Goal: Task Accomplishment & Management: Manage account settings

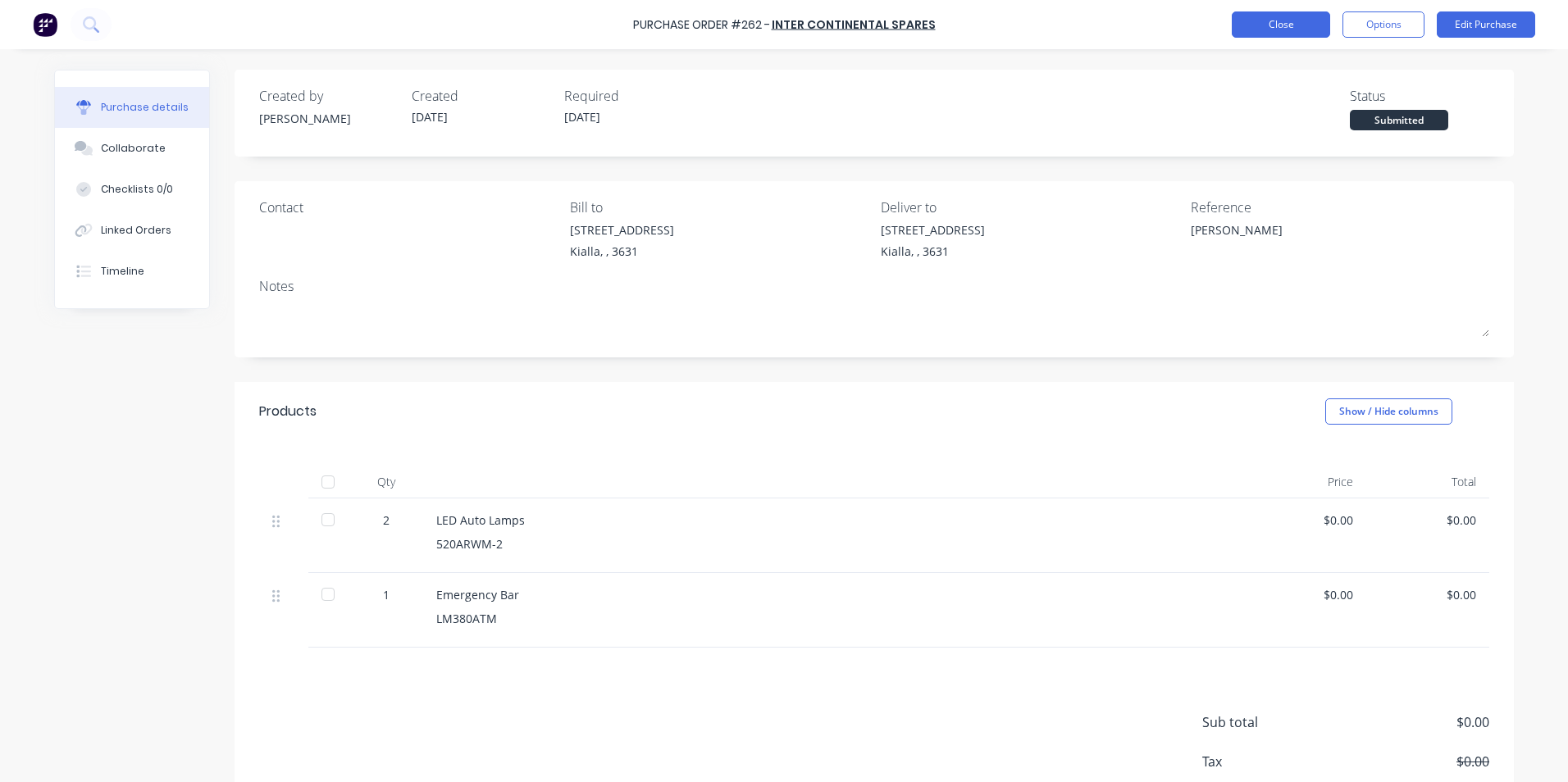
click at [1309, 28] on button "Close" at bounding box center [1280, 25] width 99 height 27
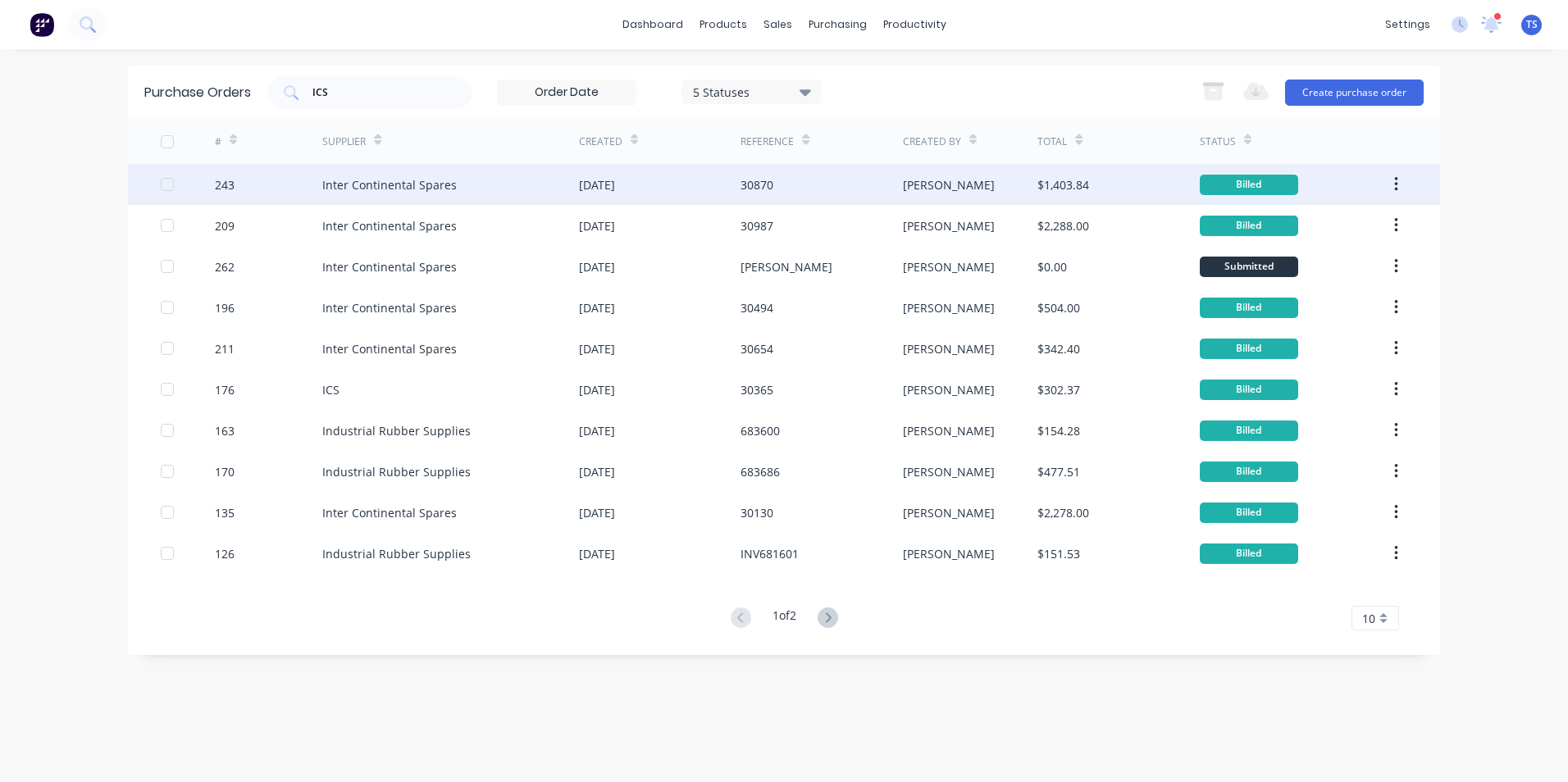
click at [376, 184] on div "Inter Continental Spares" at bounding box center [389, 185] width 134 height 17
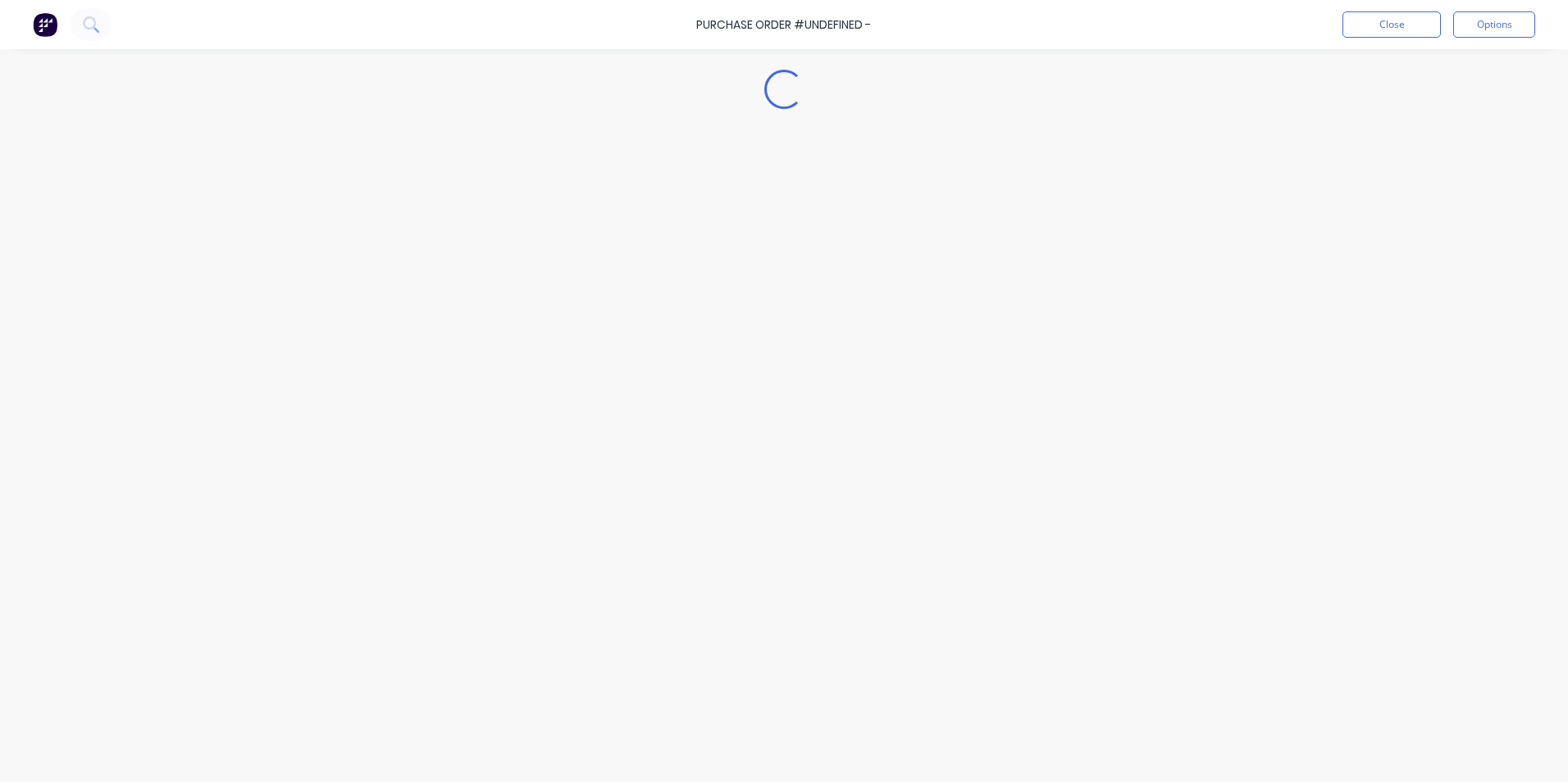
type textarea "x"
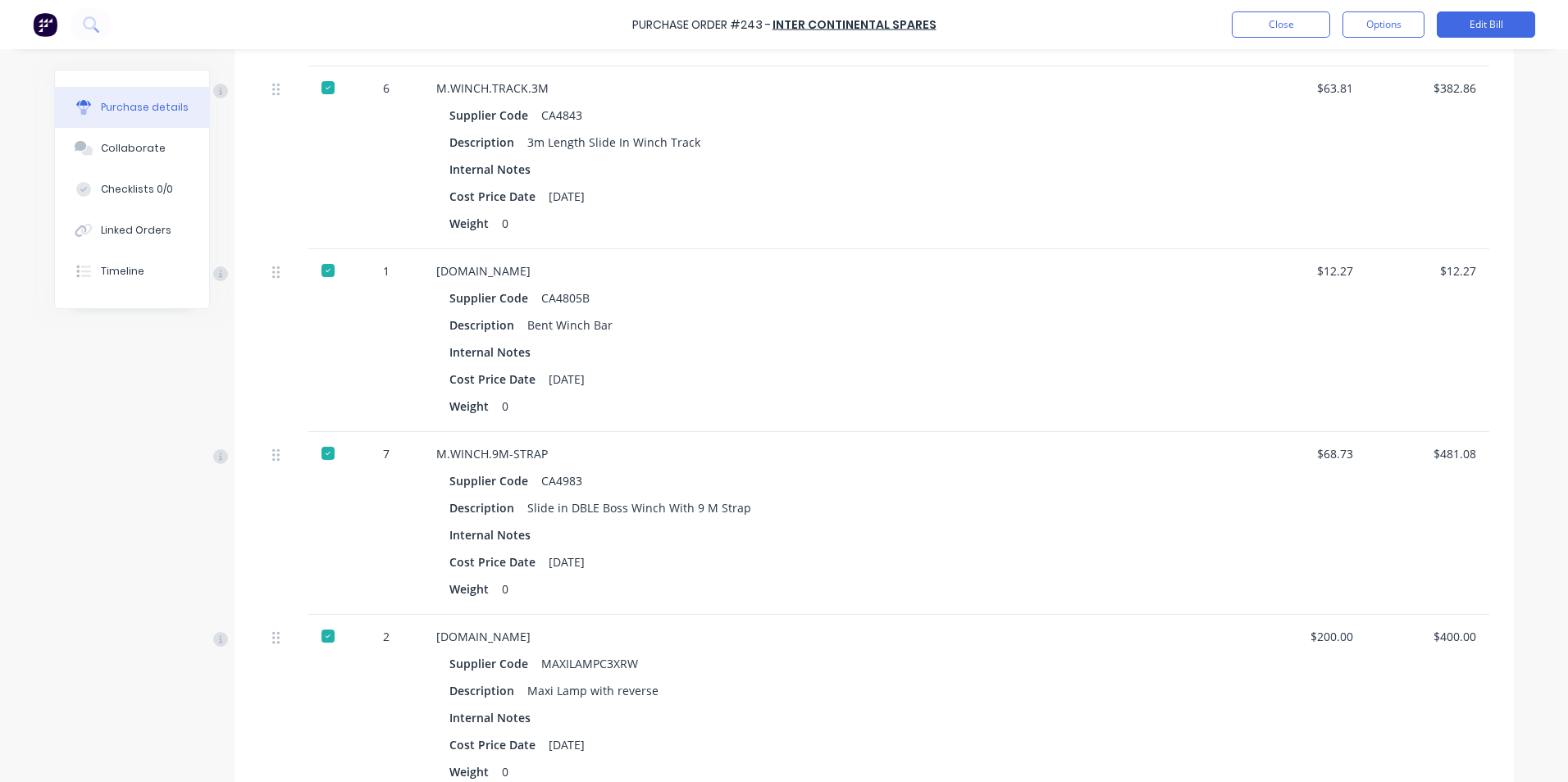
scroll to position [492, 0]
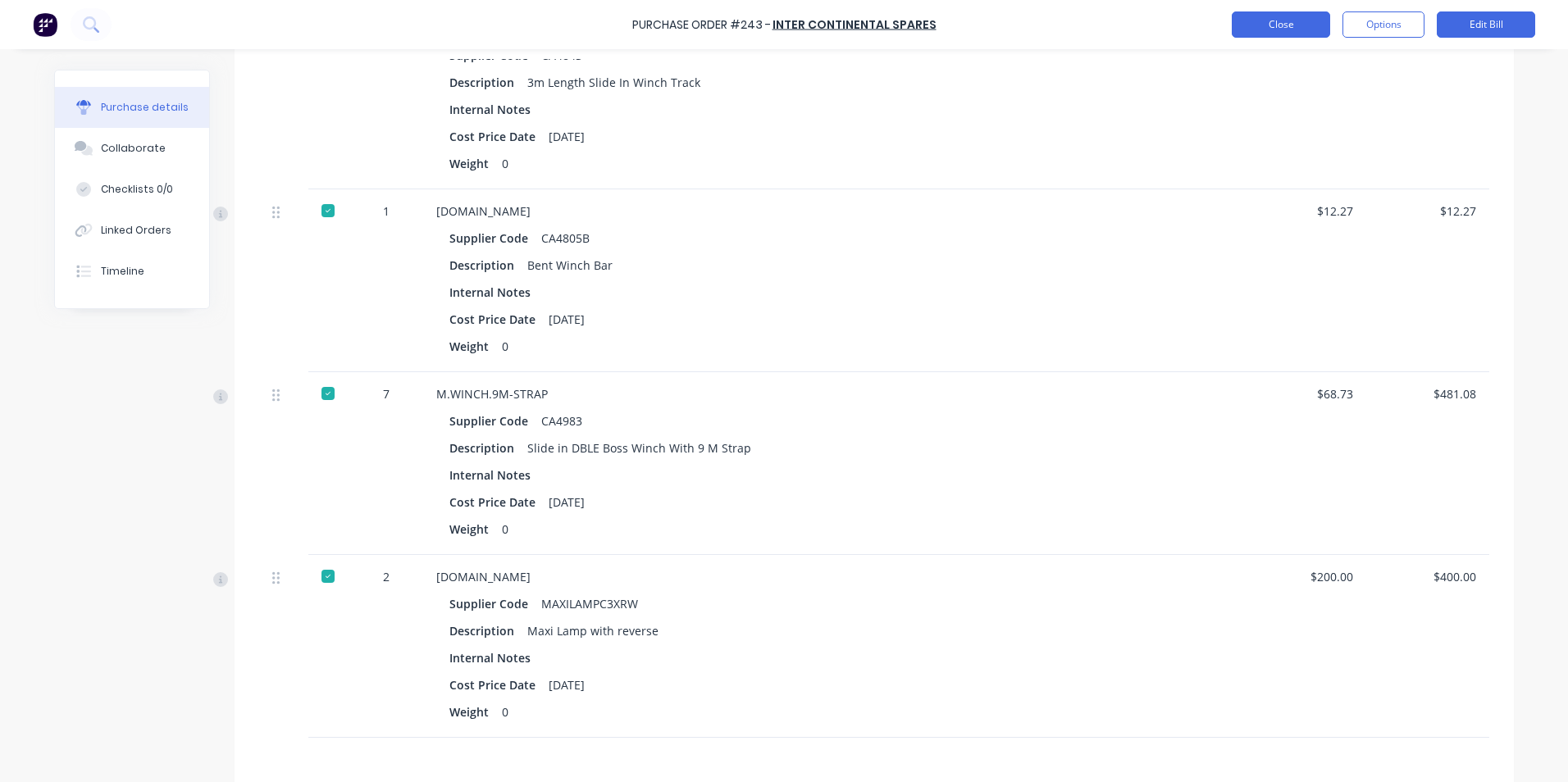
click at [1305, 23] on button "Close" at bounding box center [1280, 25] width 99 height 27
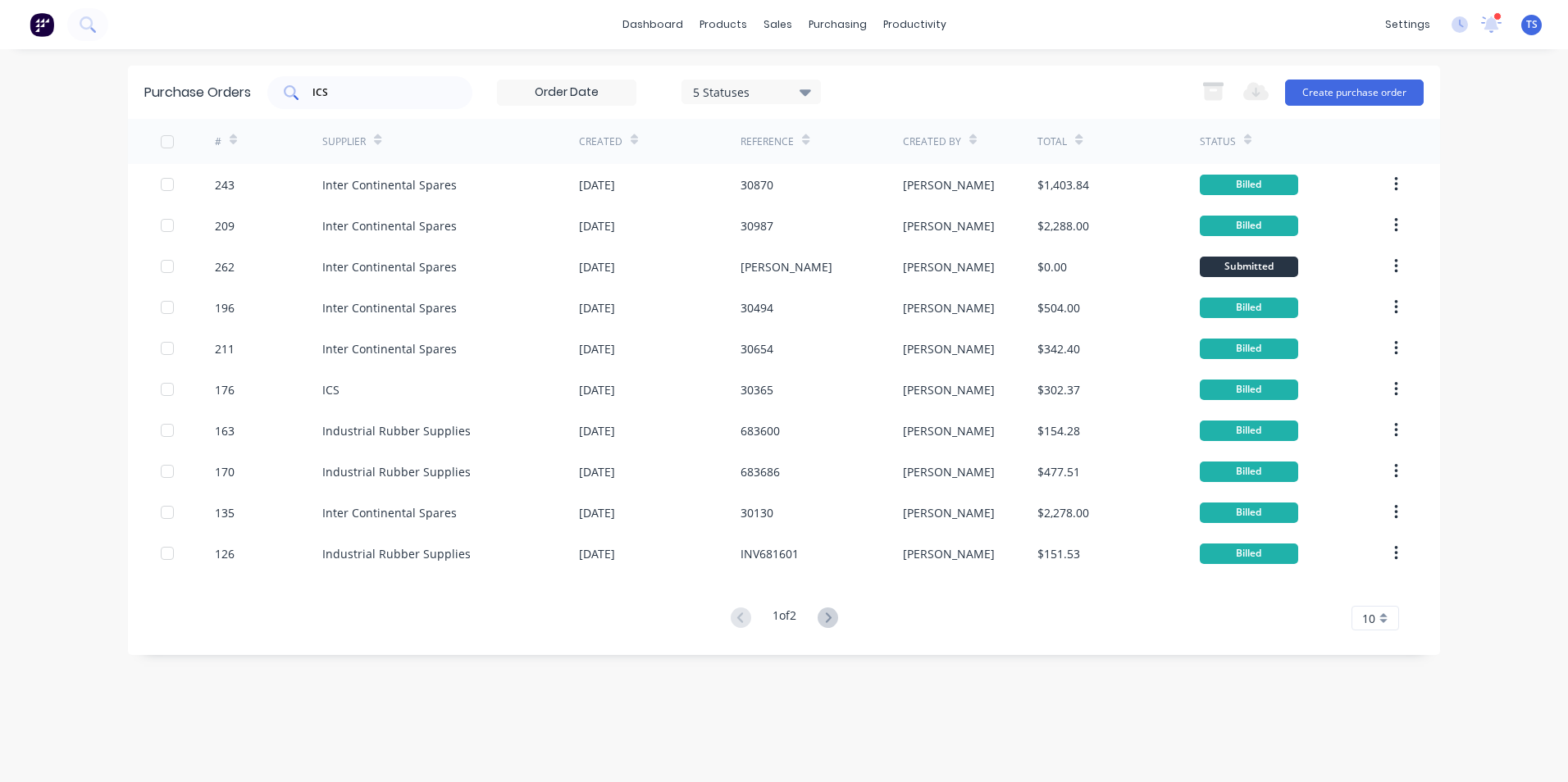
click at [338, 91] on input "ICS" at bounding box center [378, 92] width 136 height 16
type input "I"
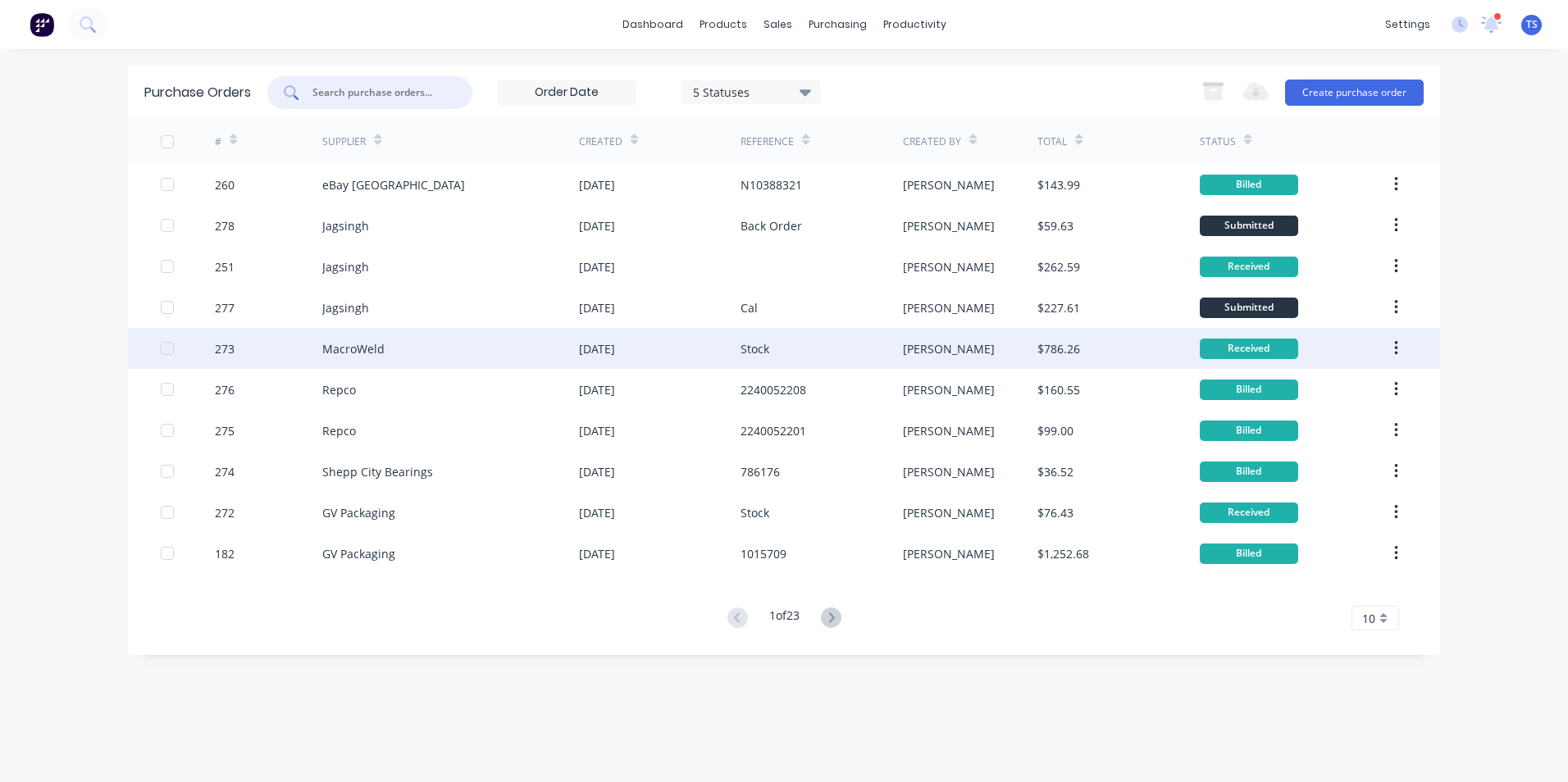
click at [338, 353] on div "MacroWeld" at bounding box center [353, 348] width 62 height 17
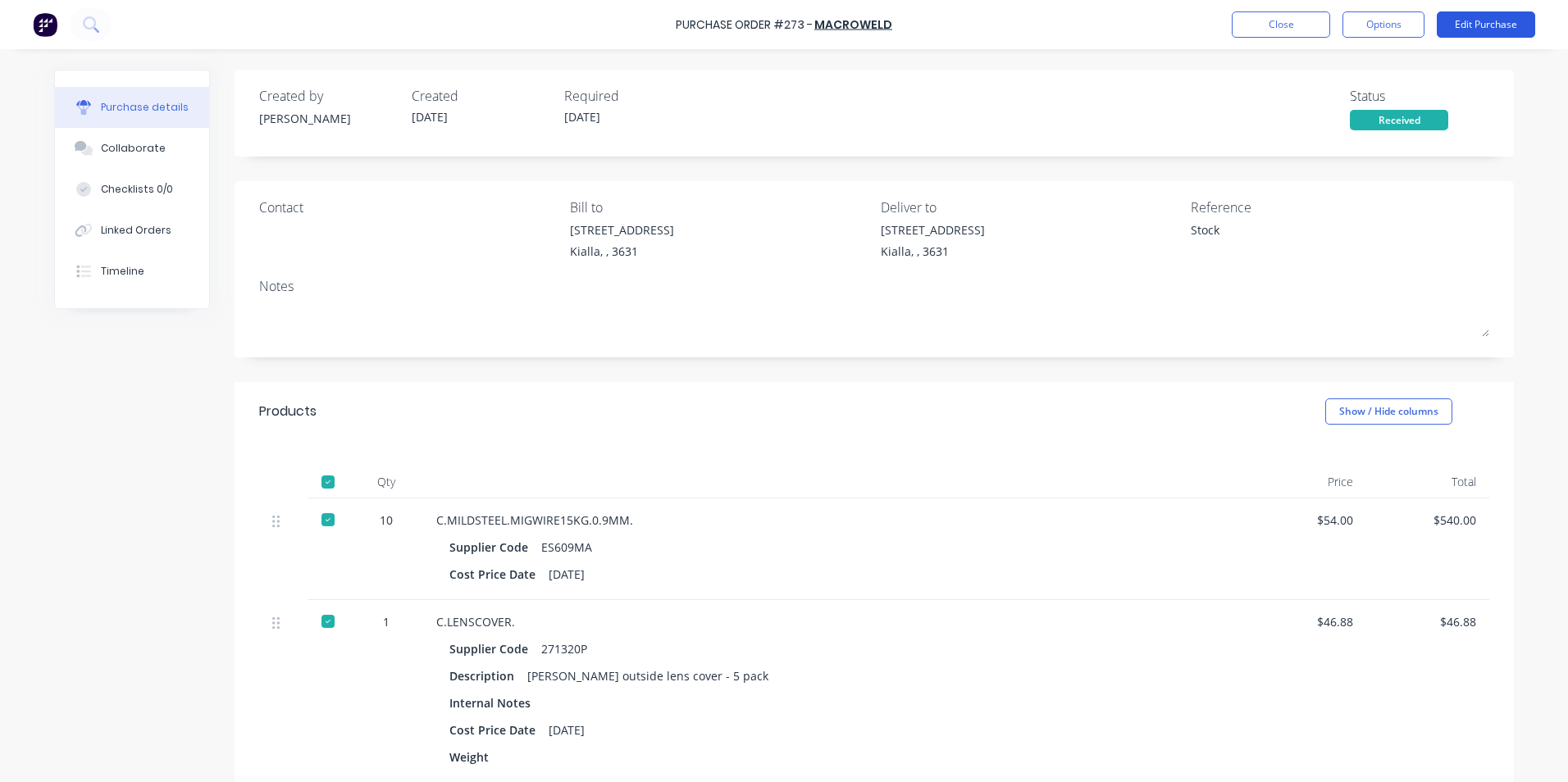
click at [1489, 21] on button "Edit Purchase" at bounding box center [1485, 25] width 99 height 27
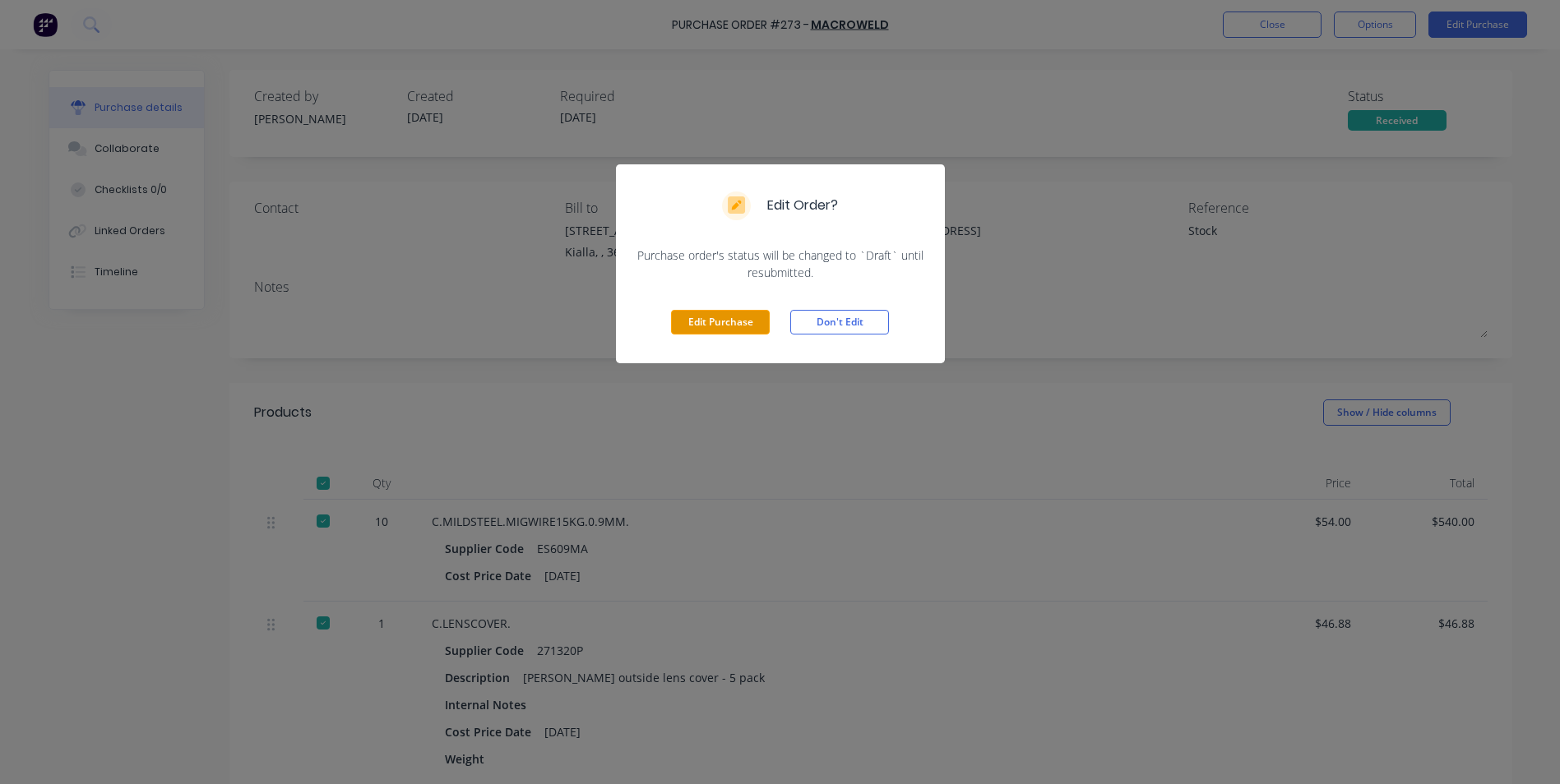
click at [731, 326] on button "Edit Purchase" at bounding box center [720, 322] width 99 height 25
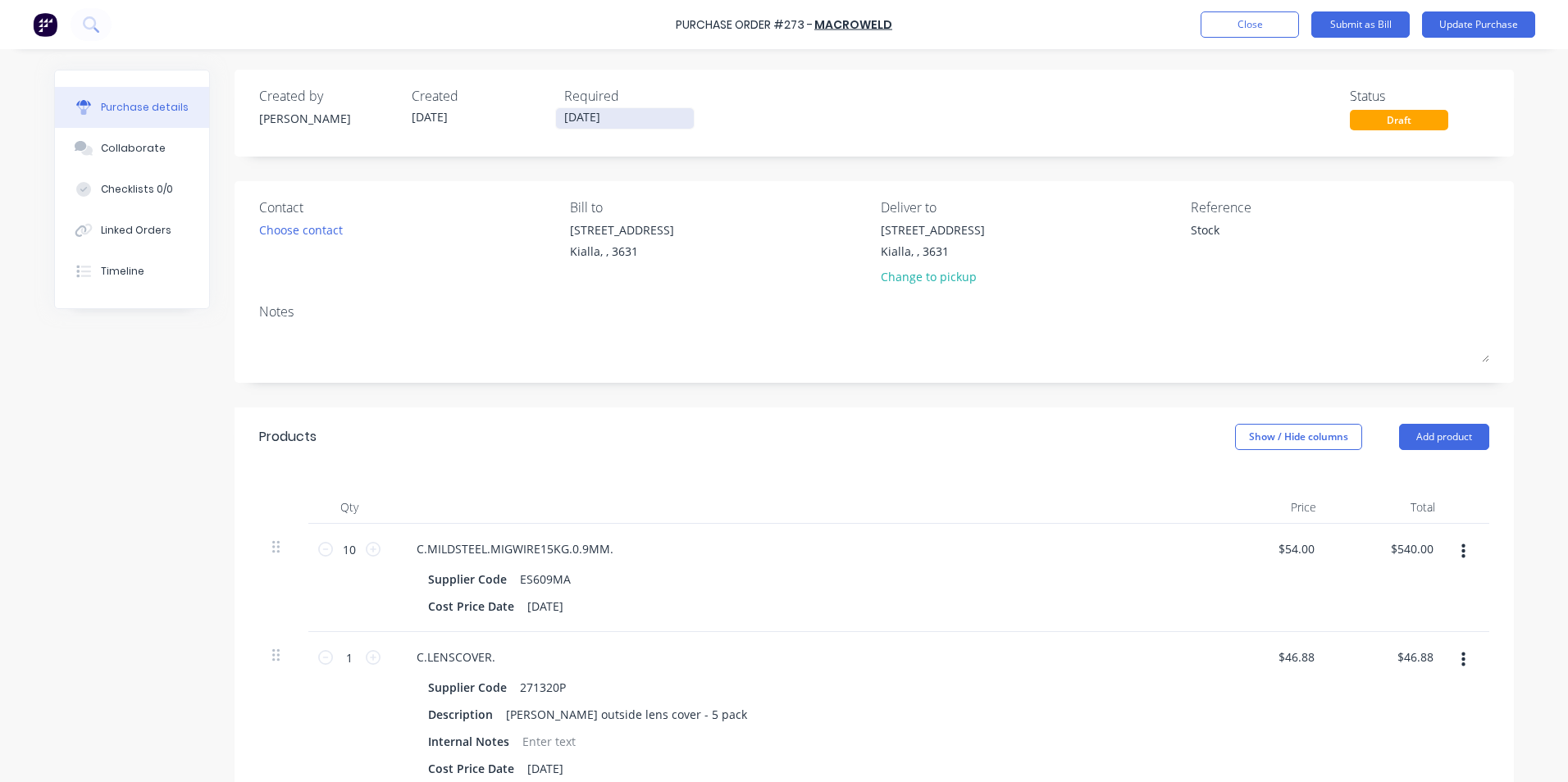
click at [590, 120] on input "[DATE]" at bounding box center [624, 118] width 138 height 20
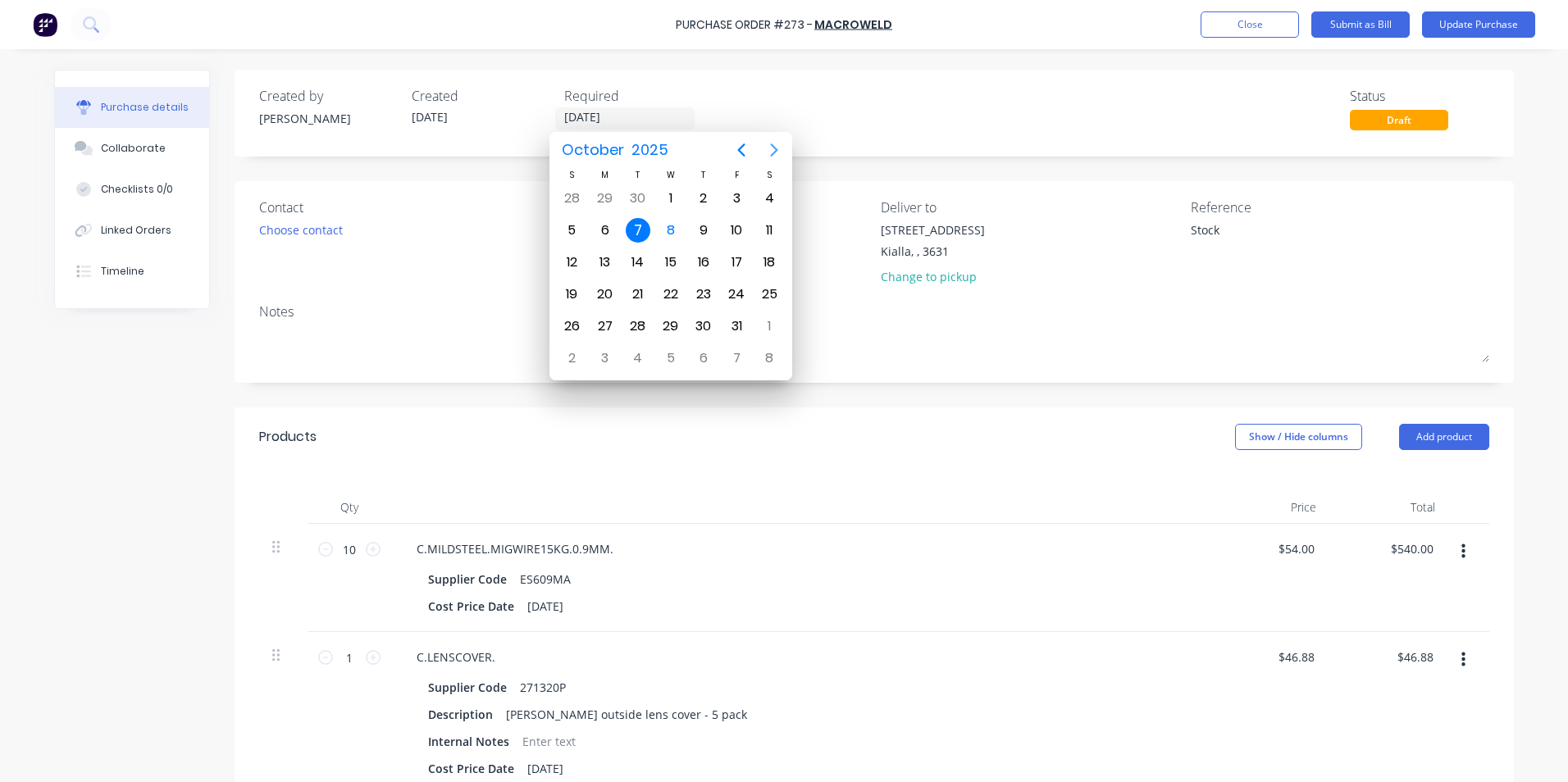
click at [773, 149] on icon "Next page" at bounding box center [774, 150] width 20 height 20
click at [737, 323] on div "28" at bounding box center [737, 327] width 25 height 25
type textarea "x"
type input "[DATE]"
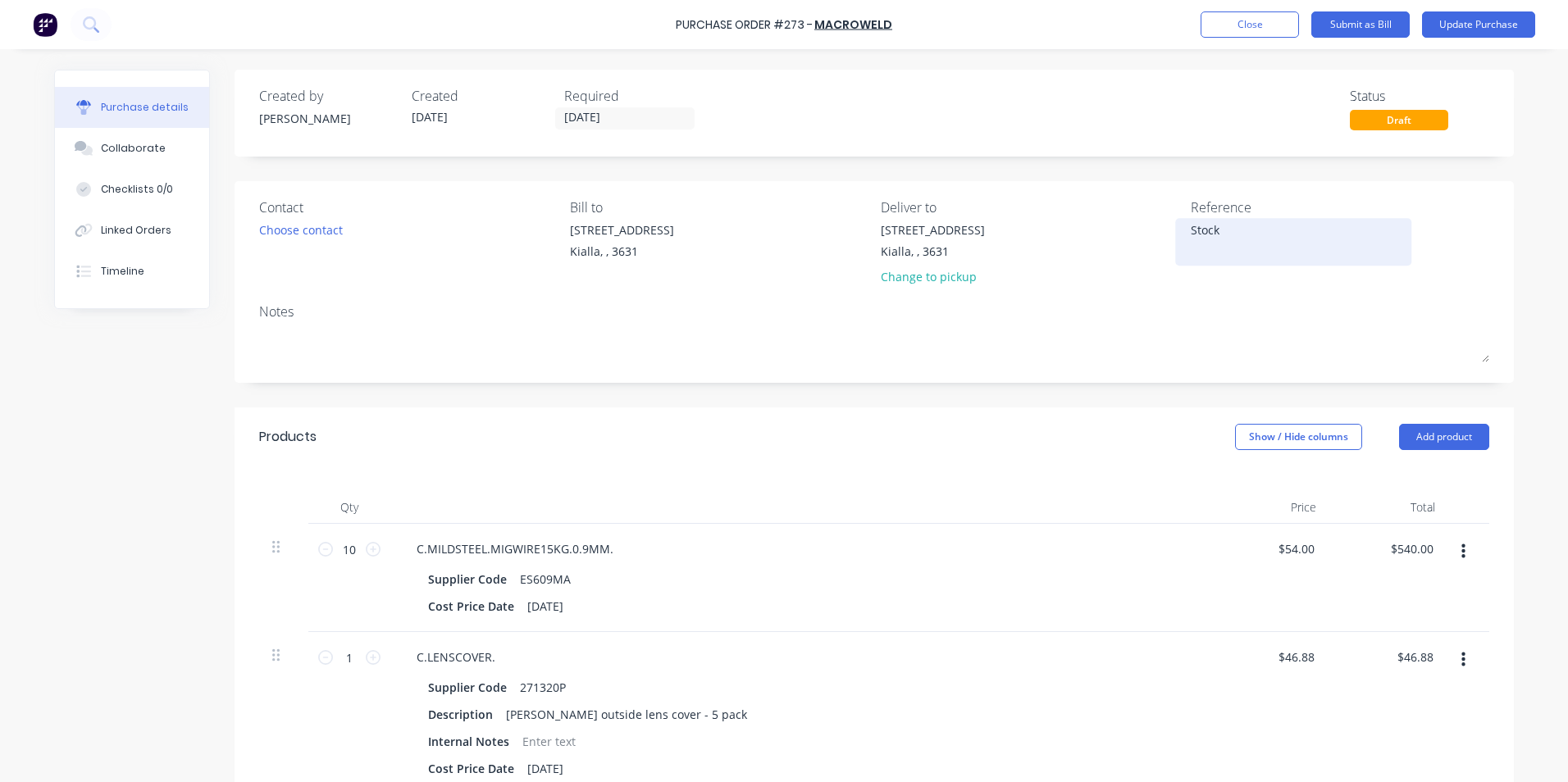
click at [1218, 225] on textarea "Stock" at bounding box center [1293, 240] width 205 height 37
type textarea "S"
type textarea "655"
type textarea "x"
type textarea "6553"
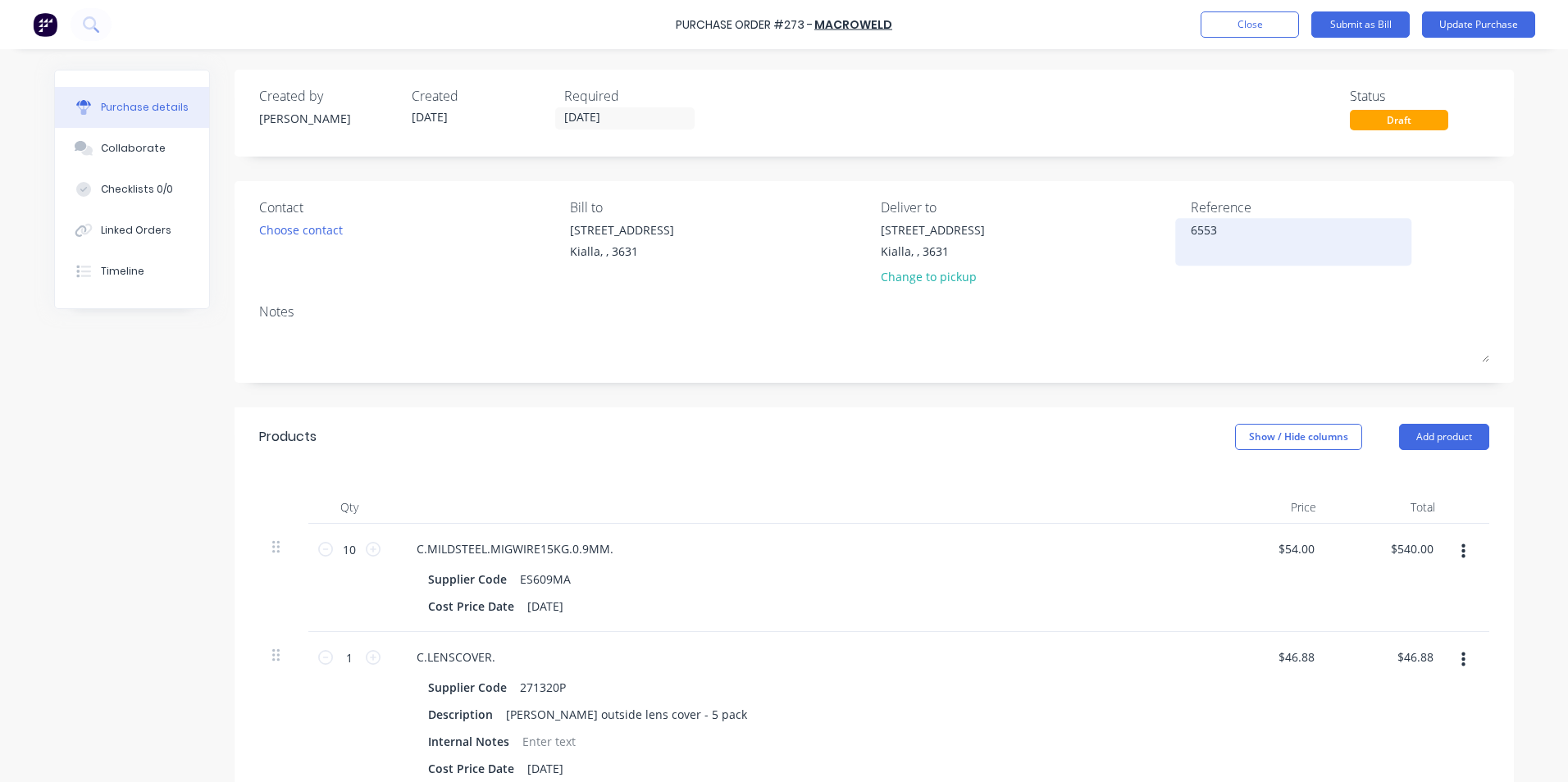
type textarea "x"
type textarea "65539"
type textarea "x"
type textarea "655396"
type textarea "x"
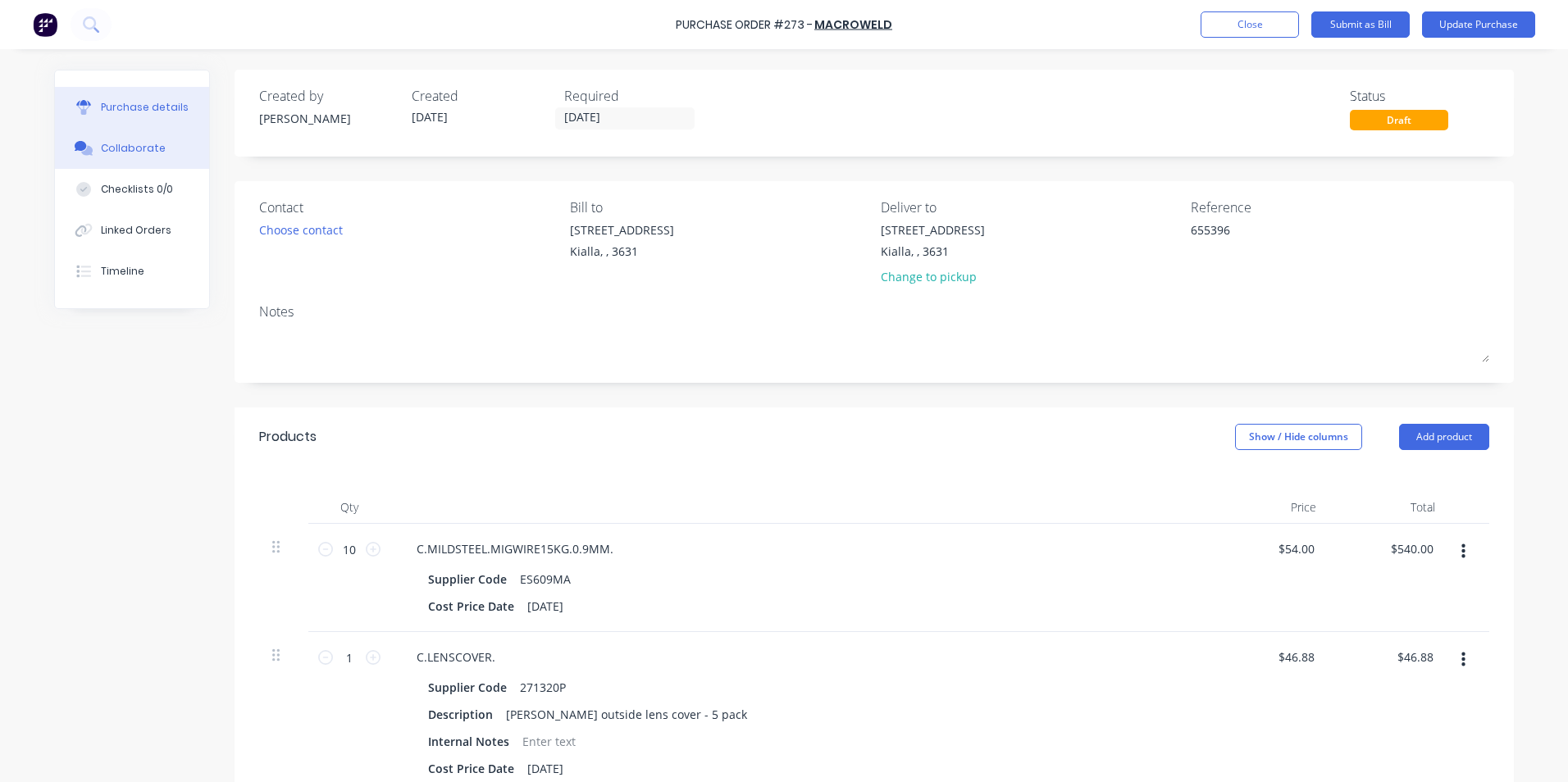
type textarea "655396"
click at [101, 150] on div "Collaborate" at bounding box center [133, 148] width 65 height 15
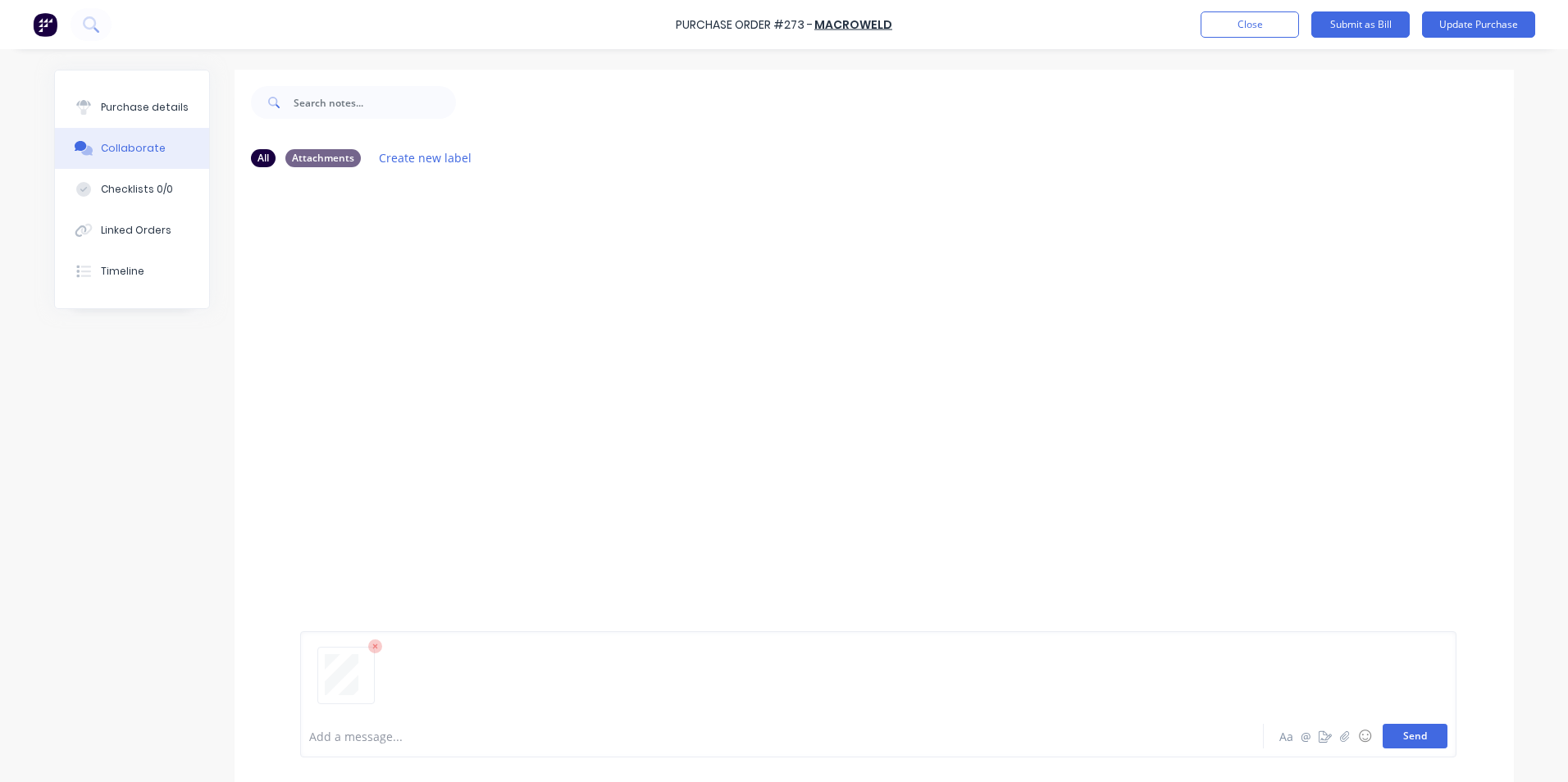
click at [1418, 735] on button "Send" at bounding box center [1414, 737] width 65 height 25
click at [125, 107] on div "Purchase details" at bounding box center [145, 107] width 88 height 15
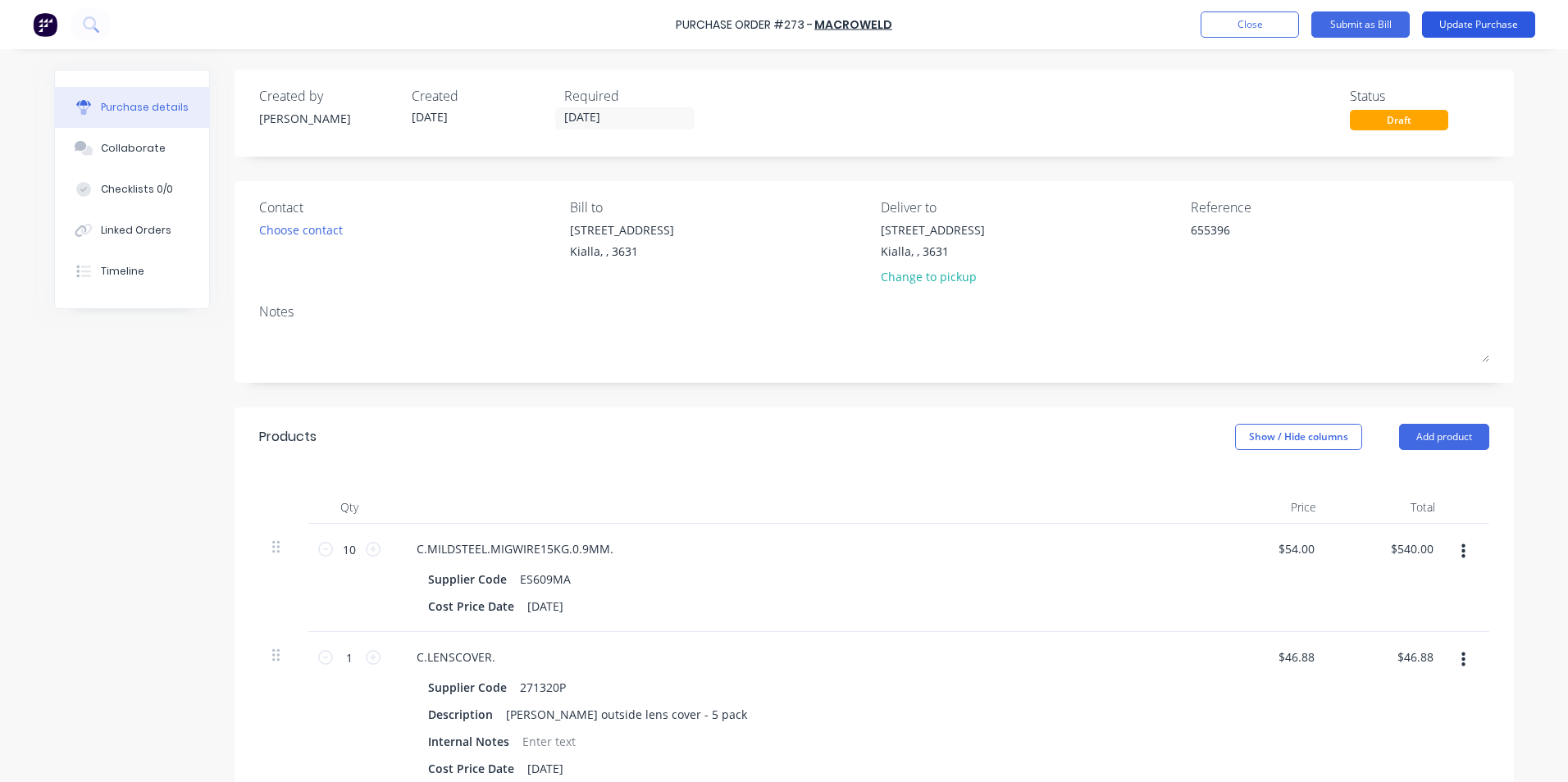
click at [1469, 21] on button "Update Purchase" at bounding box center [1477, 25] width 113 height 27
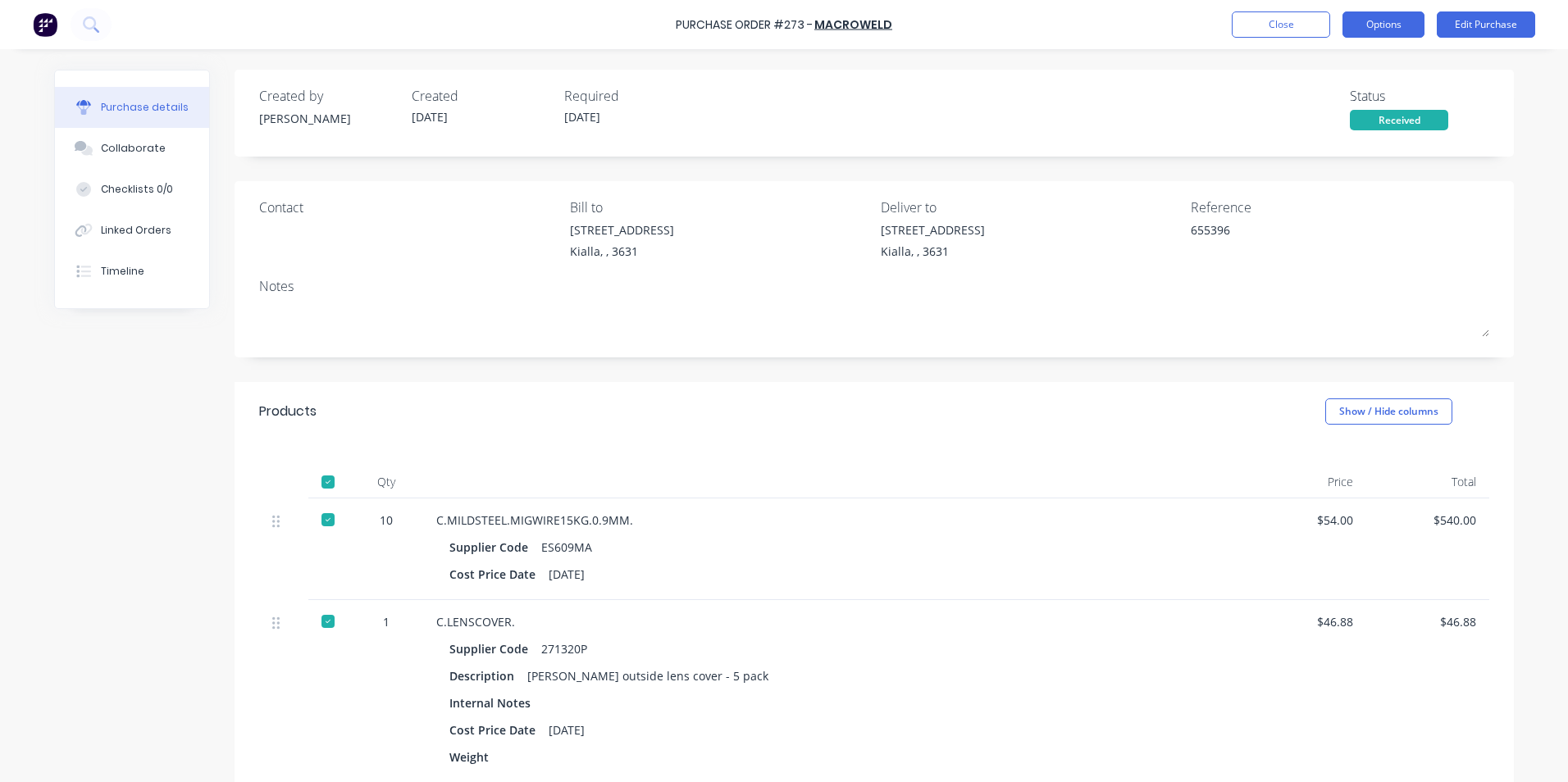
click at [1379, 26] on button "Options" at bounding box center [1383, 25] width 82 height 27
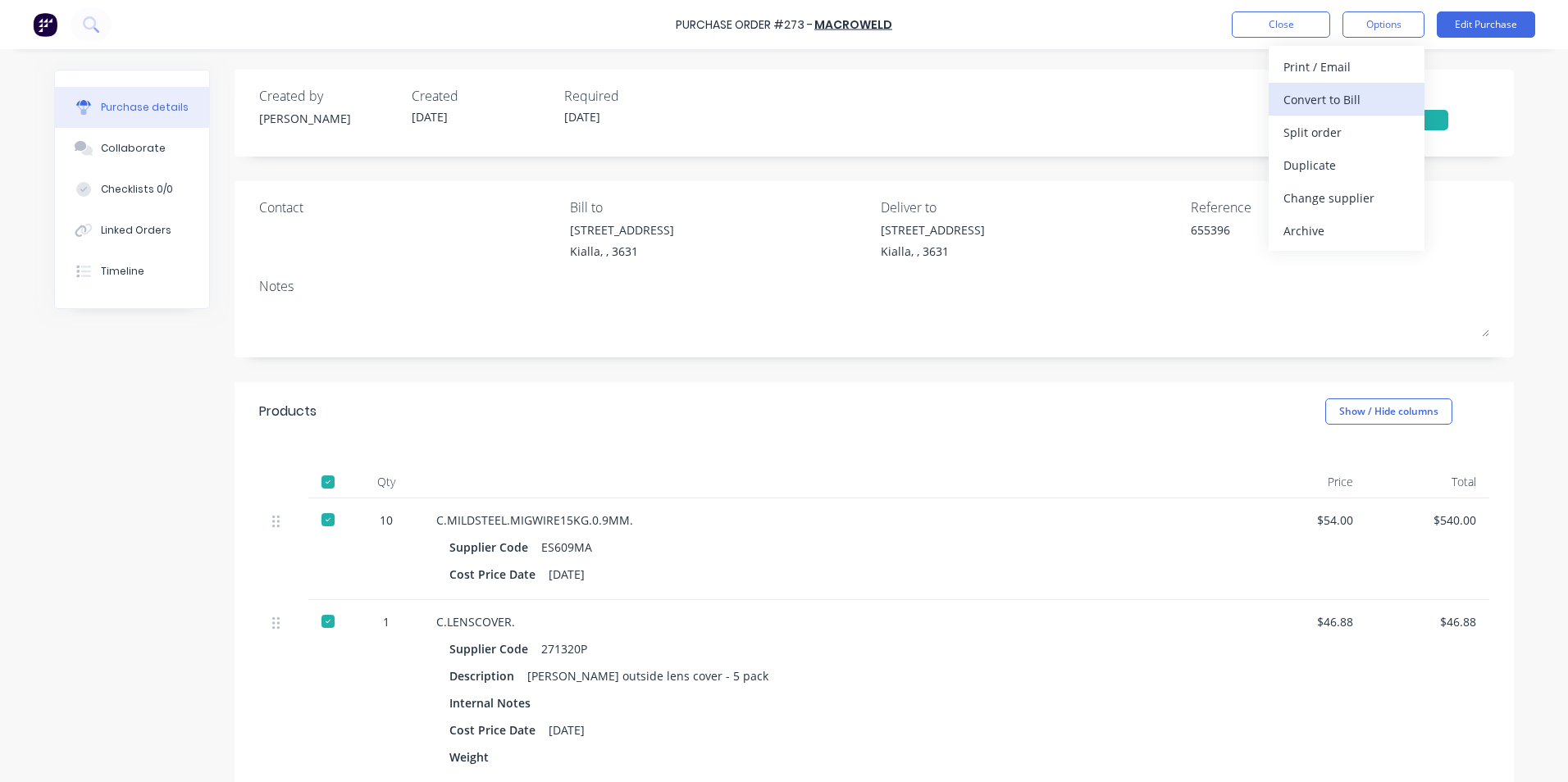
click at [1373, 101] on div "Convert to Bill" at bounding box center [1346, 99] width 126 height 24
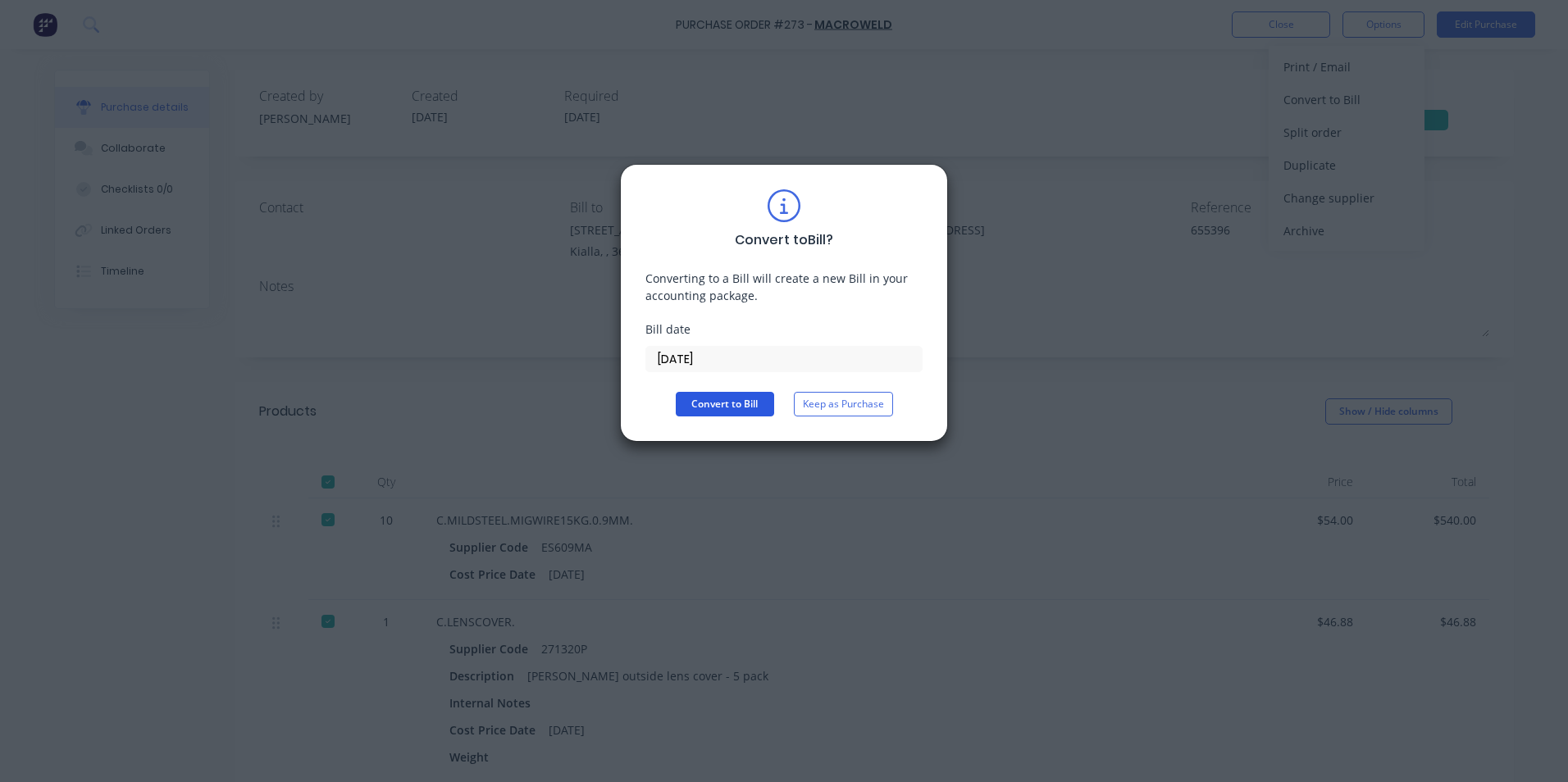
click at [725, 407] on button "Convert to Bill" at bounding box center [725, 404] width 99 height 25
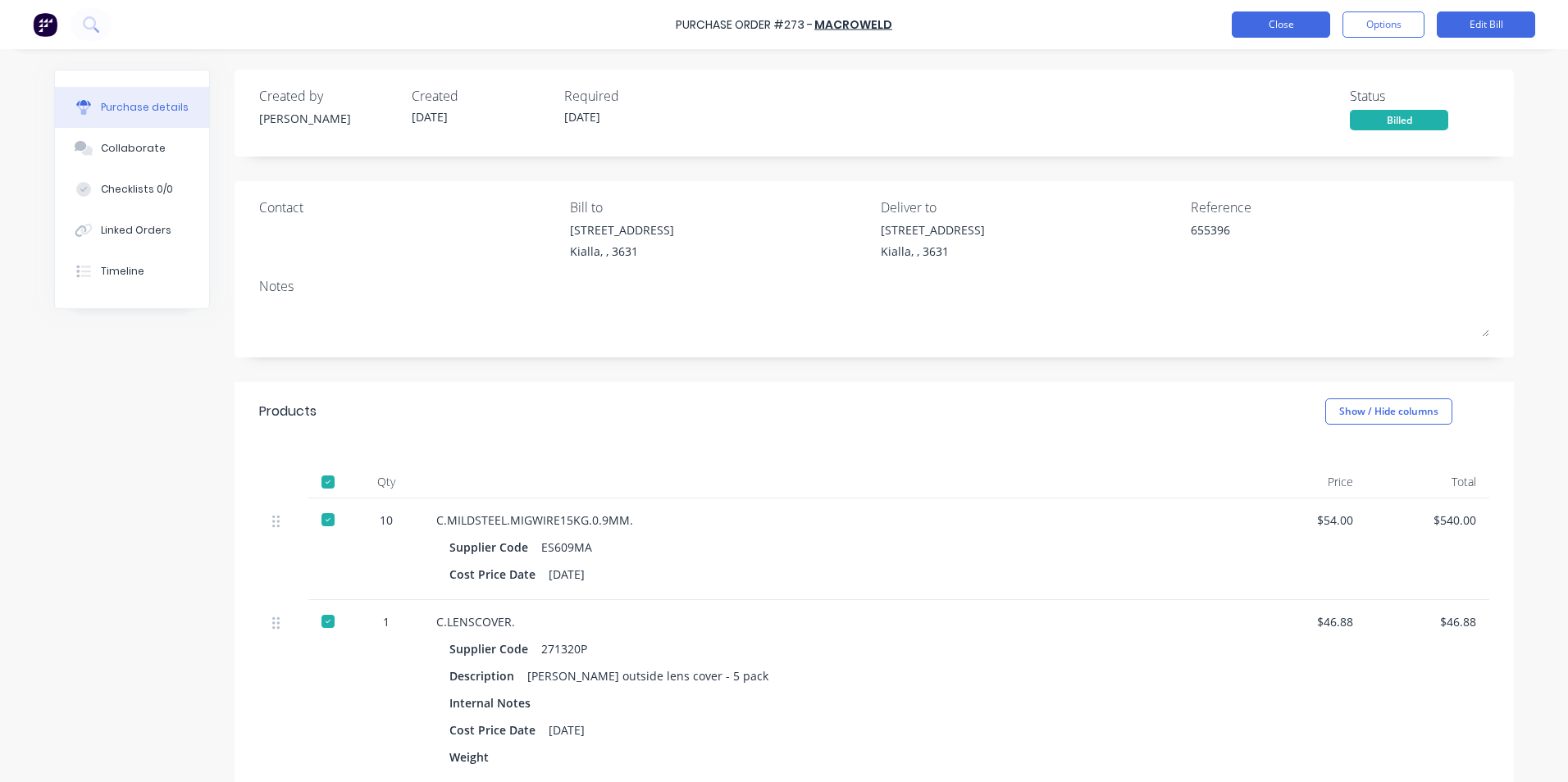
click at [1271, 27] on button "Close" at bounding box center [1280, 25] width 99 height 27
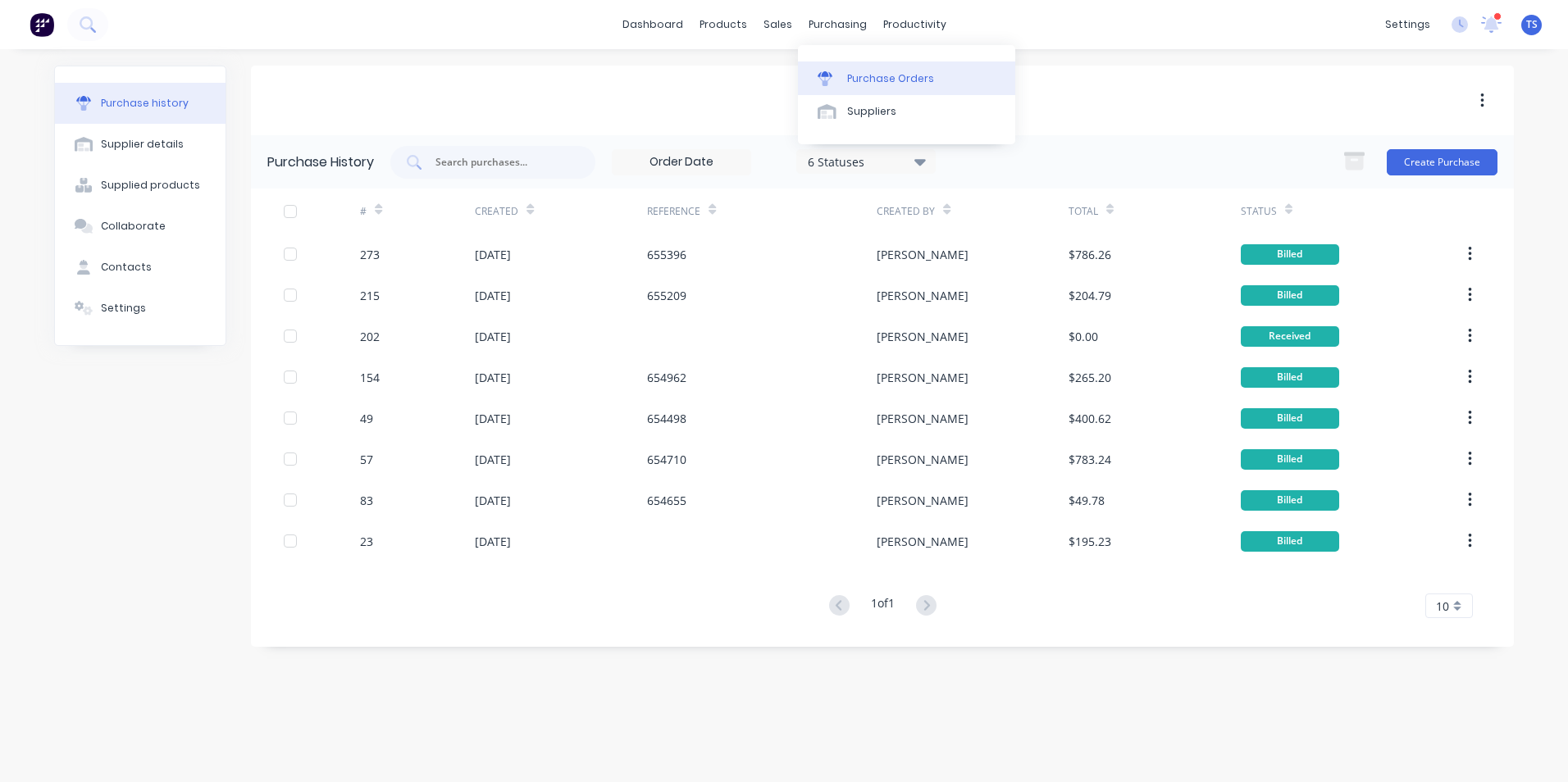
click at [859, 79] on div "Purchase Orders" at bounding box center [891, 78] width 87 height 15
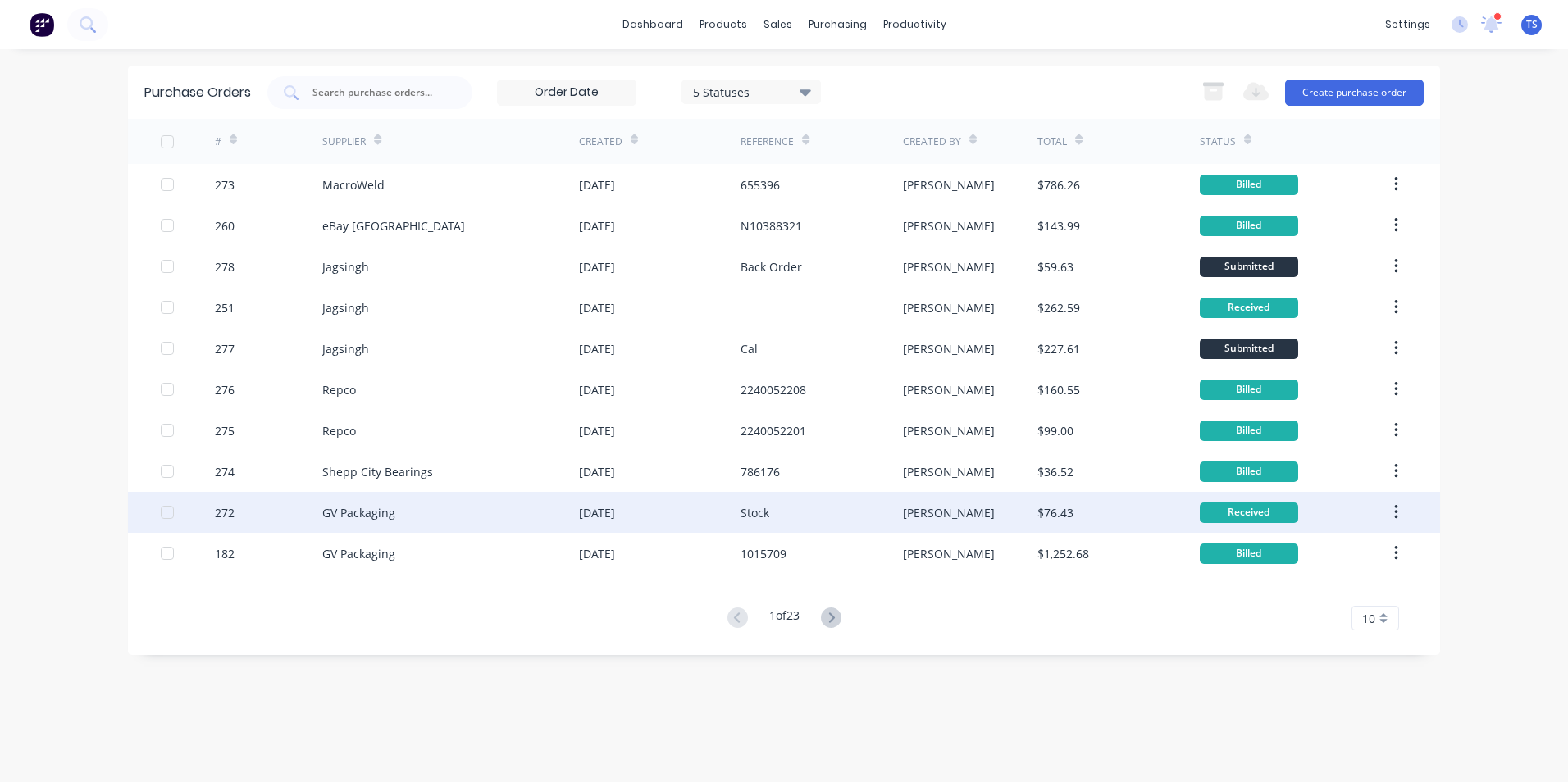
click at [385, 524] on div "GV Packaging" at bounding box center [450, 512] width 257 height 41
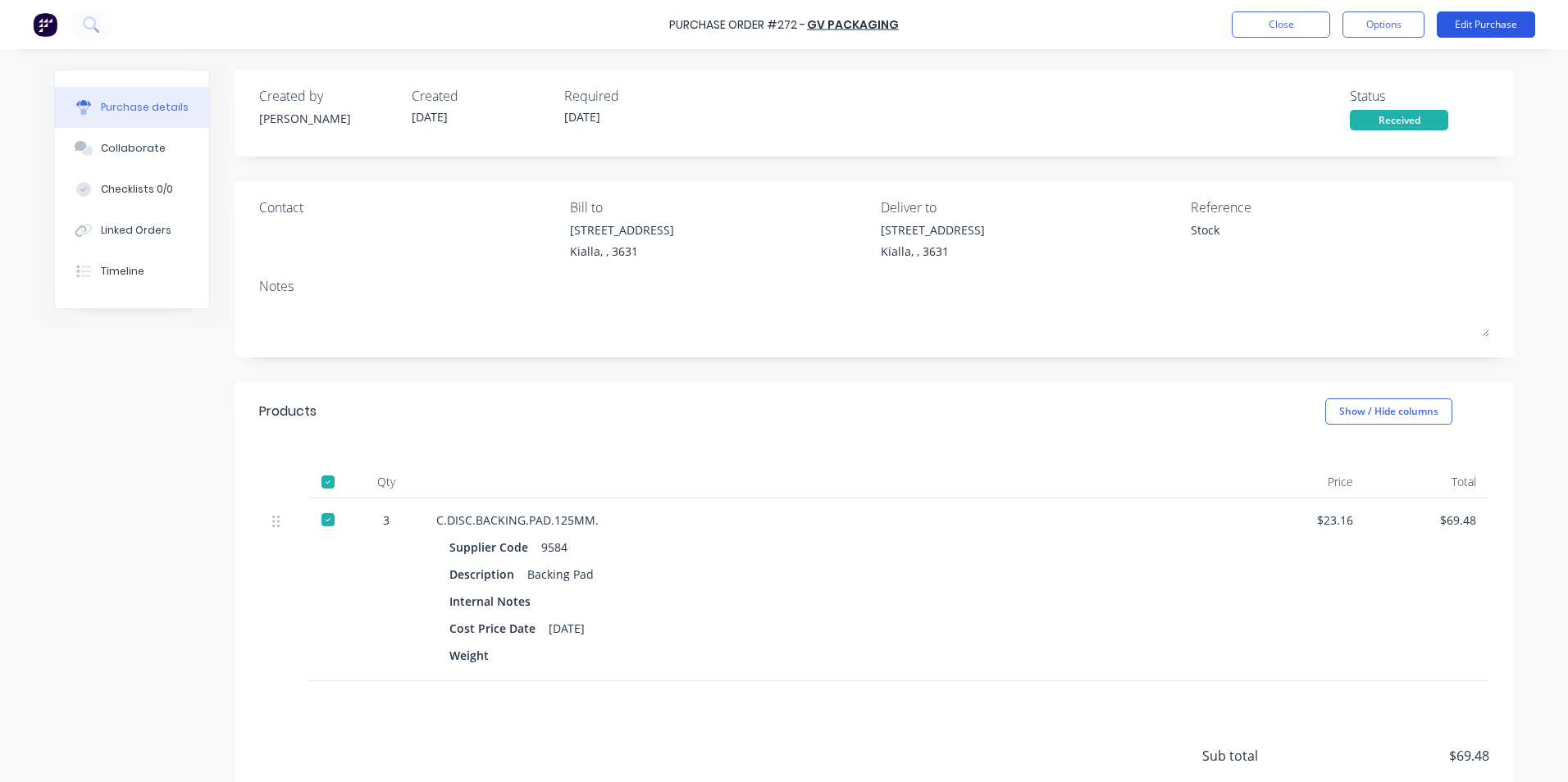
click at [1458, 20] on button "Edit Purchase" at bounding box center [1485, 25] width 99 height 27
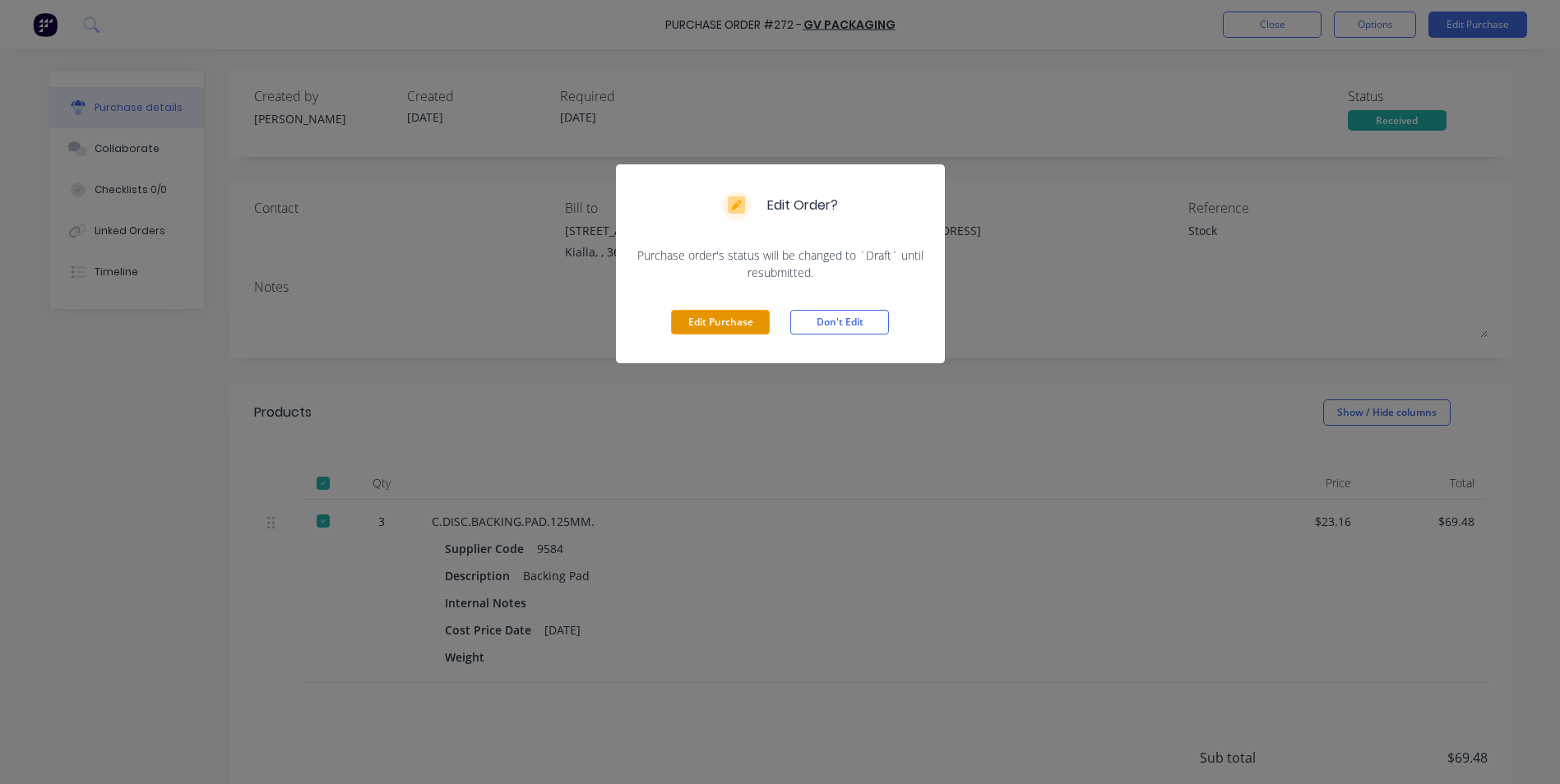
click at [686, 324] on button "Edit Purchase" at bounding box center [720, 322] width 99 height 25
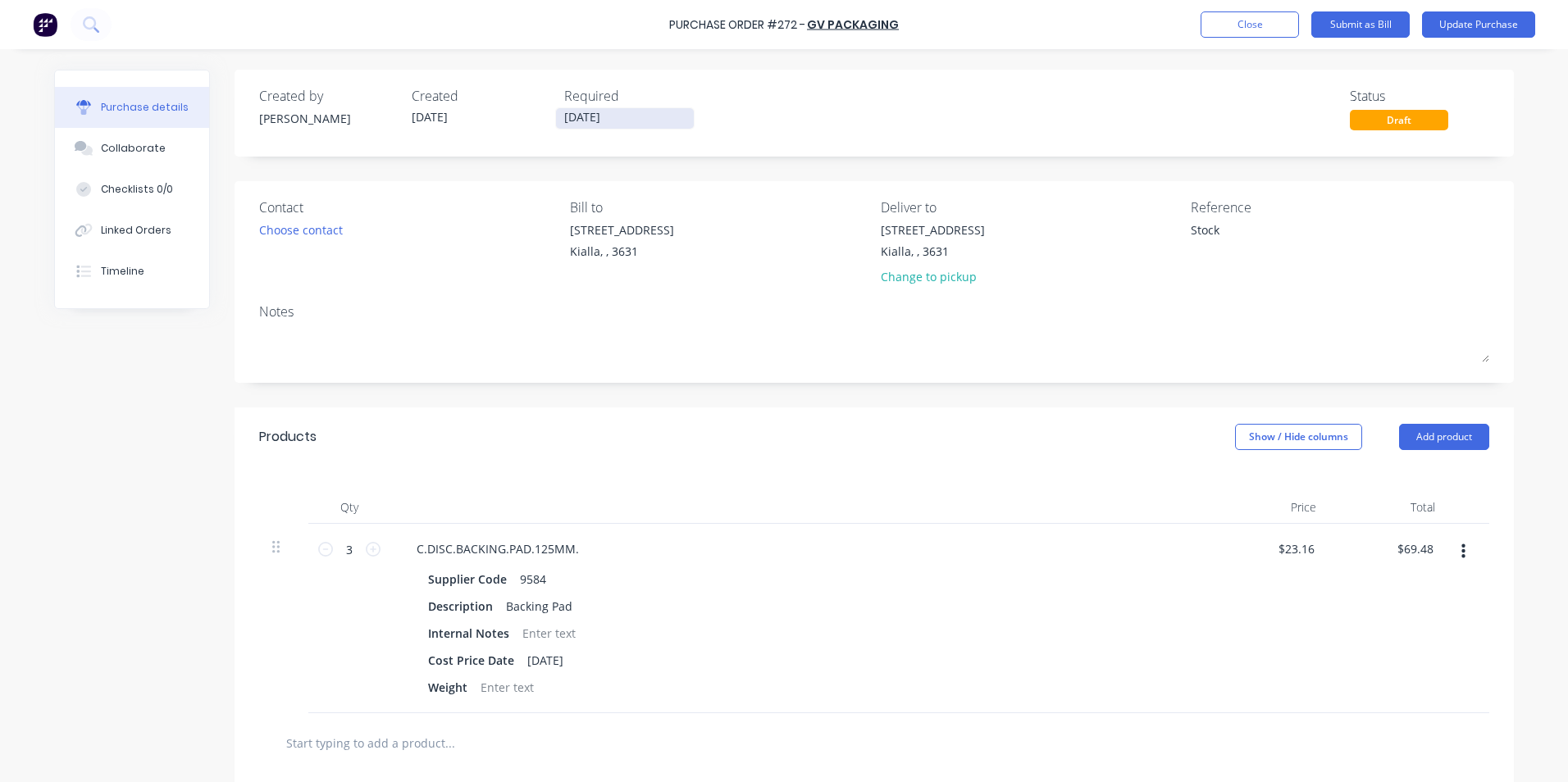
click at [611, 116] on input "[DATE]" at bounding box center [624, 118] width 138 height 20
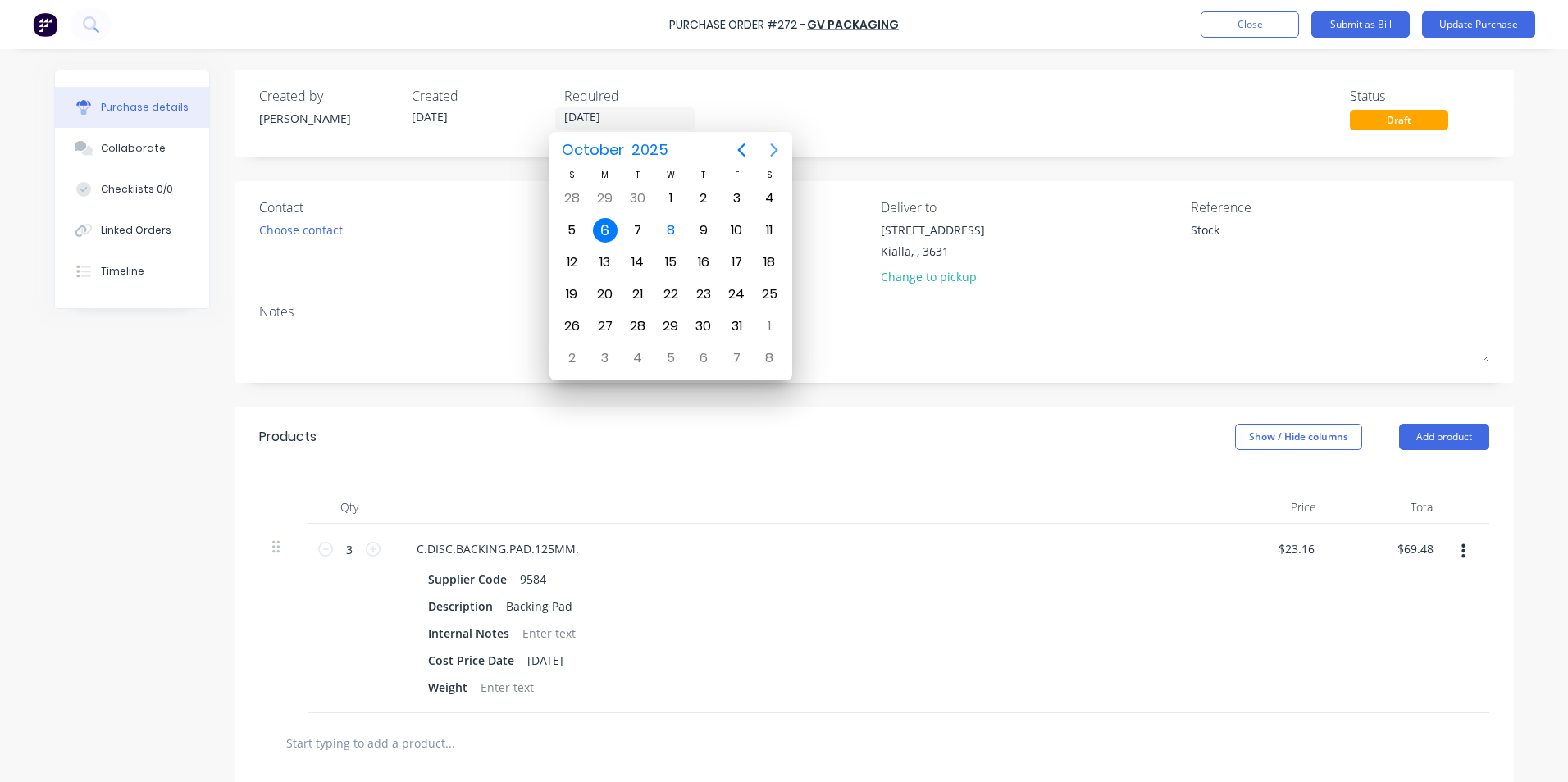
click at [777, 147] on icon "Next page" at bounding box center [774, 150] width 20 height 20
click at [599, 300] on div "17" at bounding box center [606, 295] width 25 height 25
type textarea "x"
type input "[DATE]"
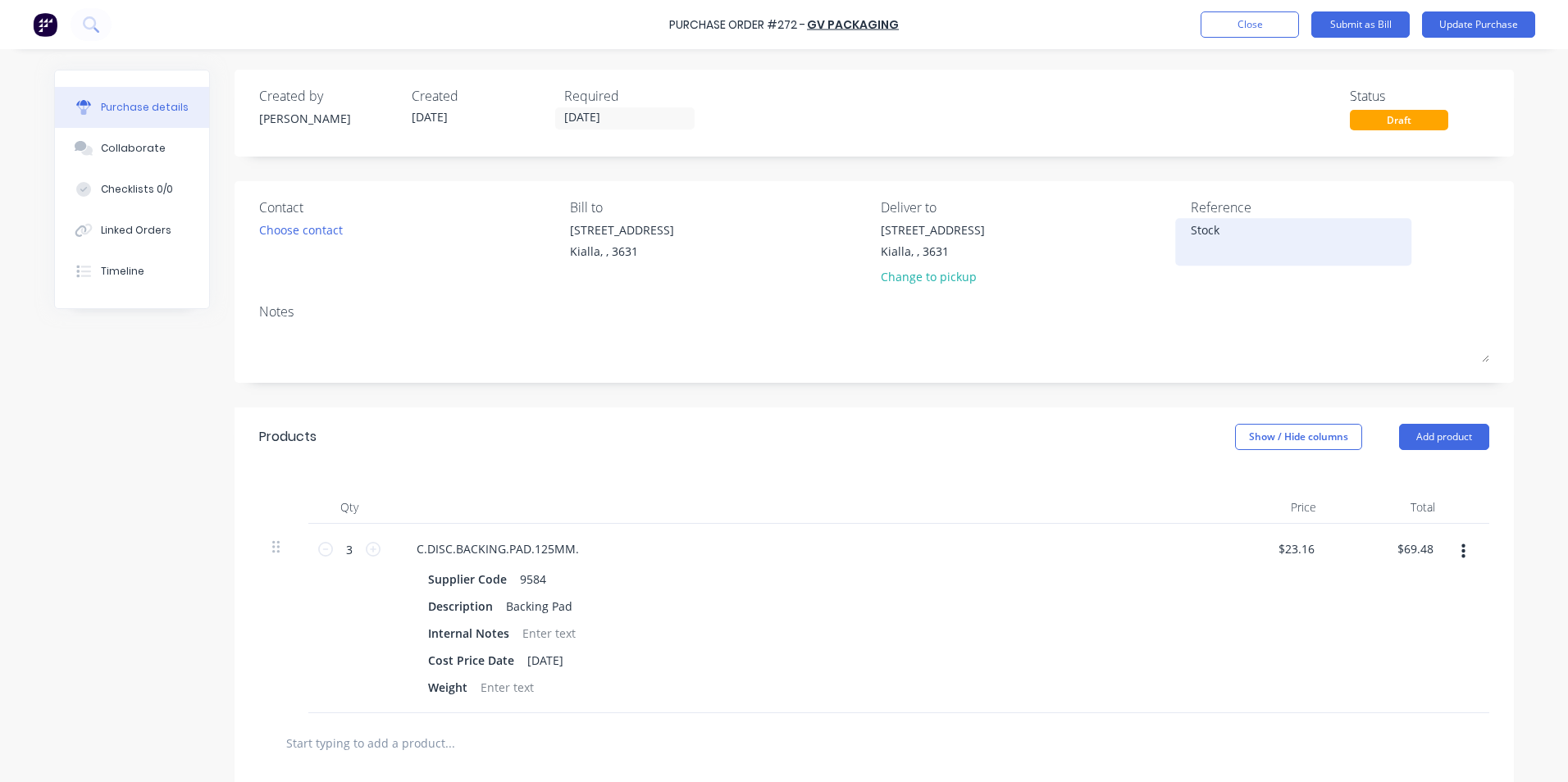
click at [1213, 231] on textarea "Stock" at bounding box center [1293, 240] width 205 height 37
type textarea "S"
type textarea "1017497"
type textarea "x"
type textarea "1017497"
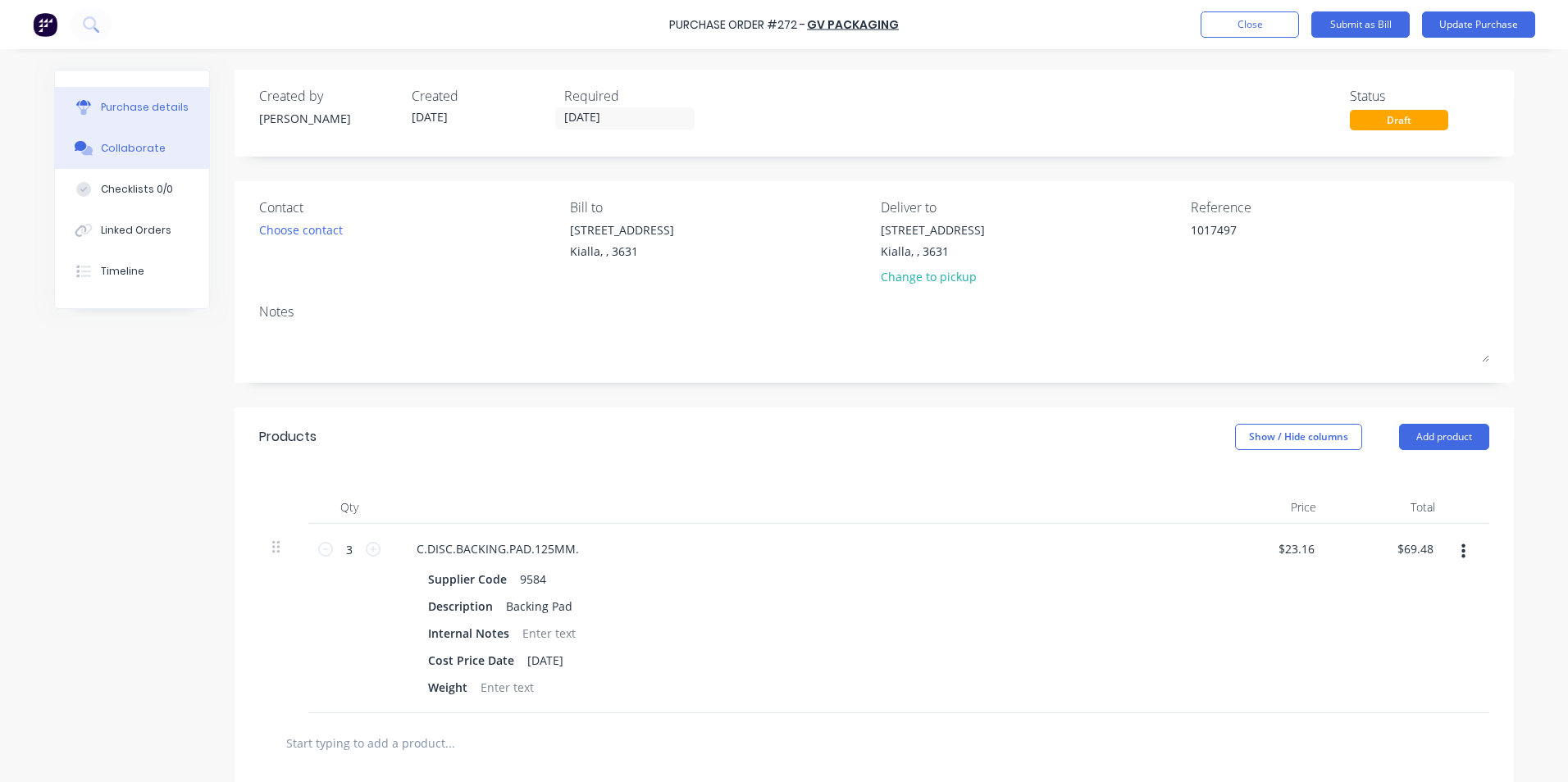
click at [145, 145] on div "Collaborate" at bounding box center [133, 148] width 65 height 15
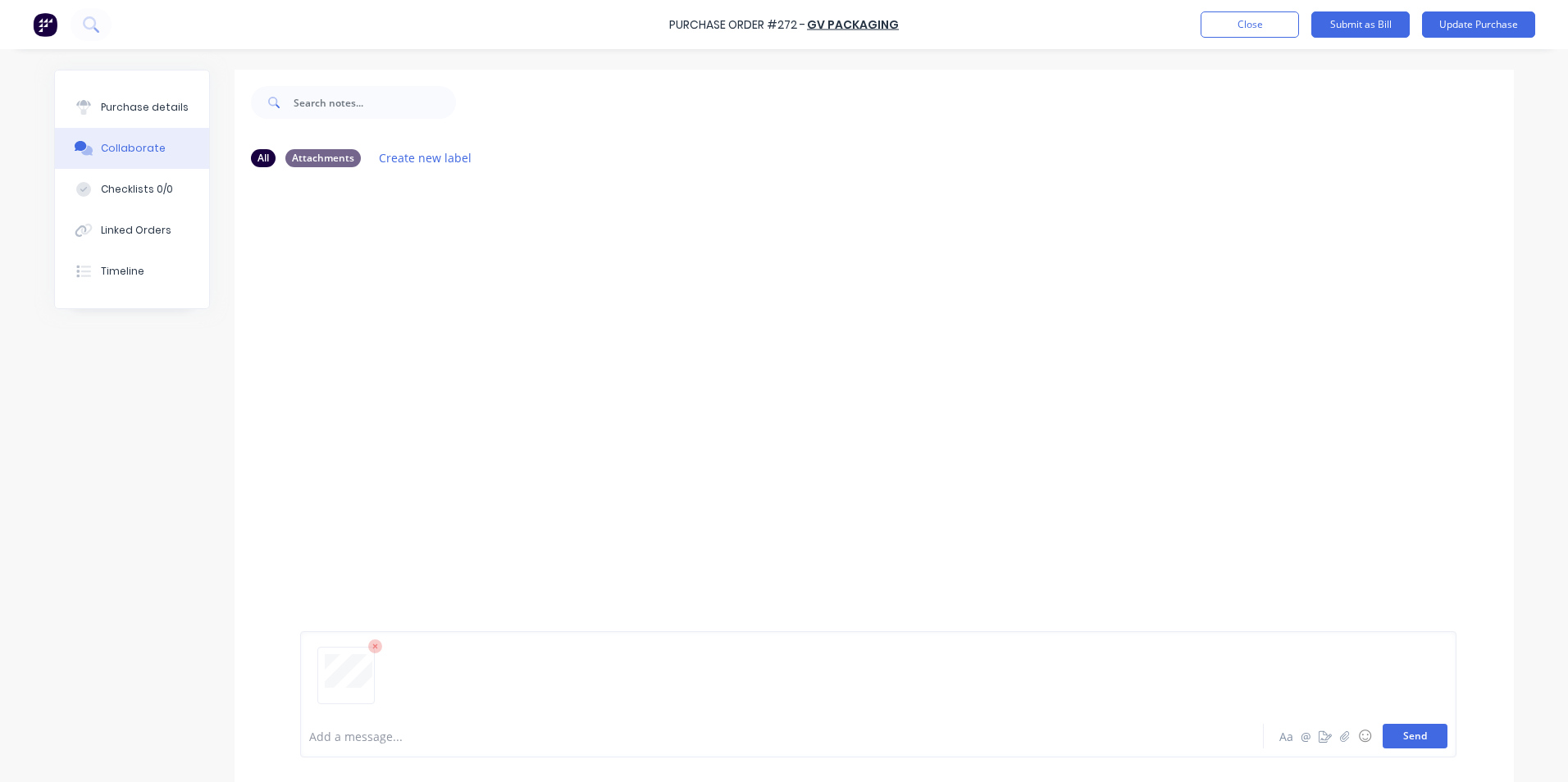
click at [1406, 738] on button "Send" at bounding box center [1414, 737] width 65 height 25
click at [128, 105] on div "Purchase details" at bounding box center [145, 107] width 88 height 15
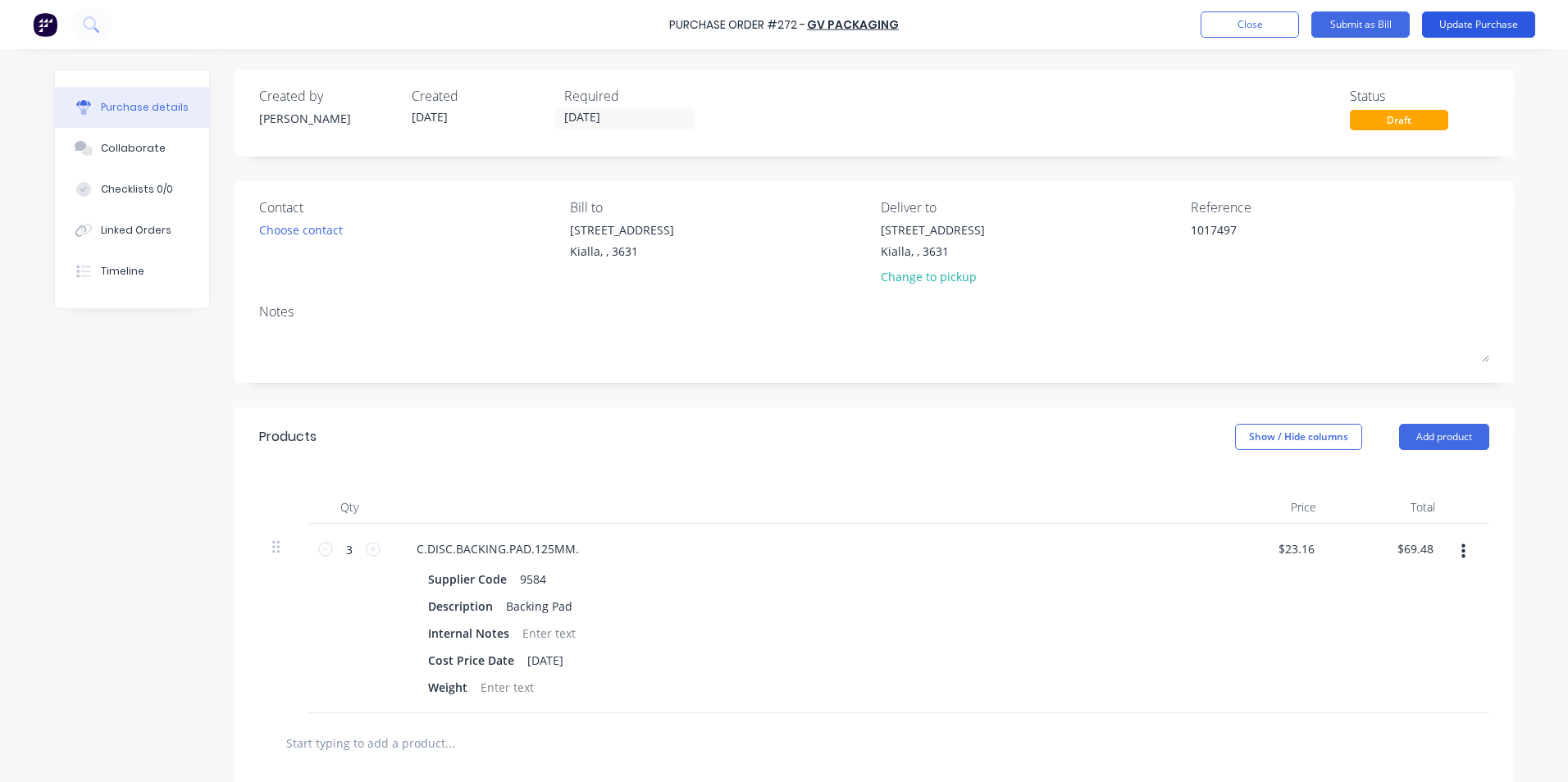
click at [1460, 21] on button "Update Purchase" at bounding box center [1477, 25] width 113 height 27
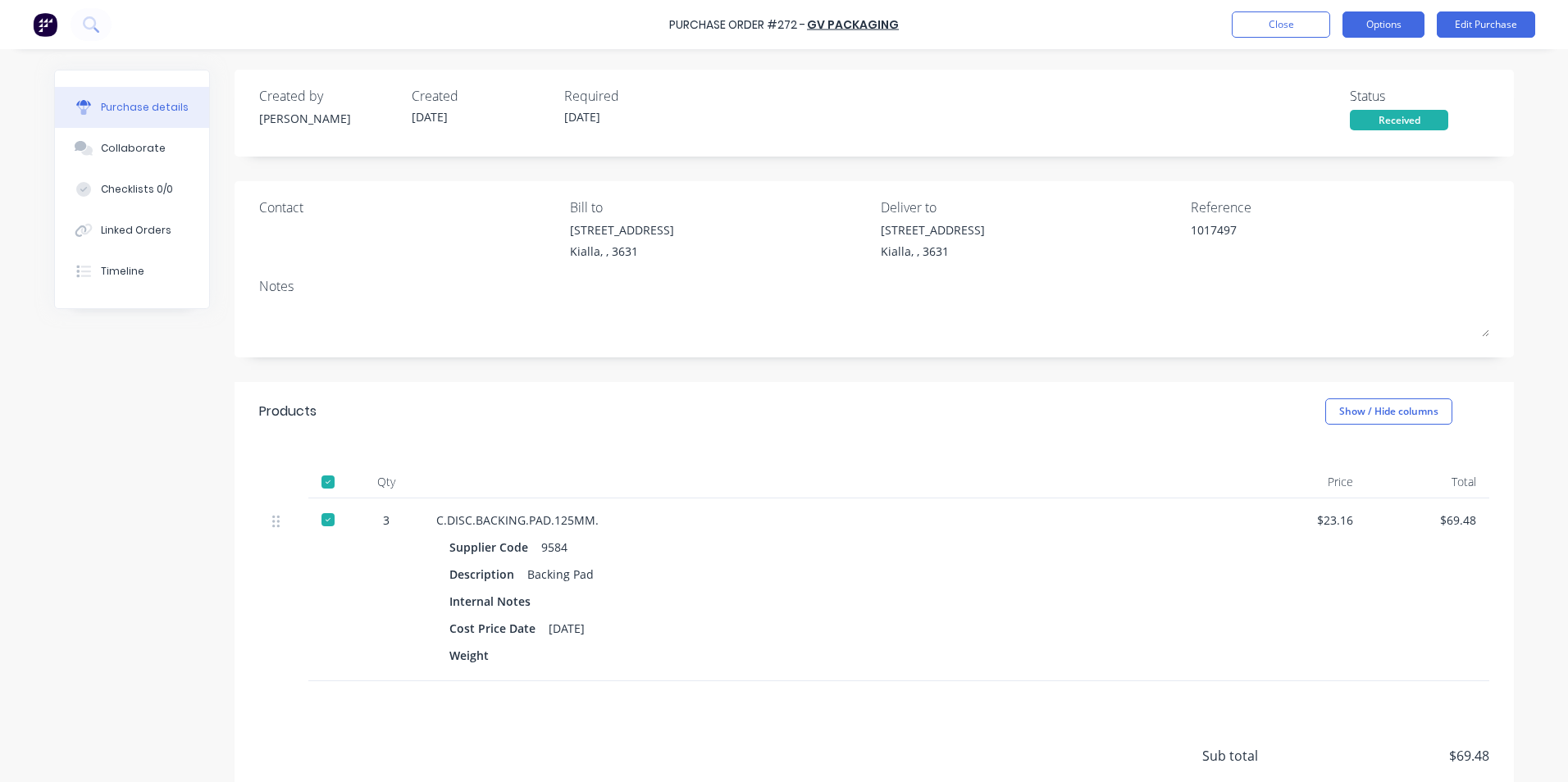
click at [1395, 21] on button "Options" at bounding box center [1383, 25] width 82 height 27
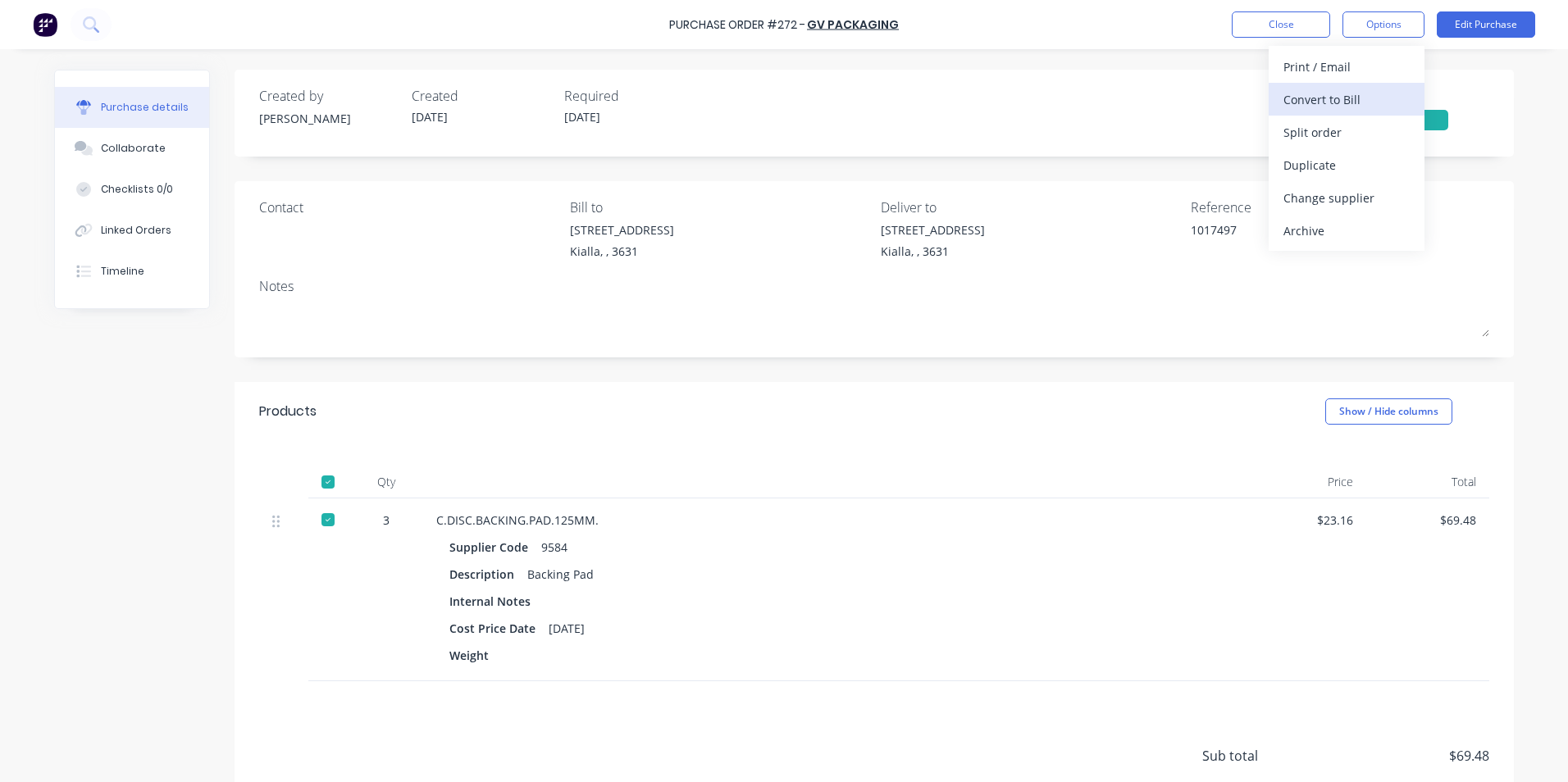
click at [1335, 103] on div "Convert to Bill" at bounding box center [1346, 99] width 126 height 24
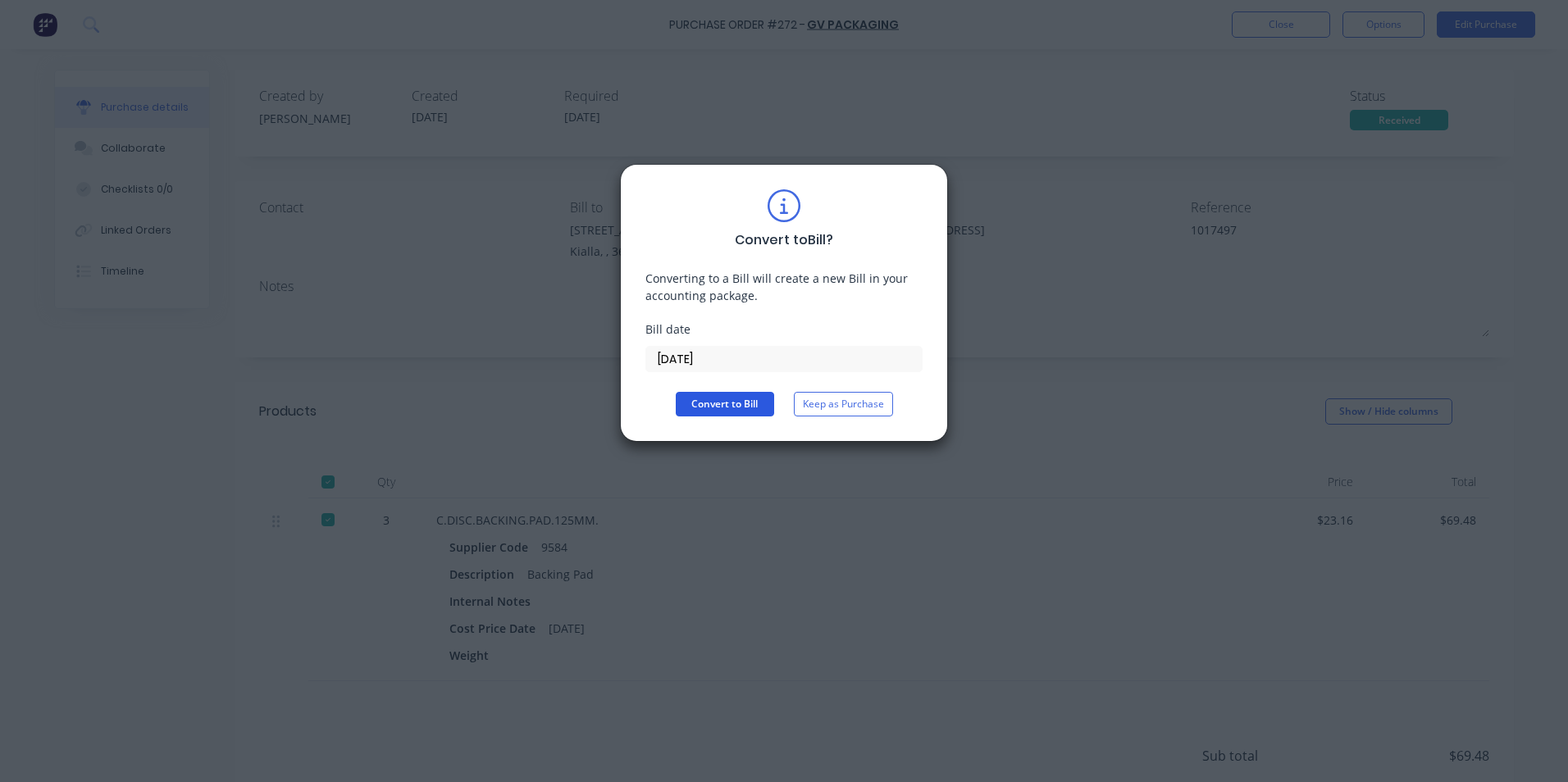
click at [692, 403] on button "Convert to Bill" at bounding box center [725, 404] width 99 height 25
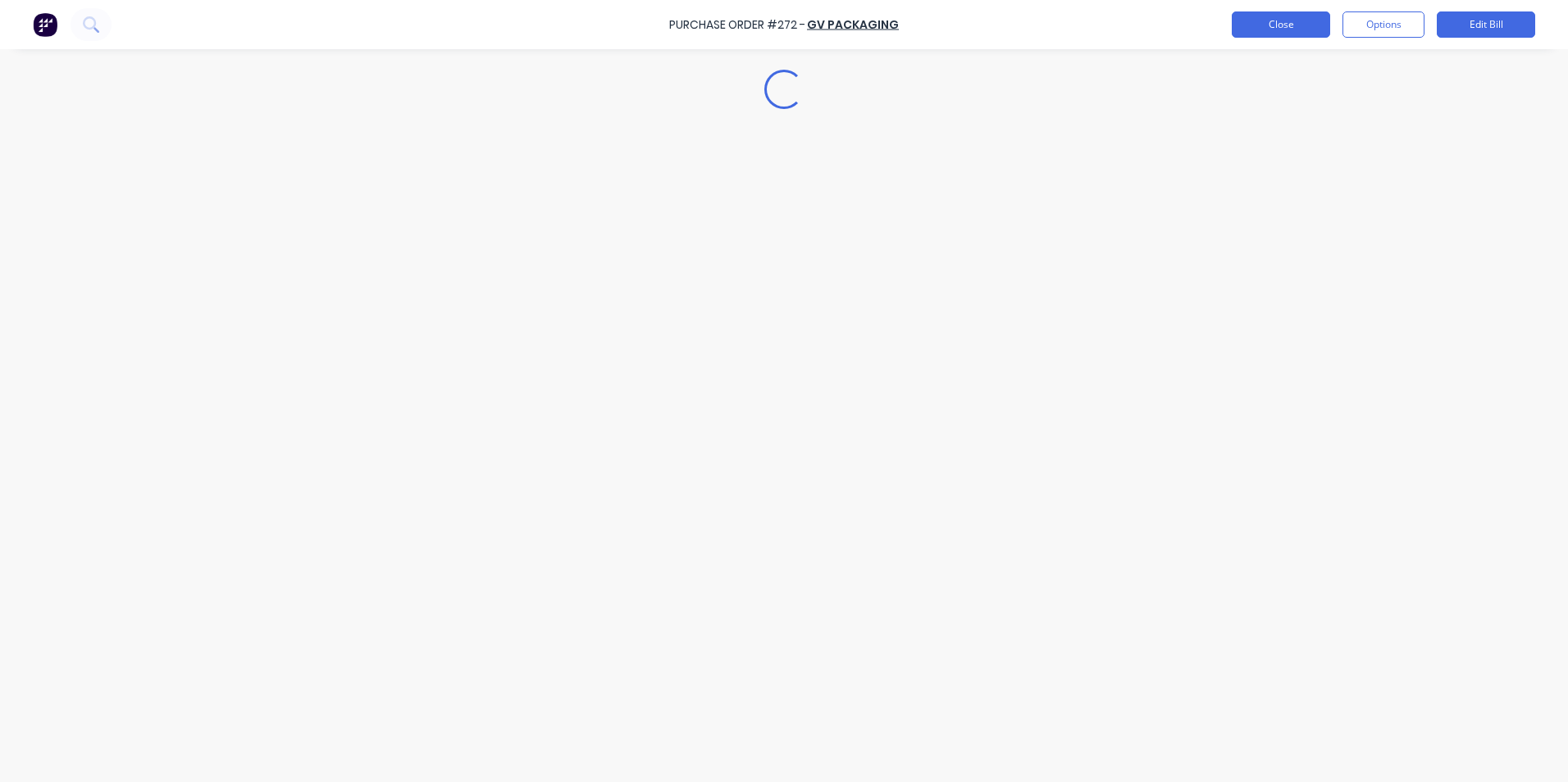
type textarea "x"
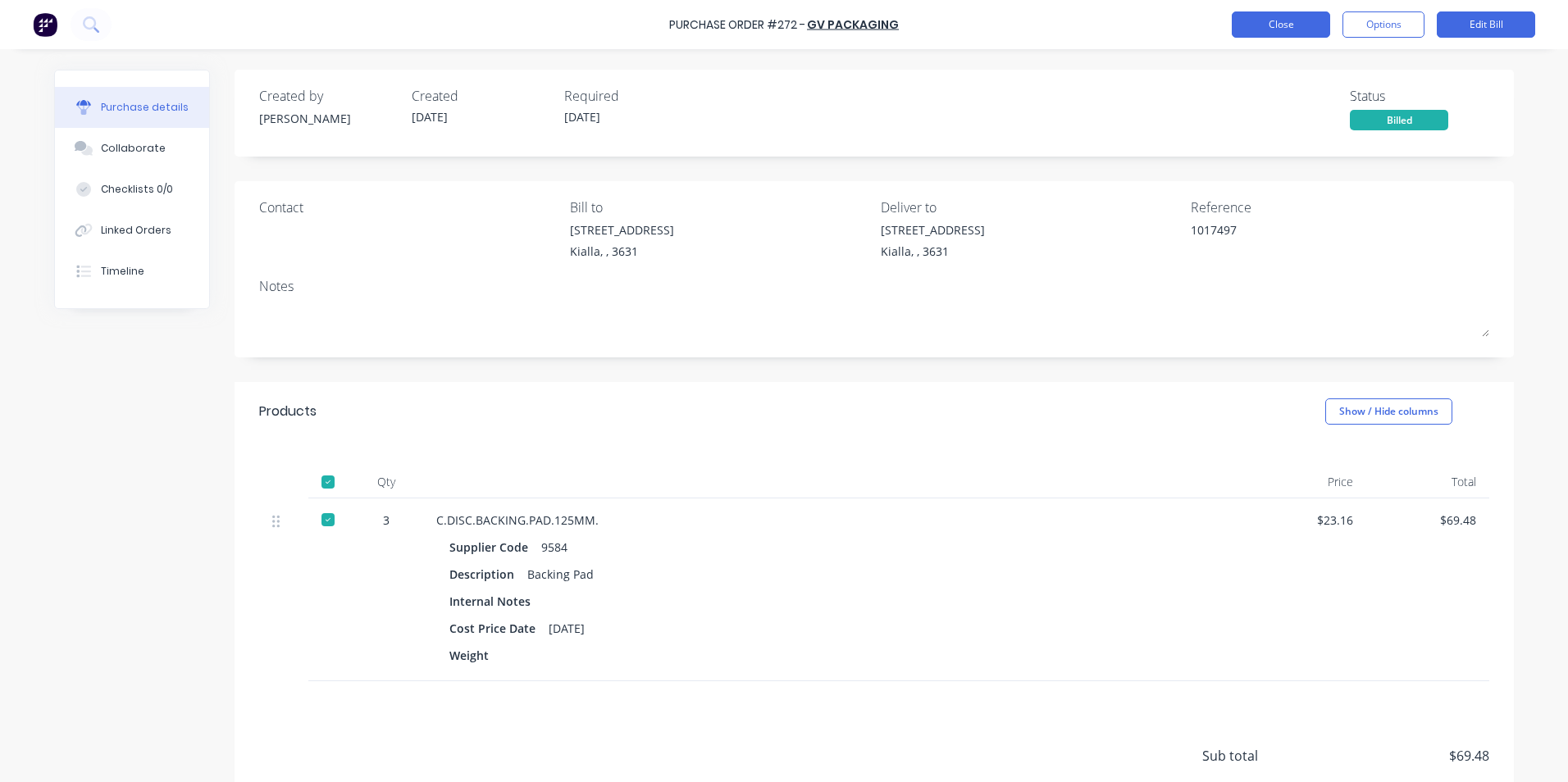
click at [1276, 22] on button "Close" at bounding box center [1280, 25] width 99 height 27
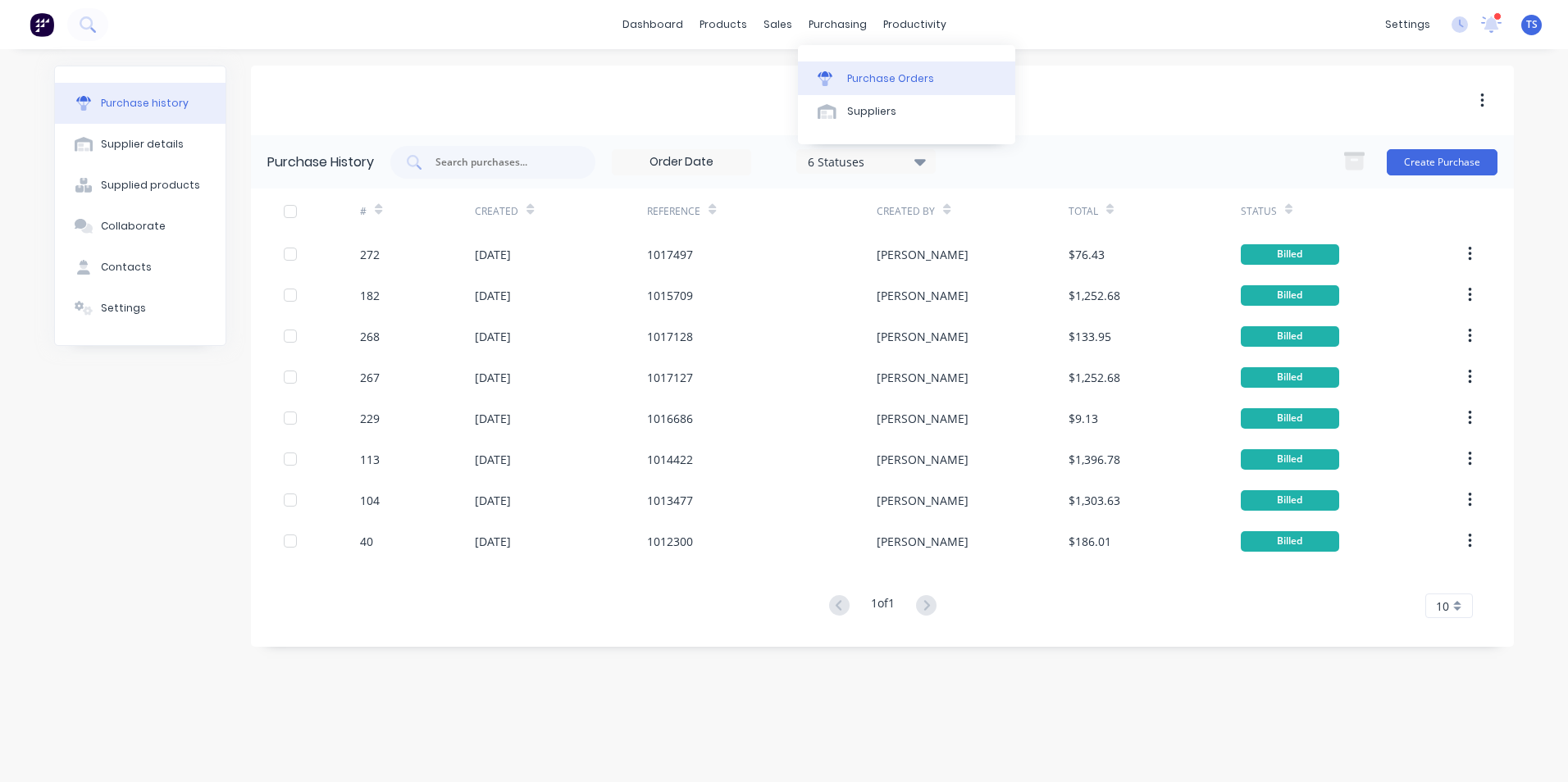
click at [883, 78] on div "Purchase Orders" at bounding box center [891, 78] width 87 height 15
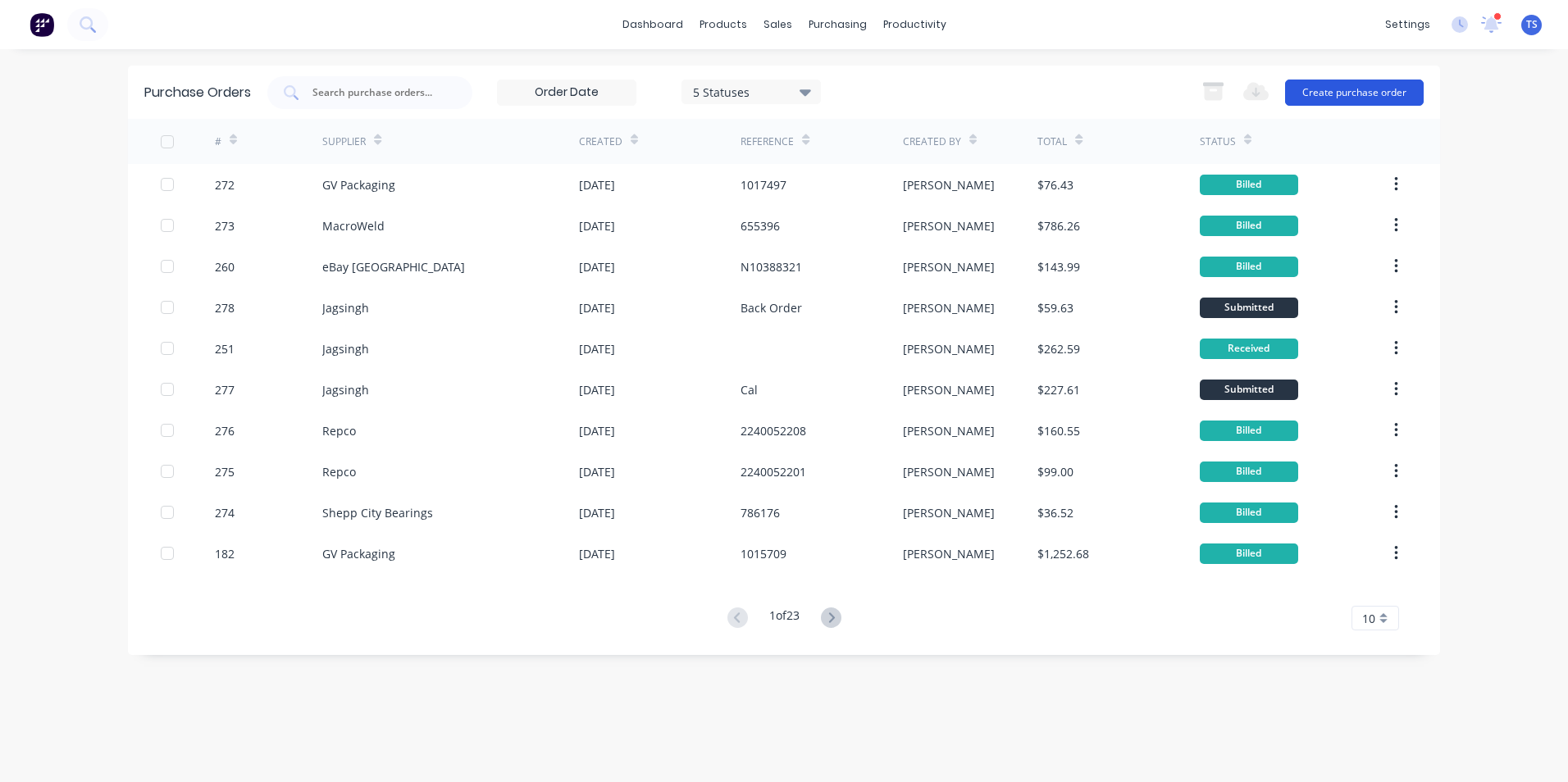
click at [1363, 91] on button "Create purchase order" at bounding box center [1354, 93] width 139 height 27
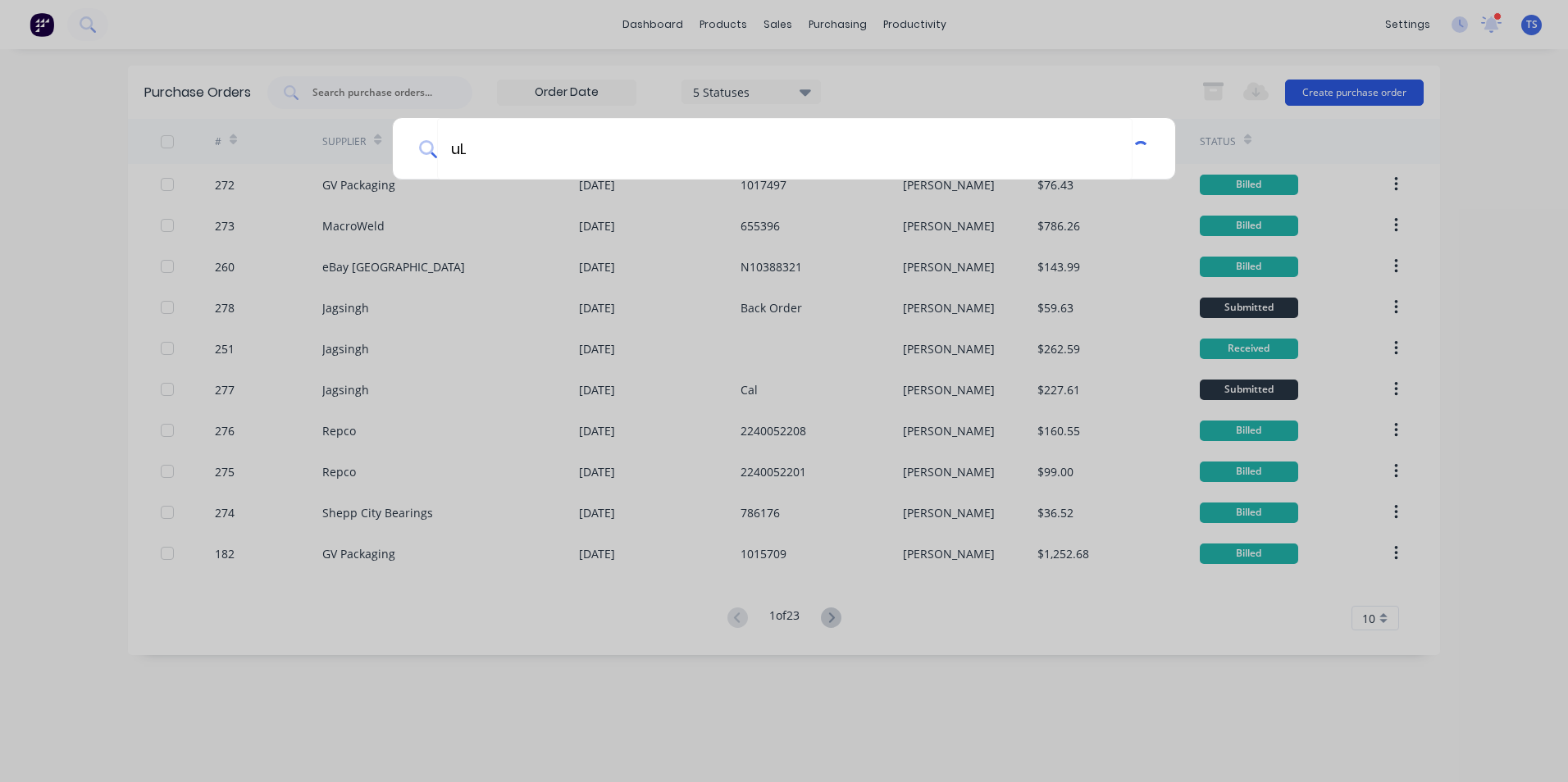
type input "u"
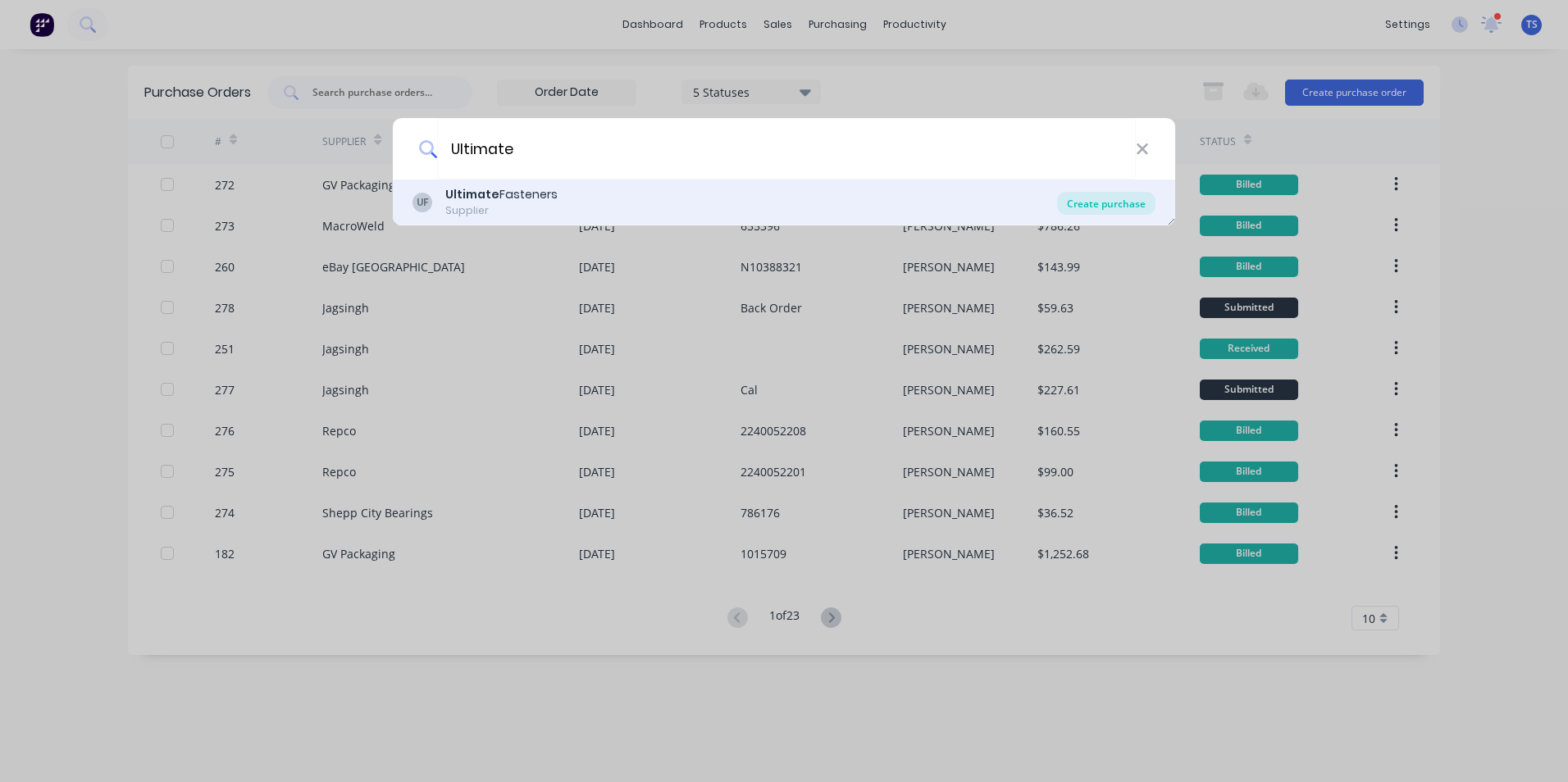
type input "Ultimate"
click at [1144, 208] on div "Create purchase" at bounding box center [1105, 203] width 99 height 23
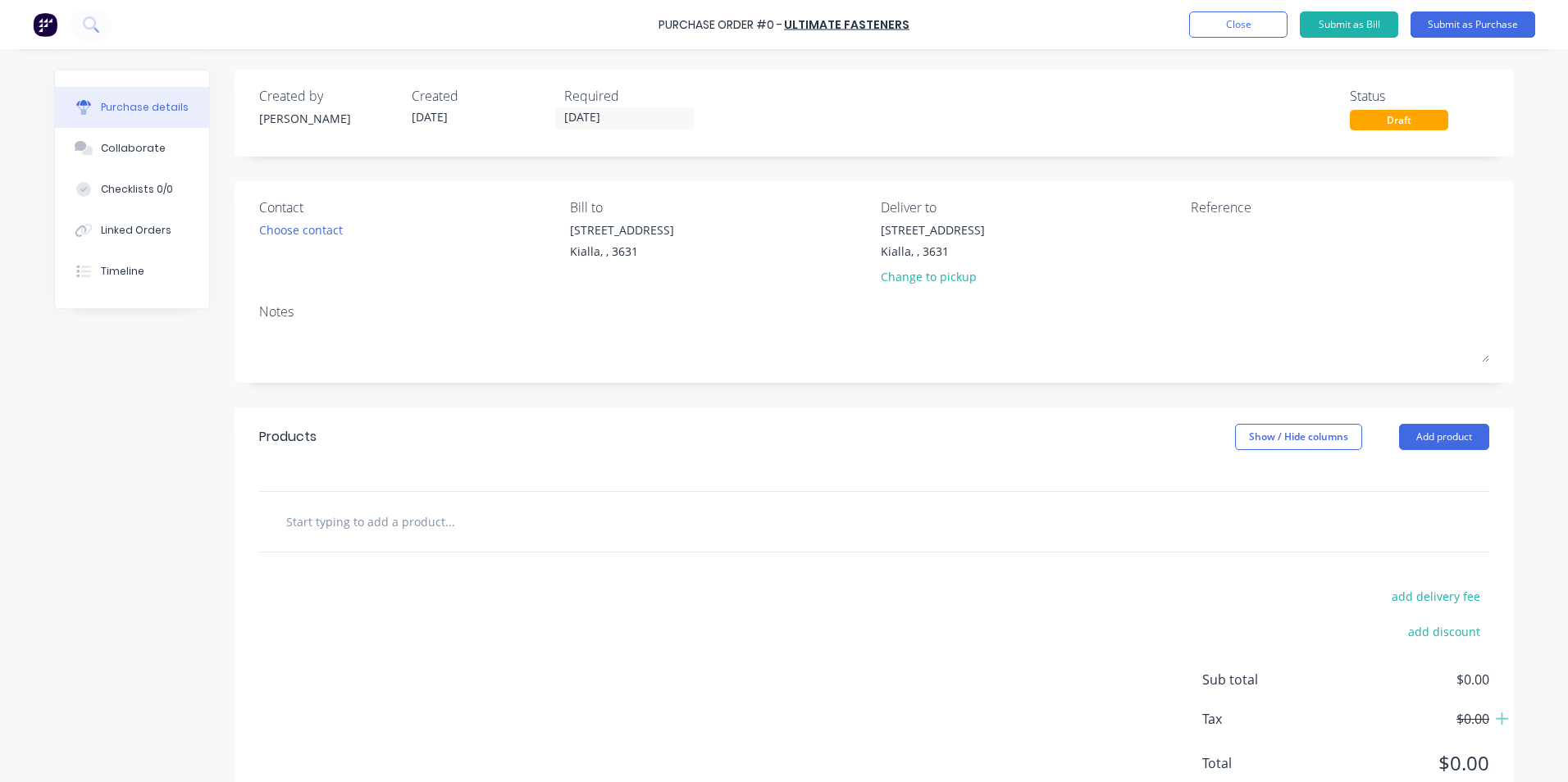
drag, startPoint x: 326, startPoint y: 531, endPoint x: 369, endPoint y: 536, distance: 43.3
click at [327, 531] on input "text" at bounding box center [448, 521] width 328 height 33
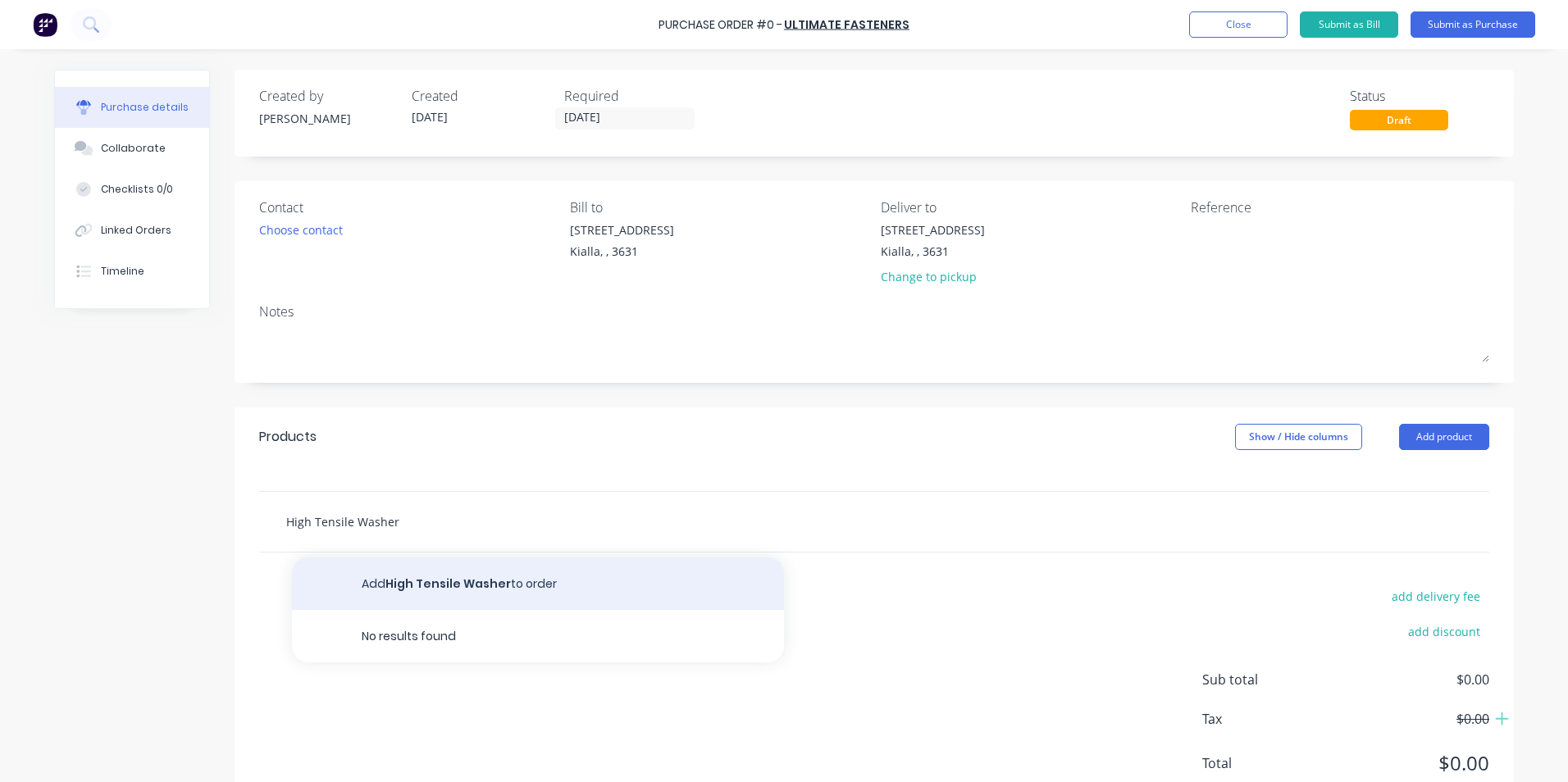
type input "High Tensile Washer"
click at [451, 588] on button "Add High Tensile Washer to order" at bounding box center [538, 583] width 492 height 52
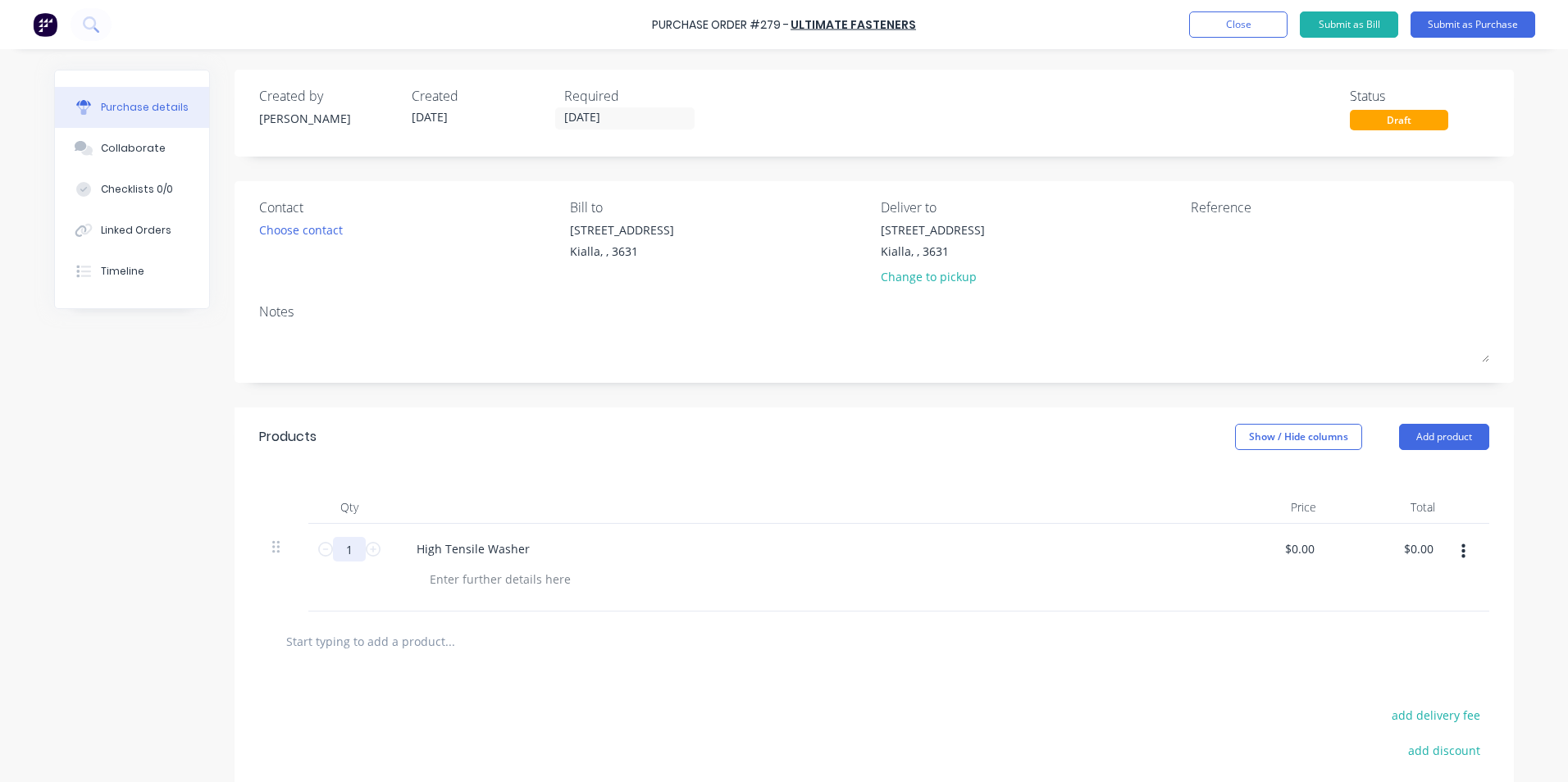
click at [349, 546] on input "1" at bounding box center [349, 549] width 33 height 25
type input "8"
click at [500, 575] on div at bounding box center [500, 579] width 167 height 24
click at [1308, 552] on input "0.00" at bounding box center [1302, 549] width 31 height 24
type input "0"
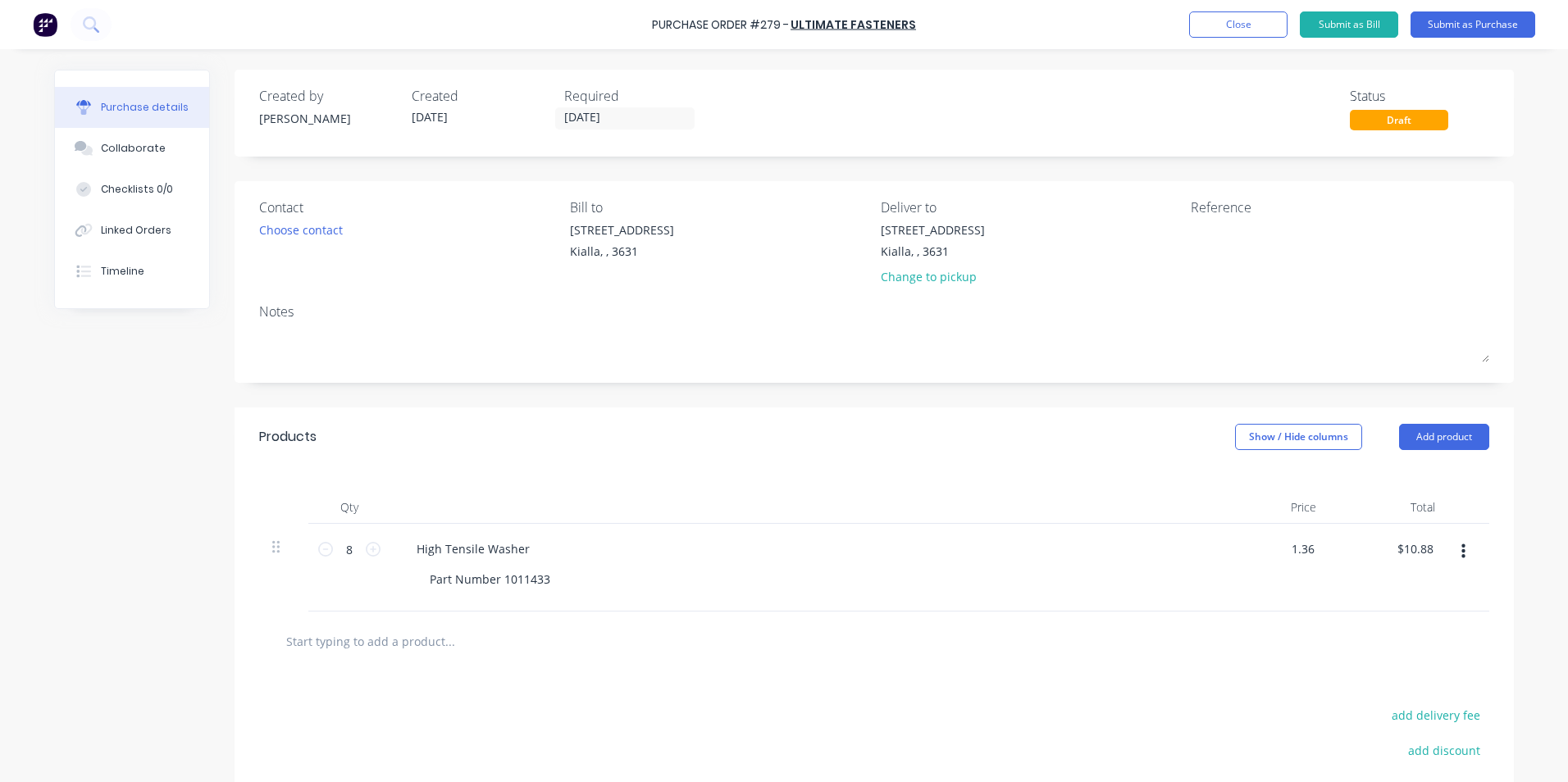
type input "$1.36"
type input "$10.88"
click at [351, 645] on input "text" at bounding box center [448, 641] width 328 height 33
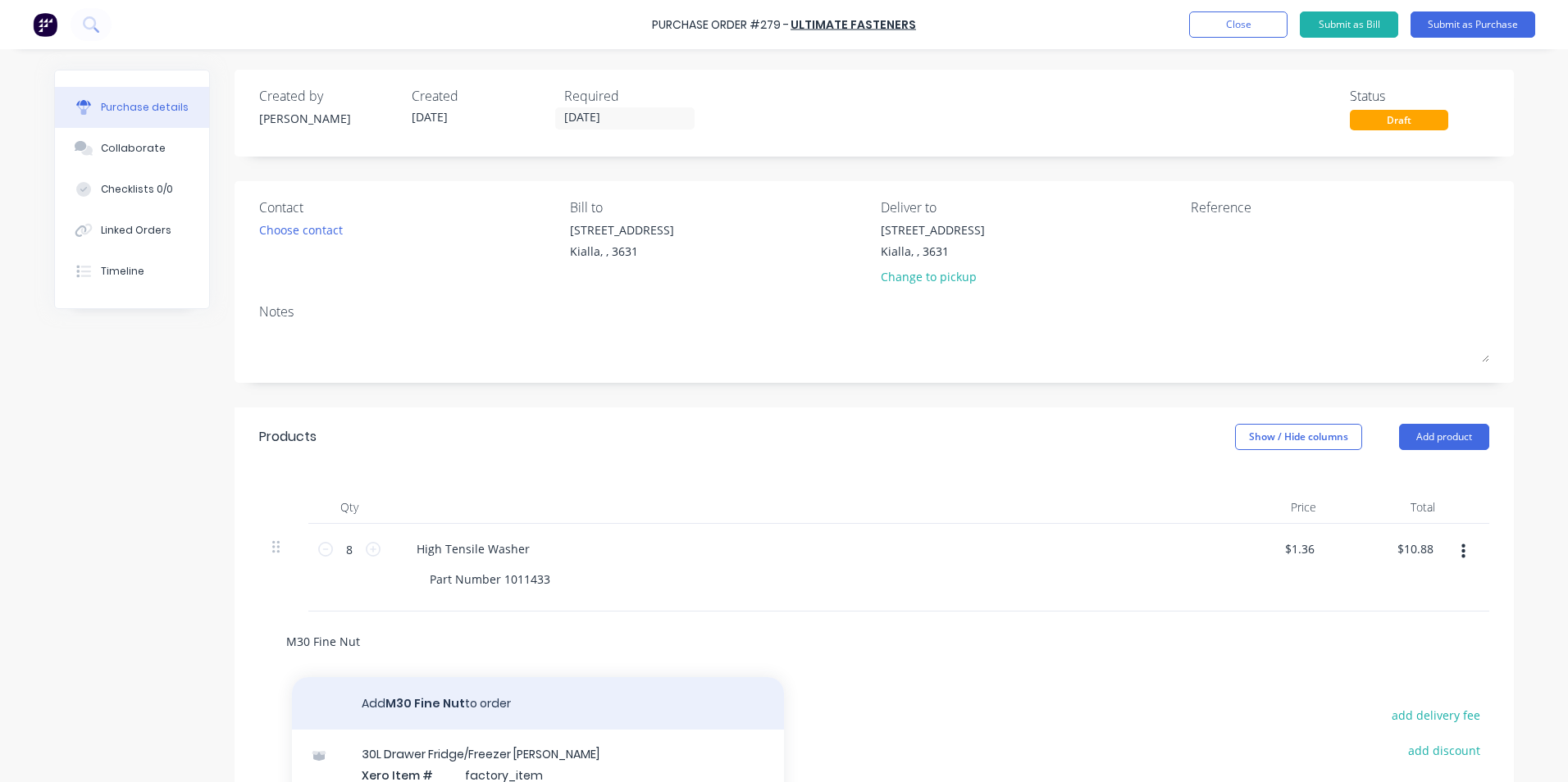
type input "M30 Fine Nut"
click at [436, 698] on button "Add M30 Fine Nut to order" at bounding box center [538, 703] width 492 height 52
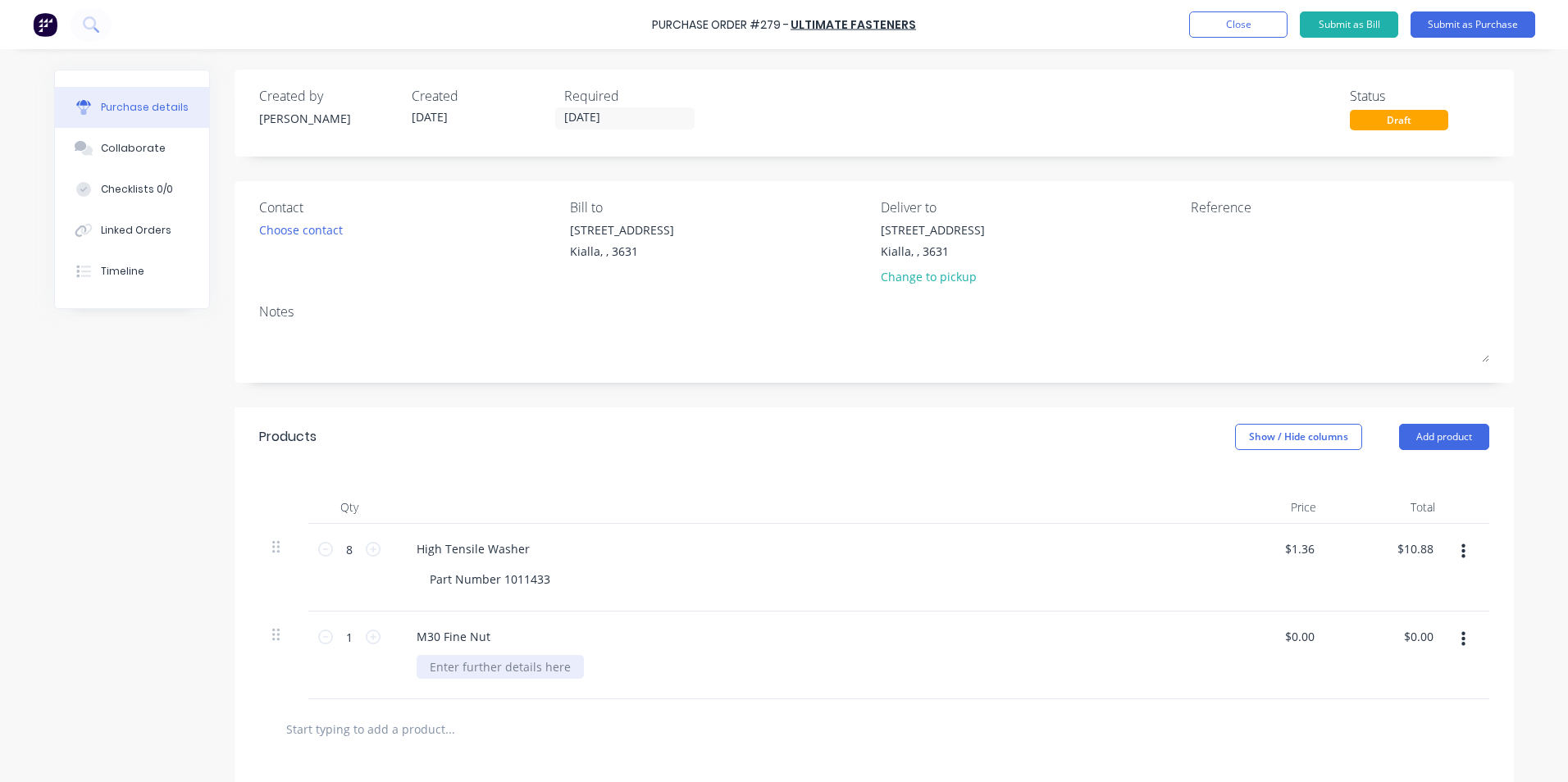
click at [453, 667] on div at bounding box center [500, 667] width 167 height 24
click at [342, 637] on input "1" at bounding box center [349, 637] width 33 height 25
type input "8"
click at [1239, 663] on div "$0.00 $0.00" at bounding box center [1270, 655] width 119 height 88
click at [1306, 634] on input "0.00" at bounding box center [1302, 636] width 31 height 24
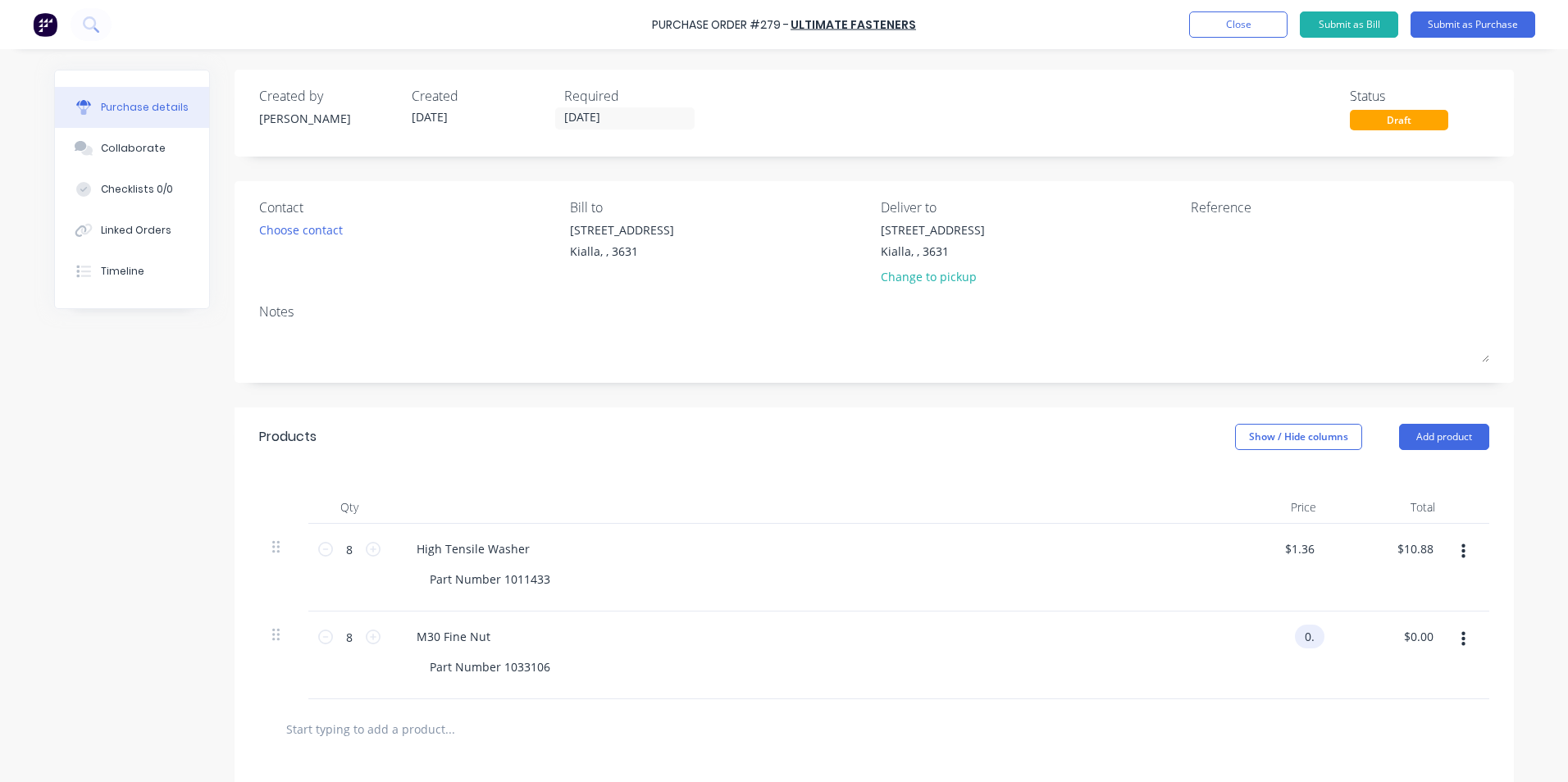
type input "0"
type input "$11.36"
type input "$90.88"
click at [675, 646] on div "M30 Fine Nut" at bounding box center [800, 636] width 794 height 24
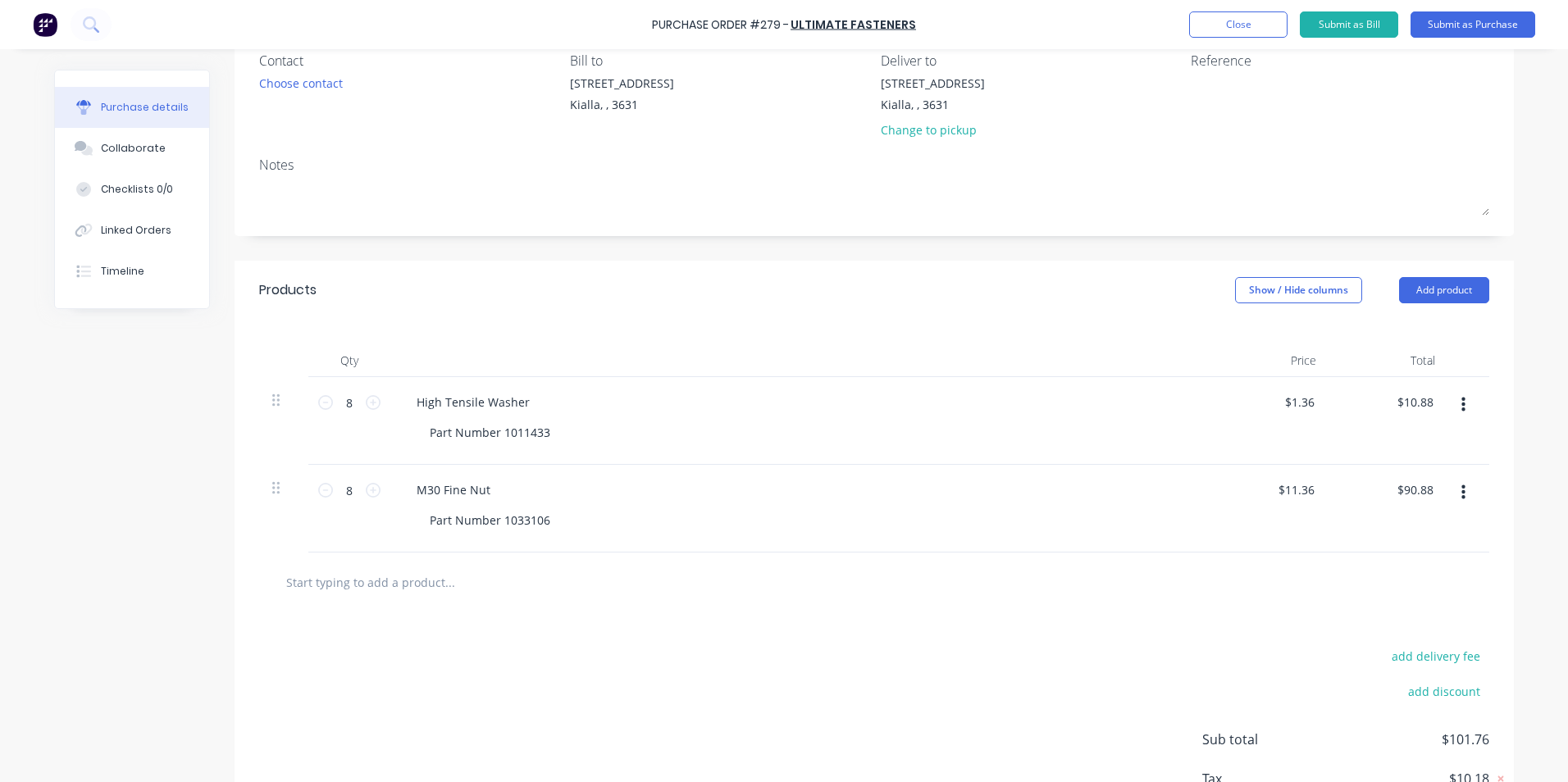
scroll to position [17, 0]
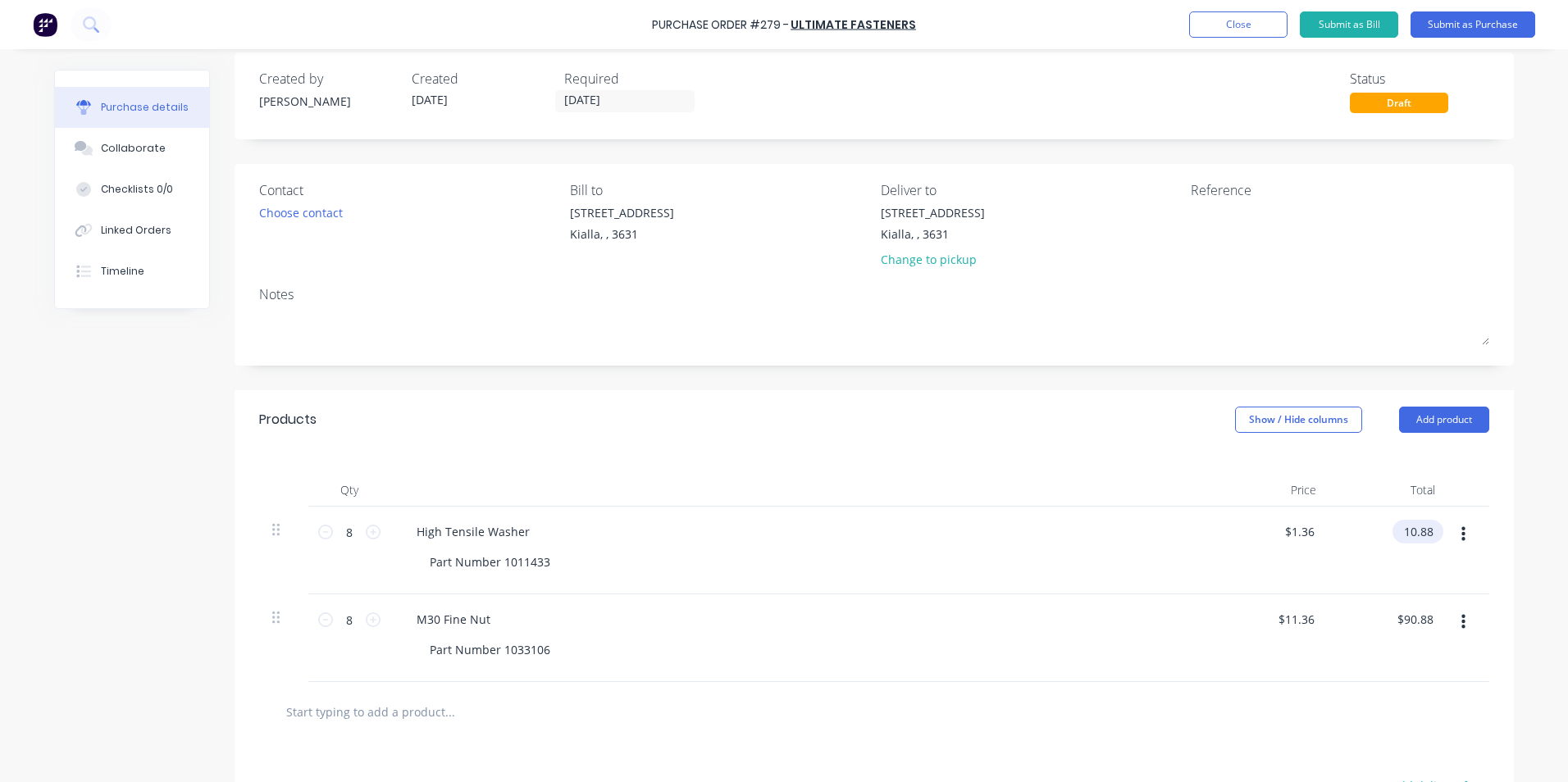
click at [1430, 533] on input "10.88" at bounding box center [1414, 532] width 44 height 24
type input "10.90"
type input "$1.3625"
type input "$10.90"
click at [836, 703] on div at bounding box center [875, 711] width 1204 height 33
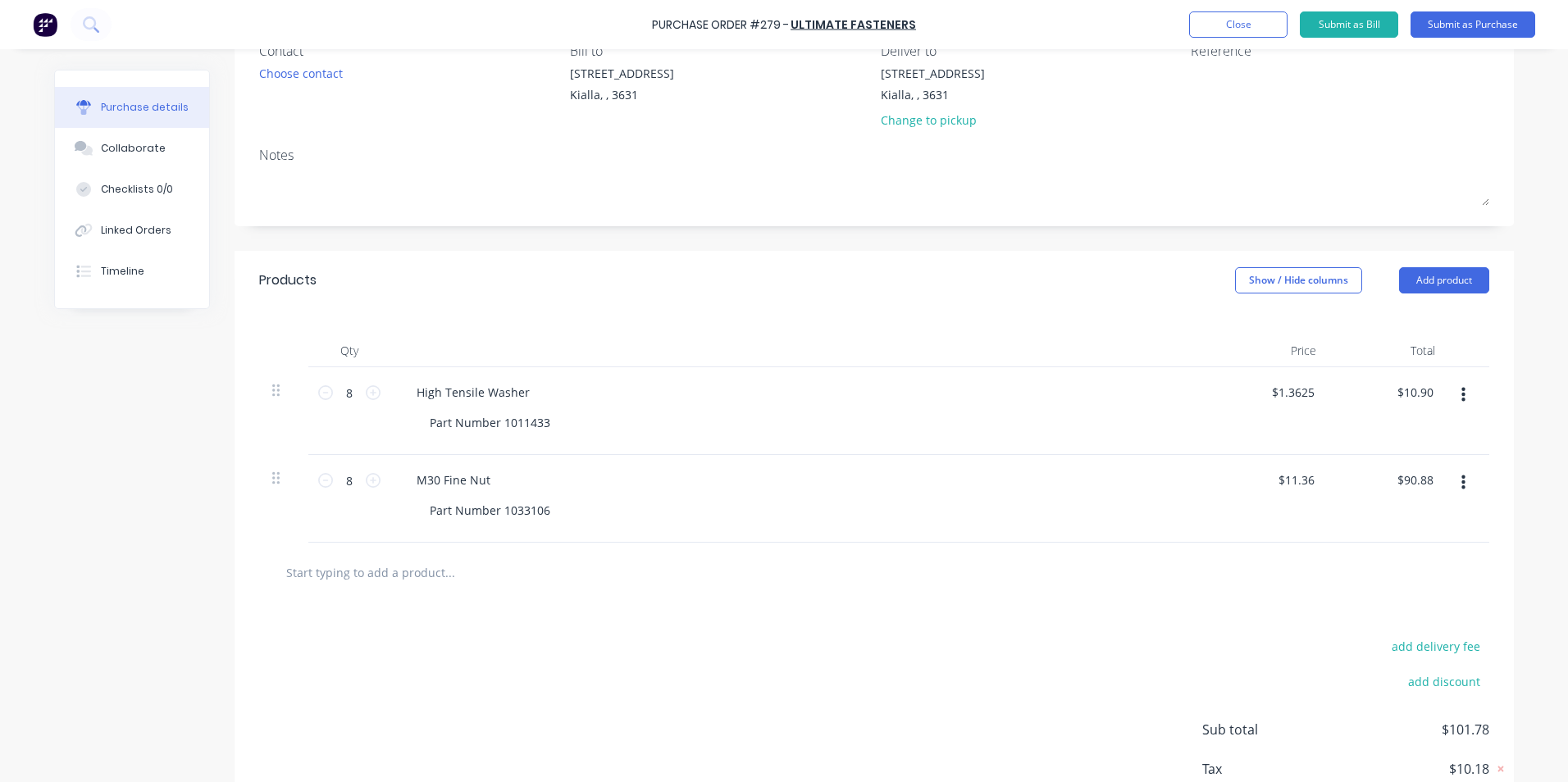
scroll to position [263, 0]
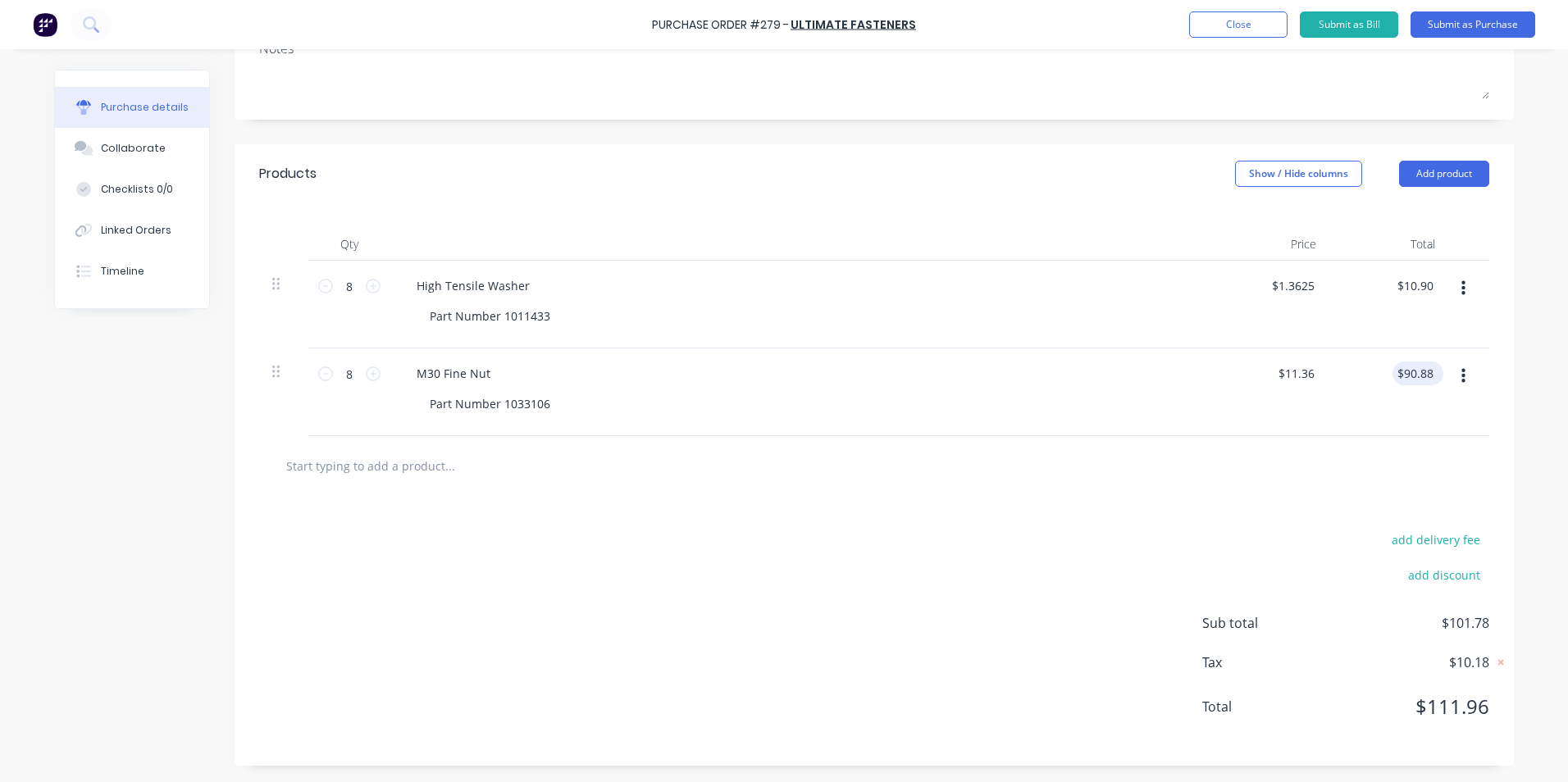
click at [1433, 367] on div "$90.88 $90.88" at bounding box center [1417, 373] width 51 height 24
click at [1426, 370] on input "90.88" at bounding box center [1414, 373] width 44 height 24
type input "90.90"
type input "$11.3625"
type input "$90.90"
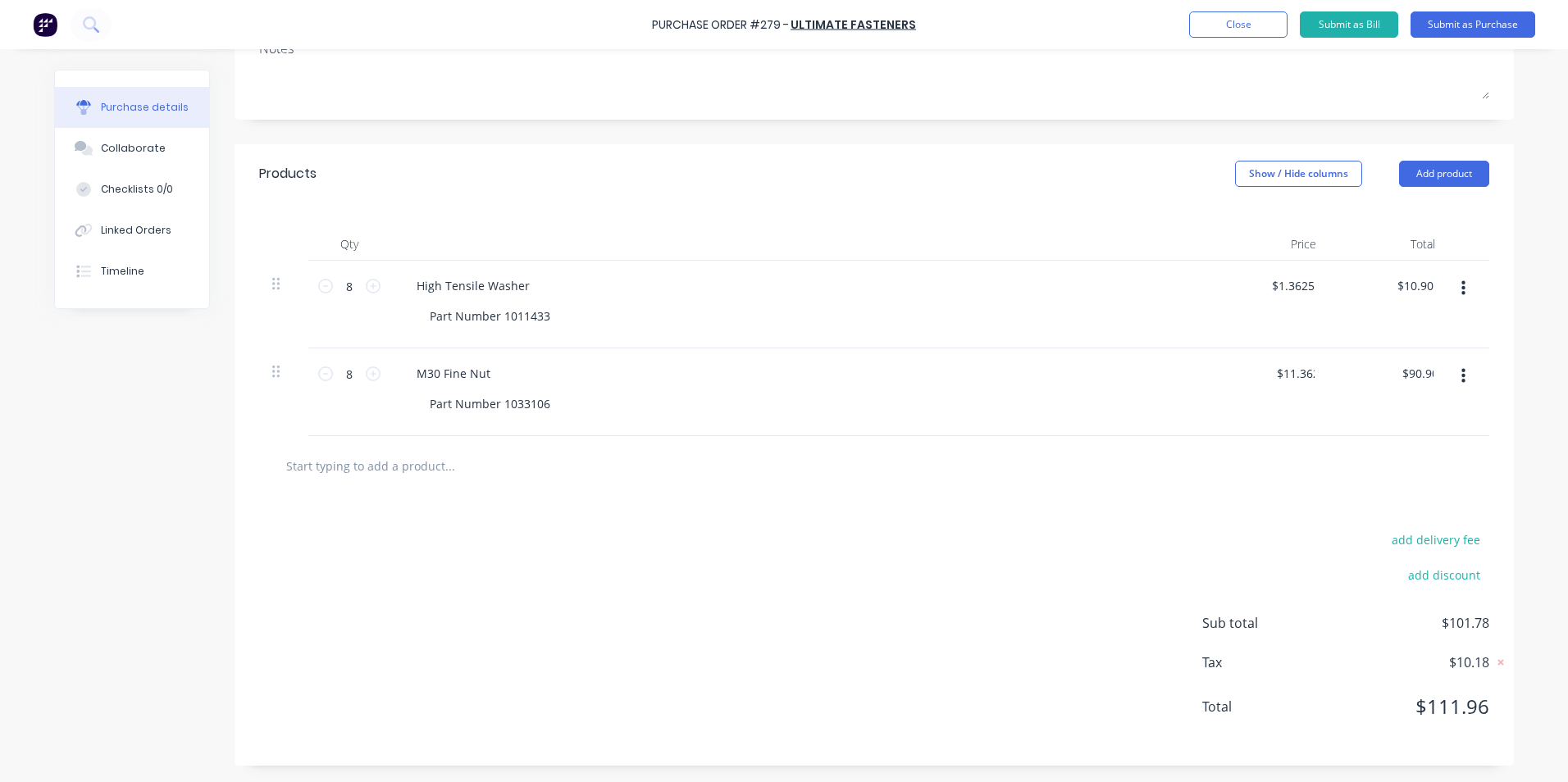
click at [959, 581] on div "add delivery fee add discount Sub total $101.78 Tax $10.18 Total $111.96" at bounding box center [874, 631] width 1279 height 270
click at [1215, 485] on div at bounding box center [874, 465] width 1230 height 59
click at [1428, 288] on input "10.90" at bounding box center [1414, 285] width 44 height 24
type input "10.91"
type input "$1.3638"
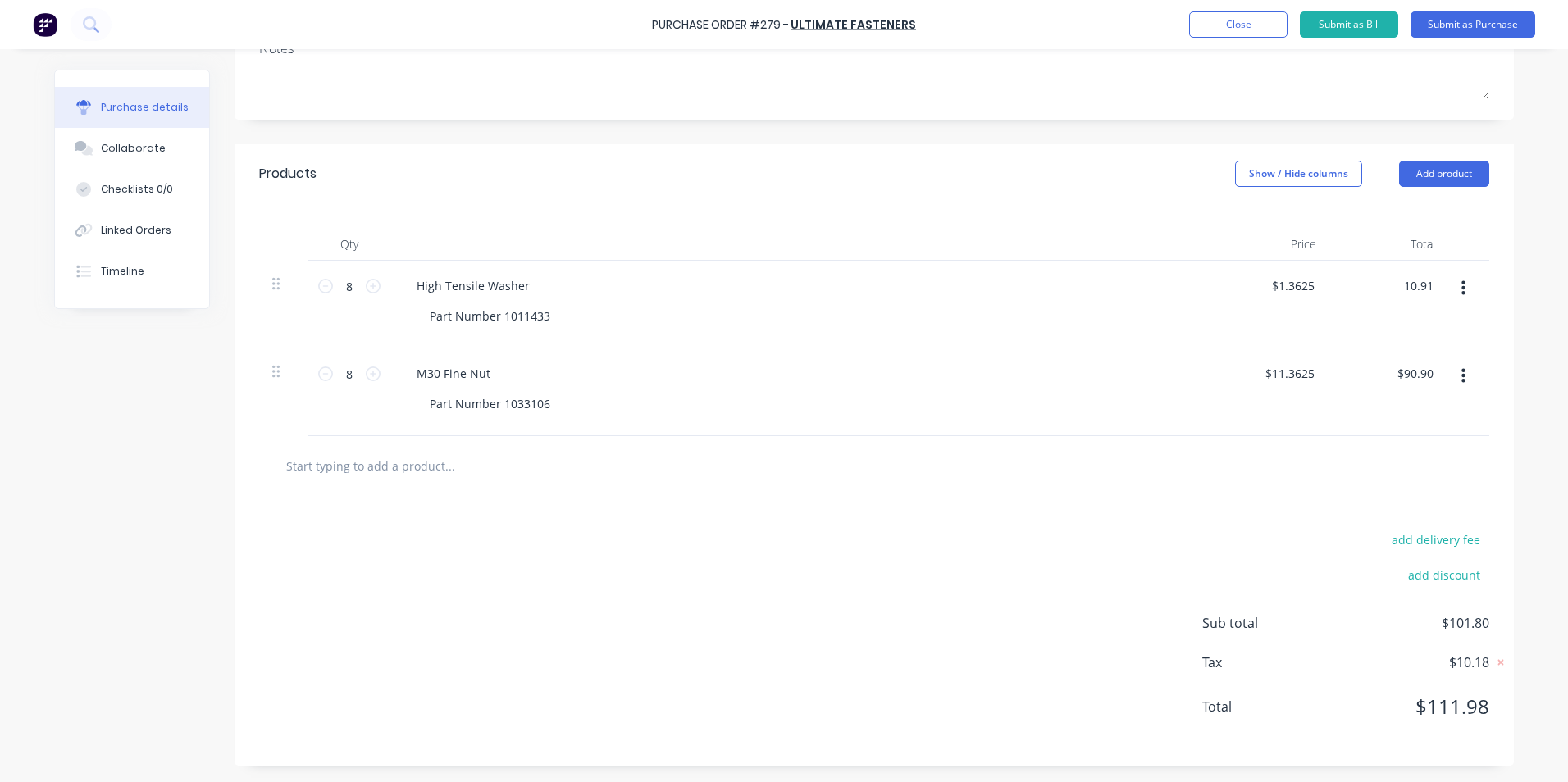
type input "$10.91"
click at [852, 558] on div "add delivery fee add discount Sub total $101.80 Tax $10.18 Total $111.98" at bounding box center [874, 631] width 1279 height 270
click at [1427, 373] on input "90.90" at bounding box center [1418, 373] width 37 height 24
type input "90.91"
type input "$11.3638"
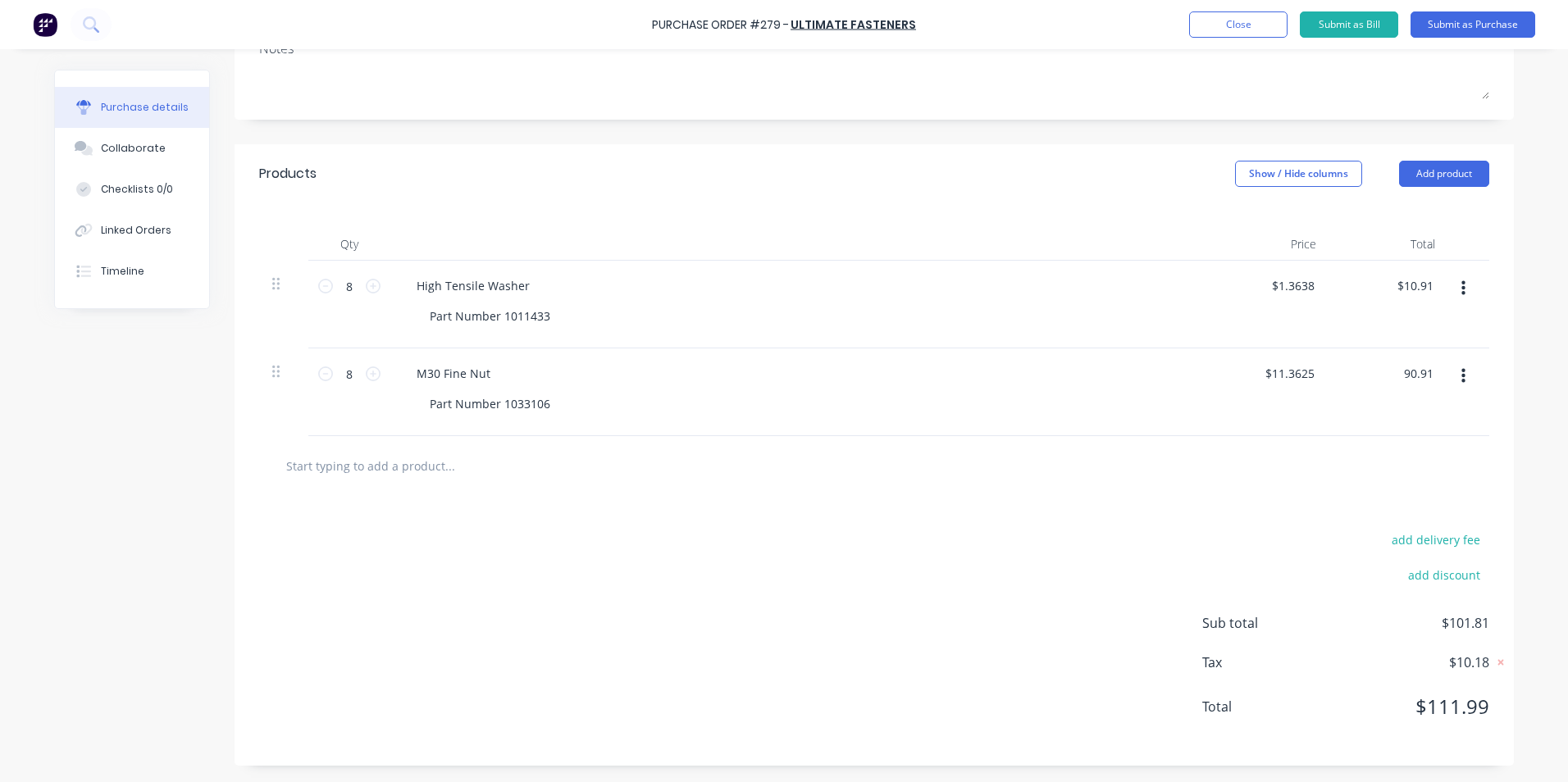
type input "$90.91"
click at [733, 642] on div "add delivery fee add discount Sub total $101.81 Tax $10.18 Total $111.99" at bounding box center [874, 631] width 1279 height 270
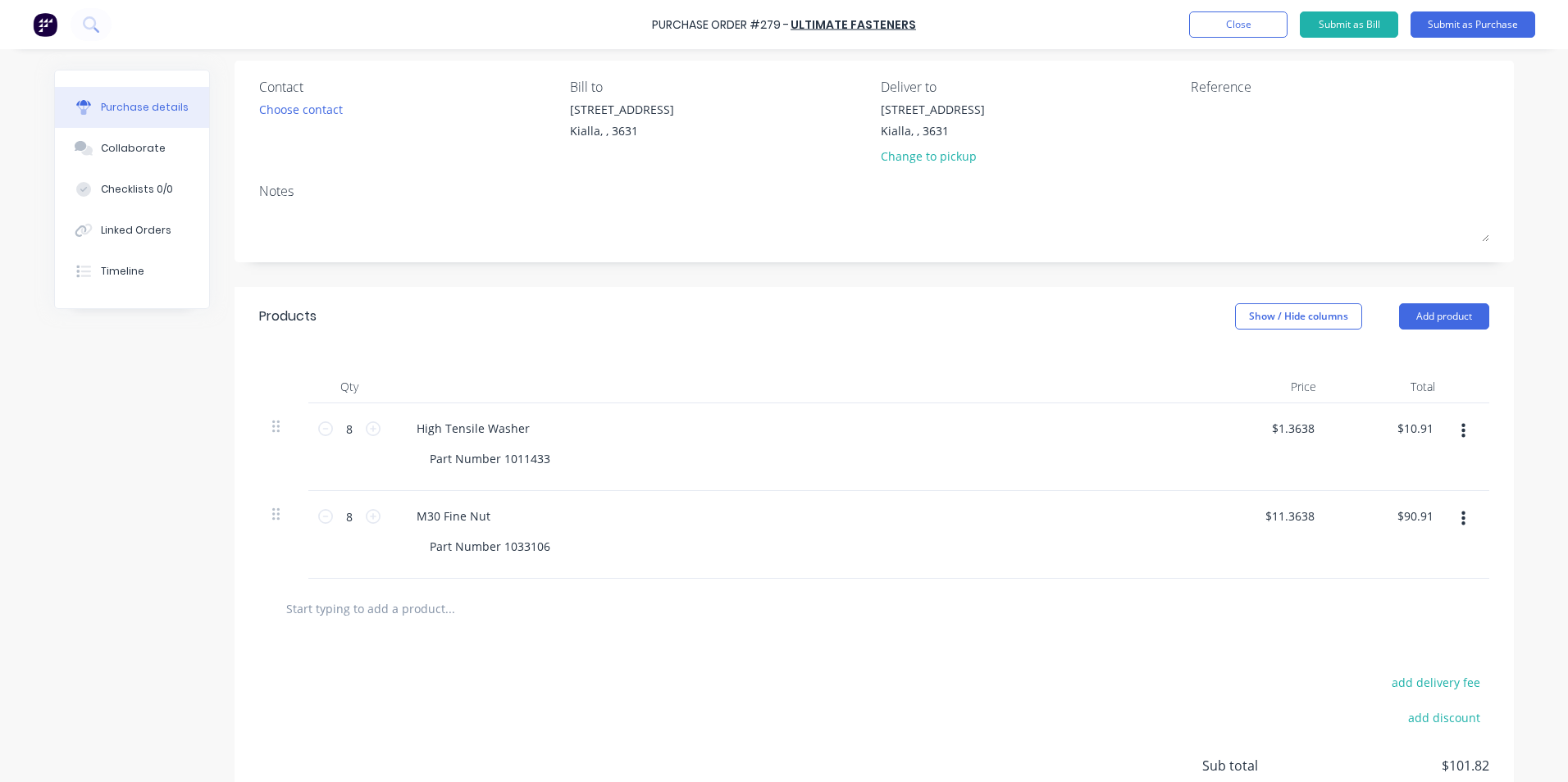
scroll to position [0, 0]
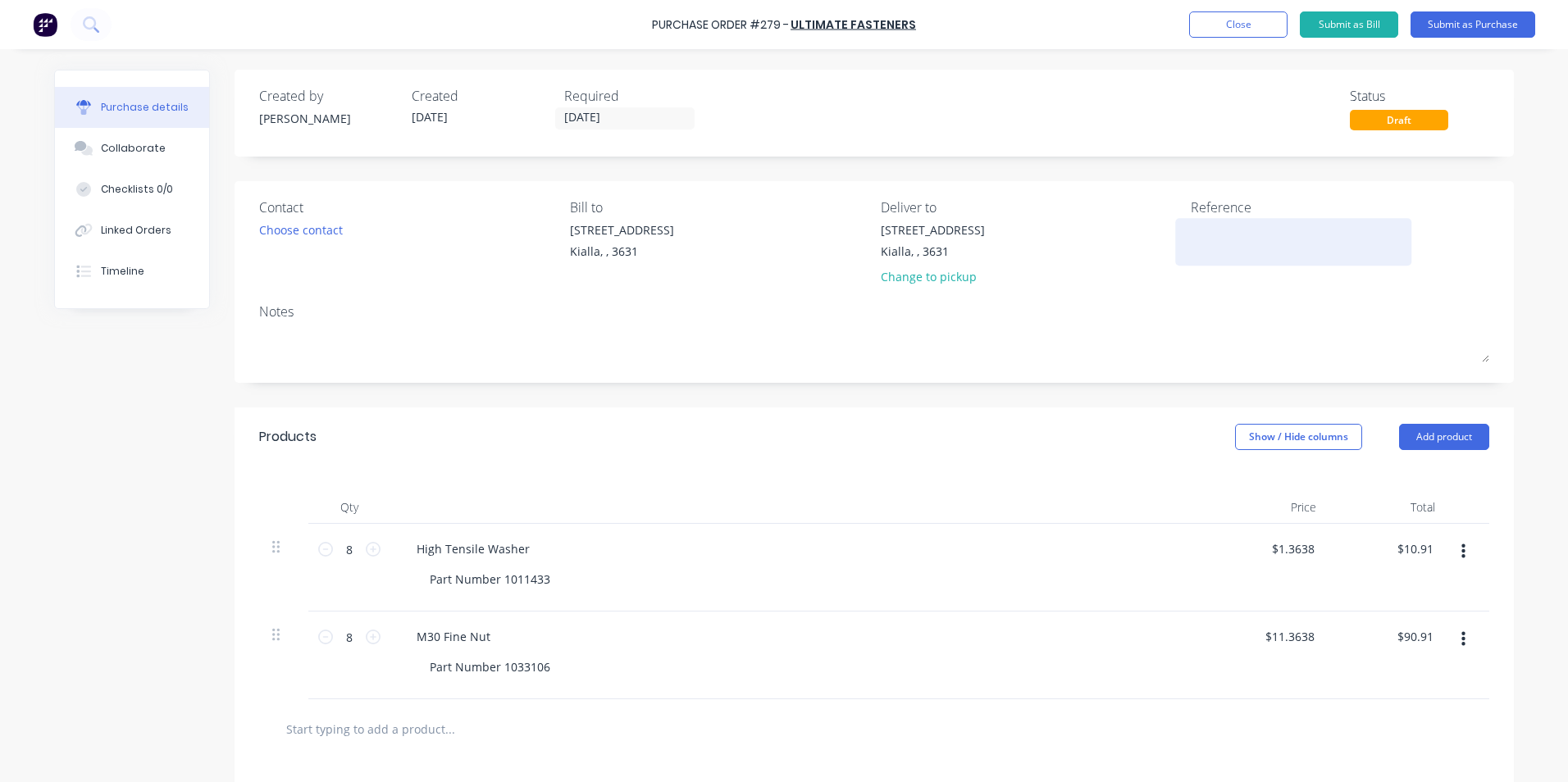
click at [1191, 231] on div at bounding box center [1293, 241] width 205 height 41
click at [1191, 229] on textarea at bounding box center [1293, 240] width 205 height 37
type textarea "10364023"
type textarea "x"
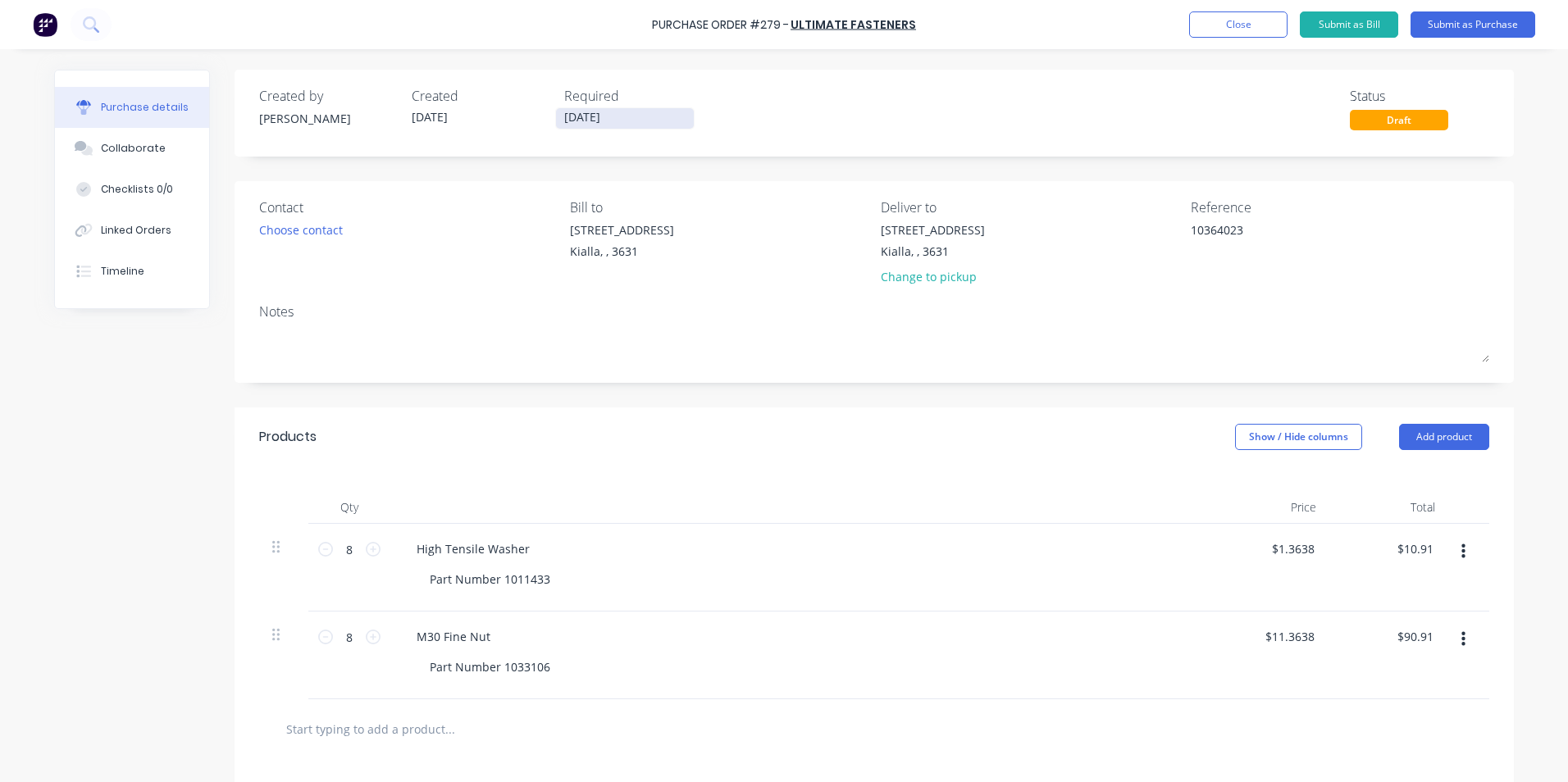
type textarea "10364023"
click at [593, 115] on input "[DATE]" at bounding box center [624, 118] width 138 height 20
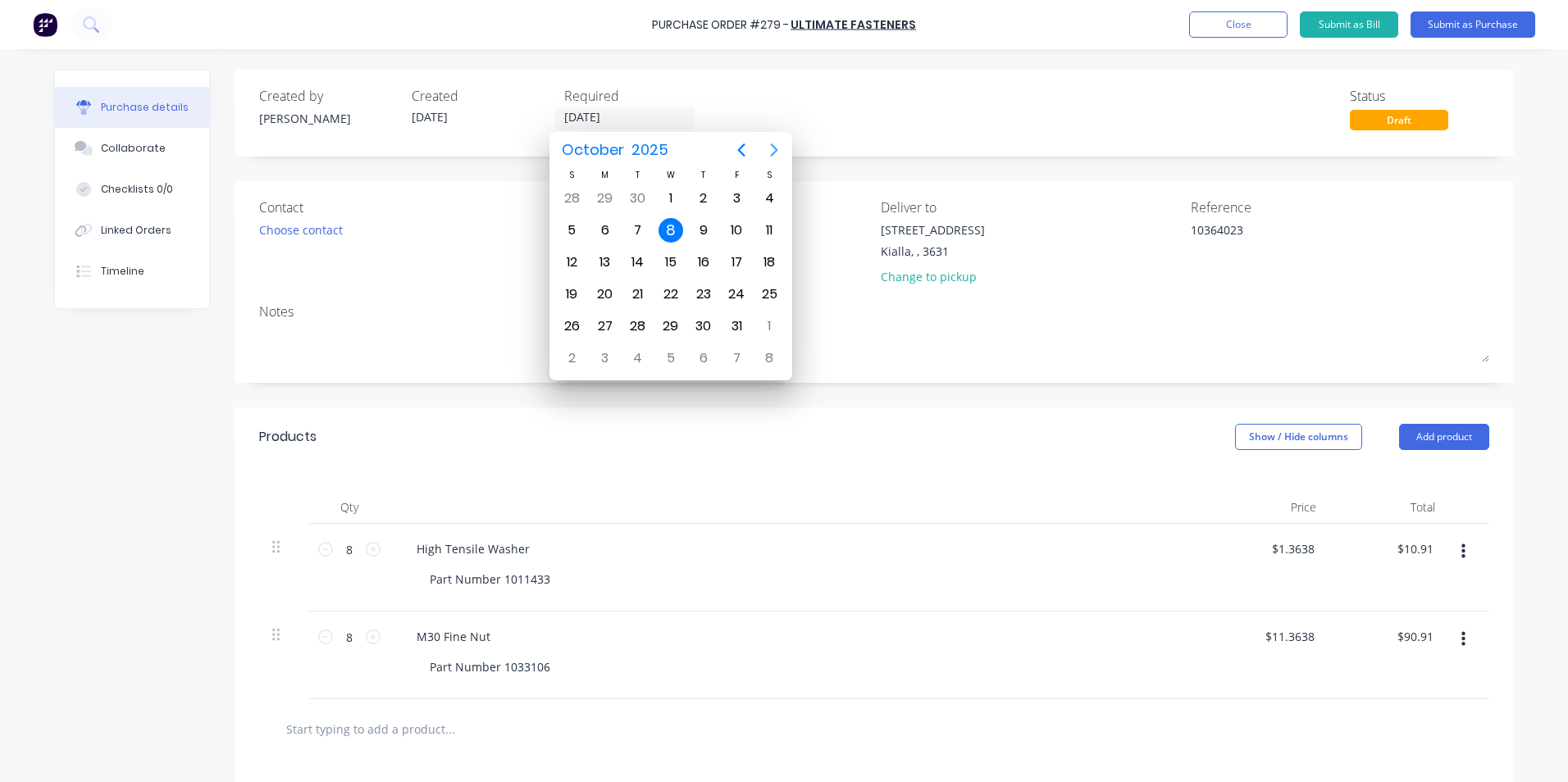
click at [774, 150] on icon "Next page" at bounding box center [774, 150] width 20 height 20
click at [775, 233] on div "8" at bounding box center [769, 231] width 25 height 25
type textarea "x"
type input "[DATE]"
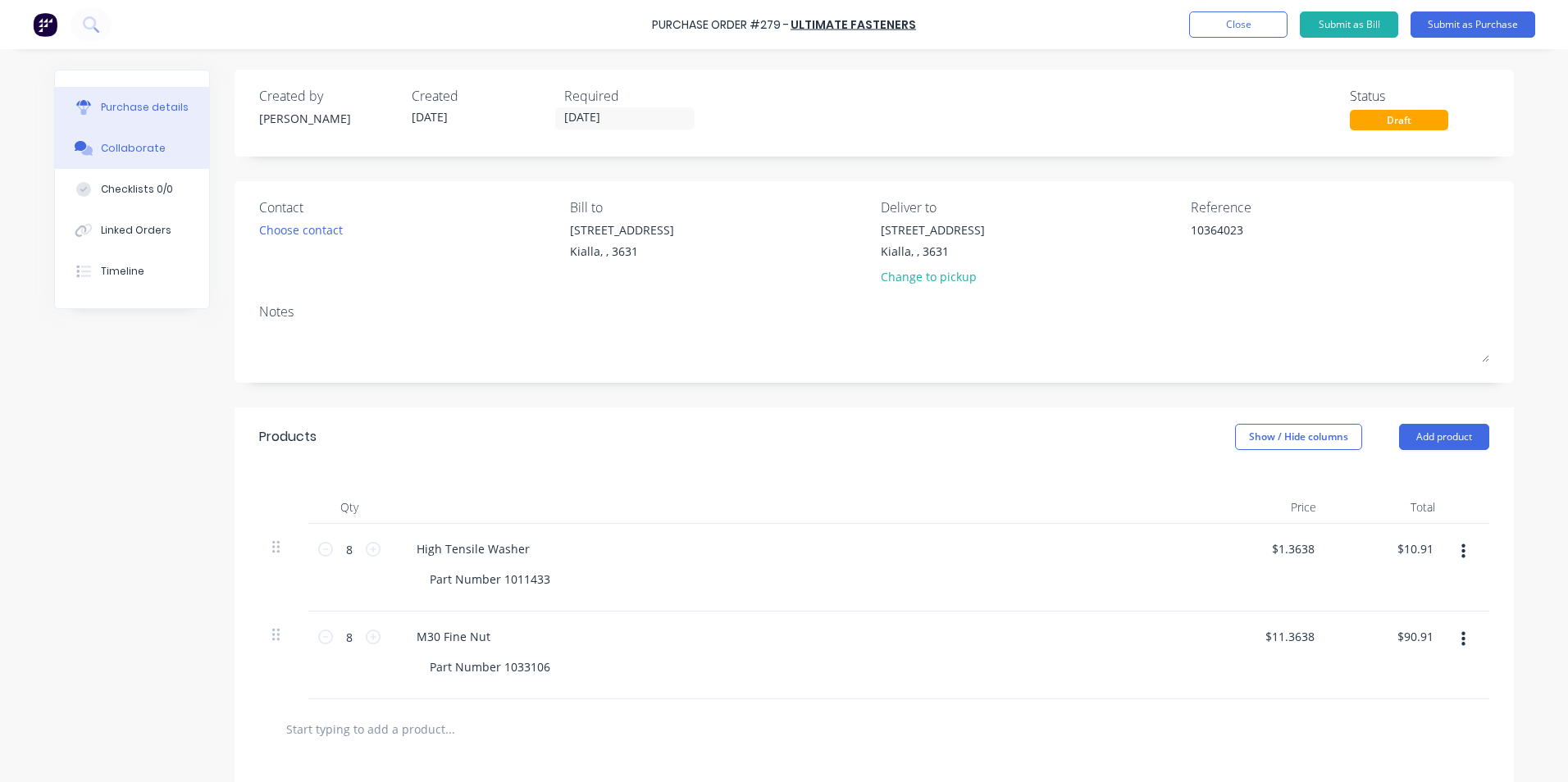
click at [139, 147] on div "Collaborate" at bounding box center [133, 148] width 65 height 15
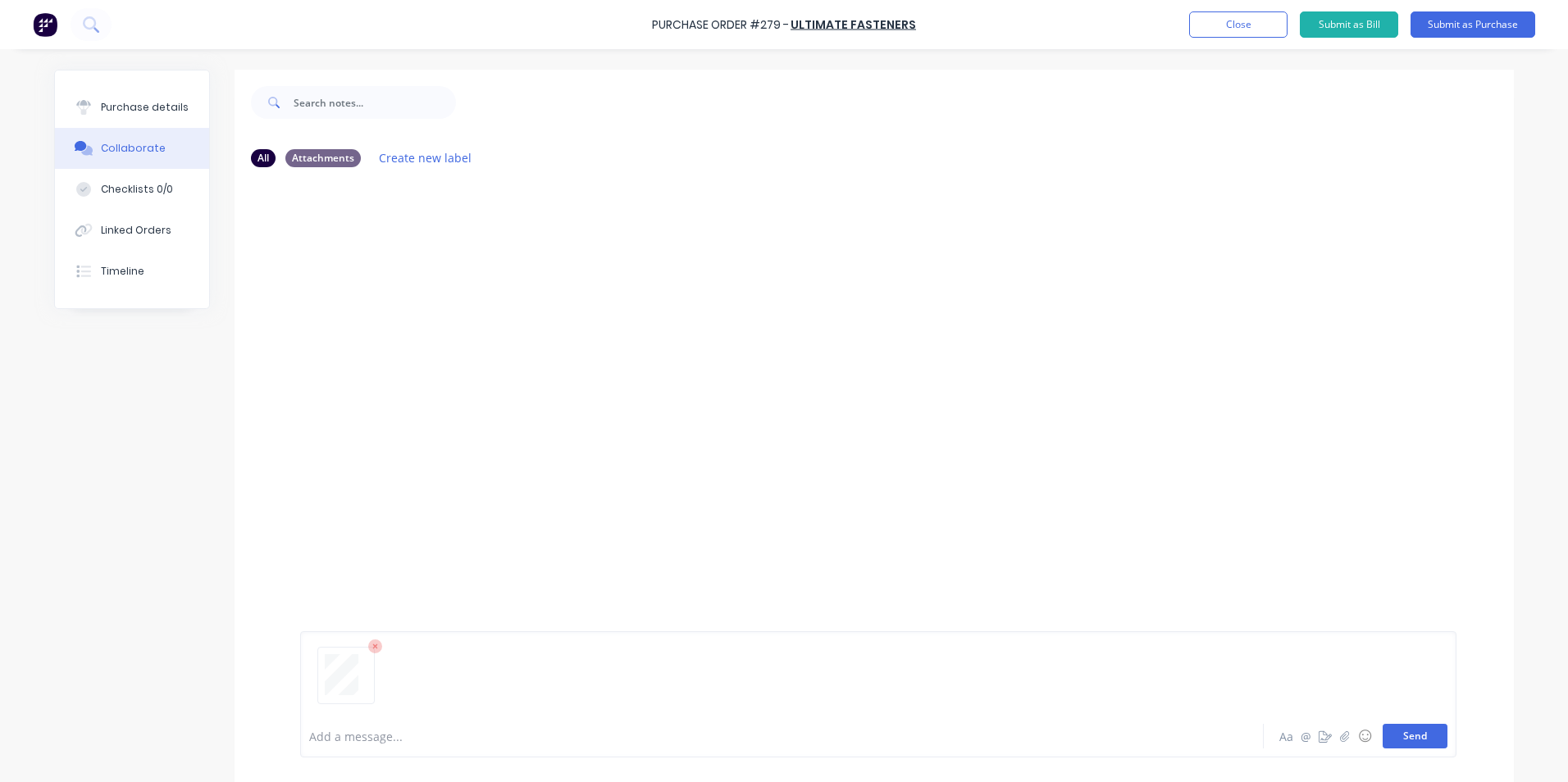
click at [1405, 736] on button "Send" at bounding box center [1414, 737] width 65 height 25
click at [162, 108] on div "Purchase details" at bounding box center [145, 107] width 88 height 15
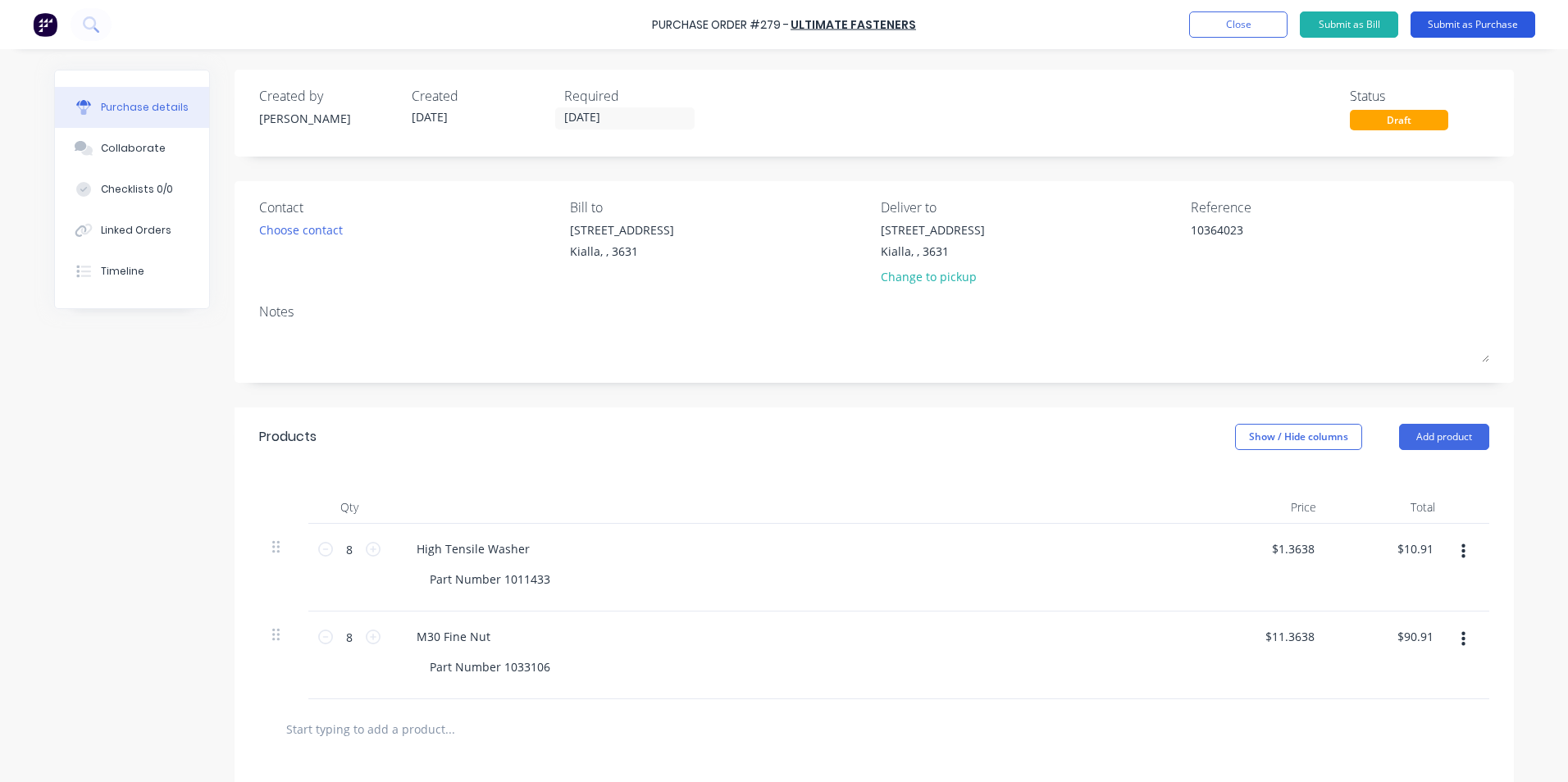
click at [1469, 24] on button "Submit as Purchase" at bounding box center [1473, 25] width 124 height 27
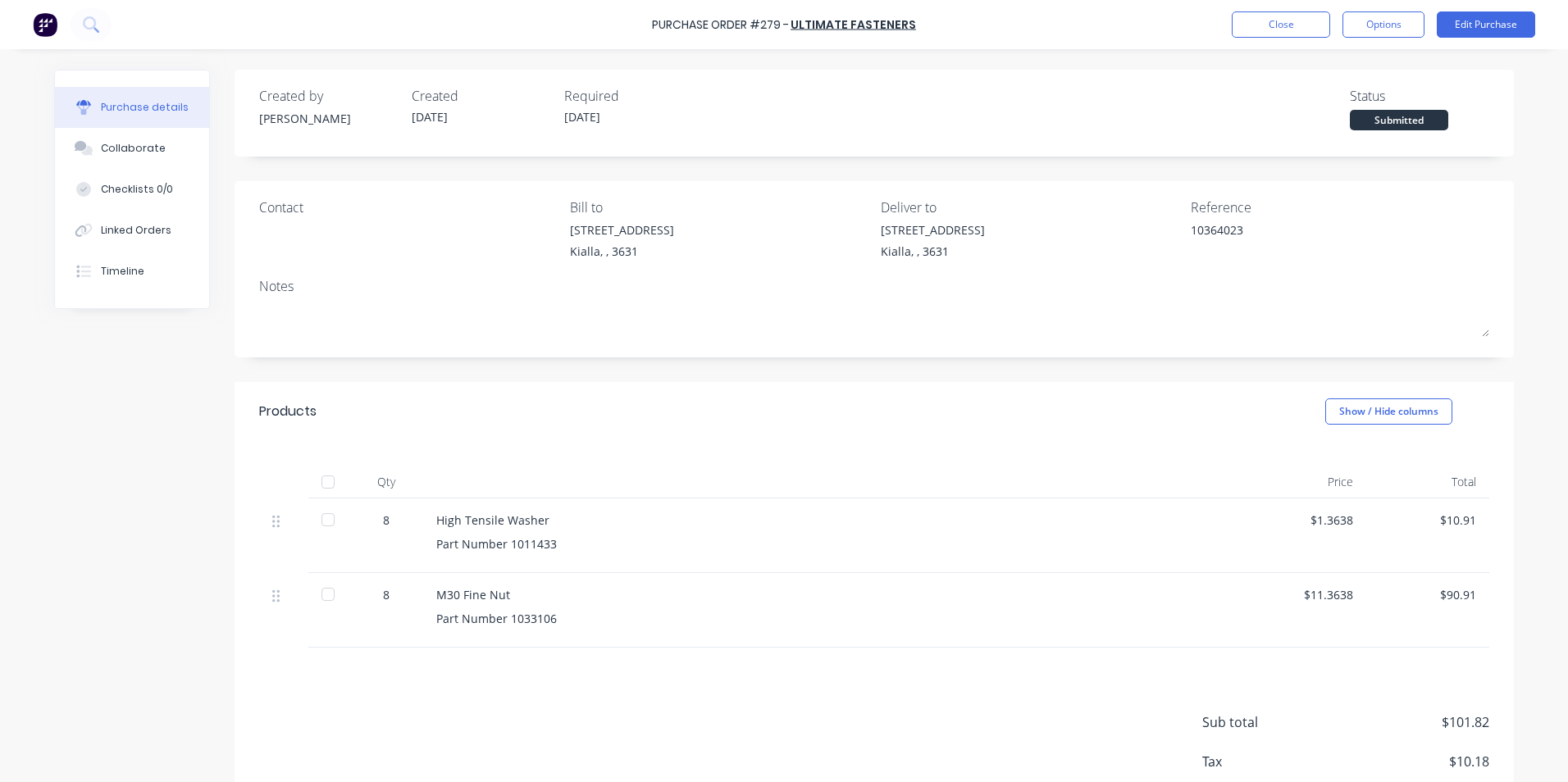
click at [327, 479] on div at bounding box center [328, 482] width 33 height 33
click at [1377, 26] on button "Options" at bounding box center [1383, 25] width 82 height 27
click at [1332, 105] on div "Convert to Bill" at bounding box center [1346, 99] width 126 height 24
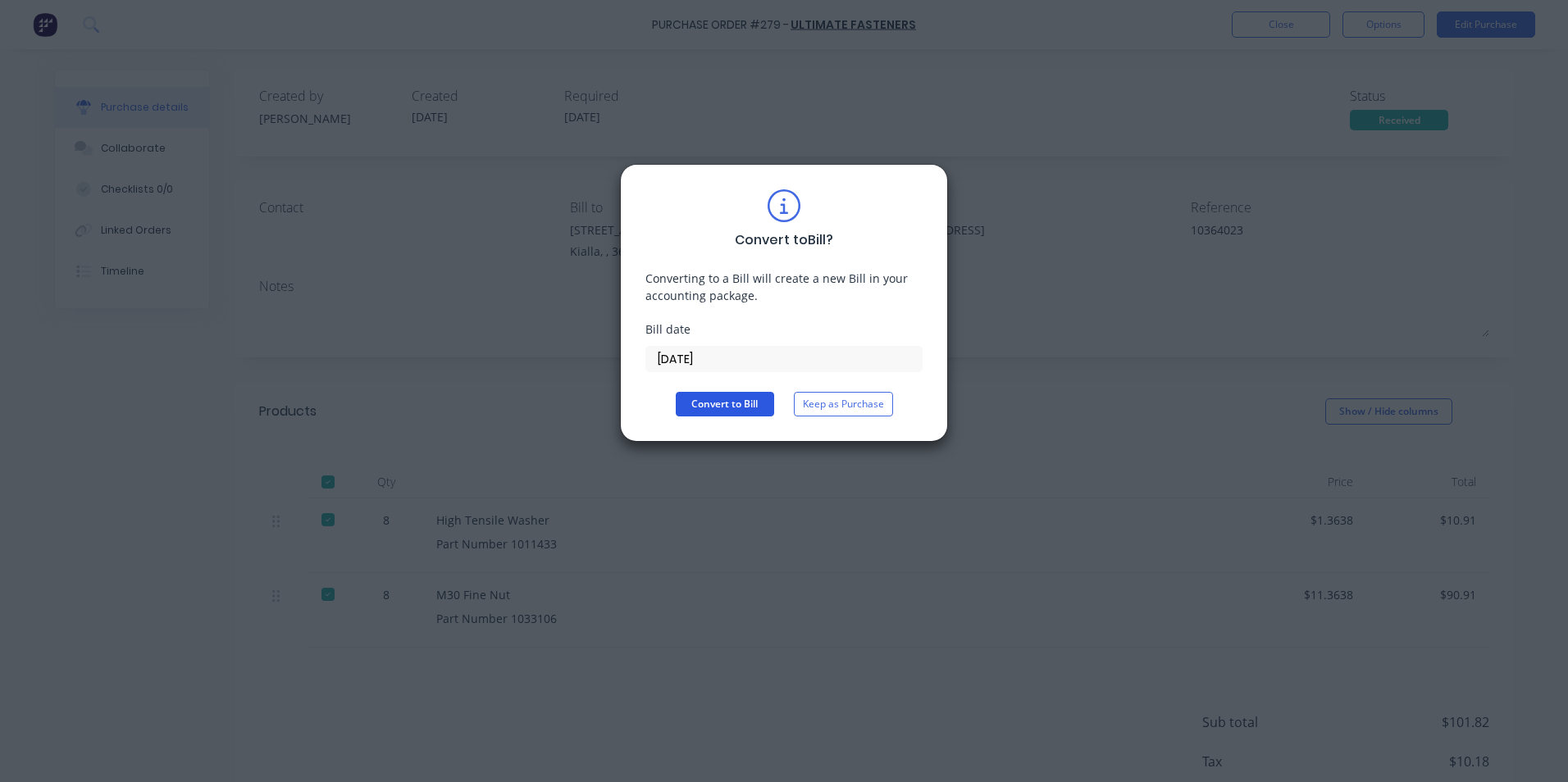
click at [708, 404] on button "Convert to Bill" at bounding box center [725, 404] width 99 height 25
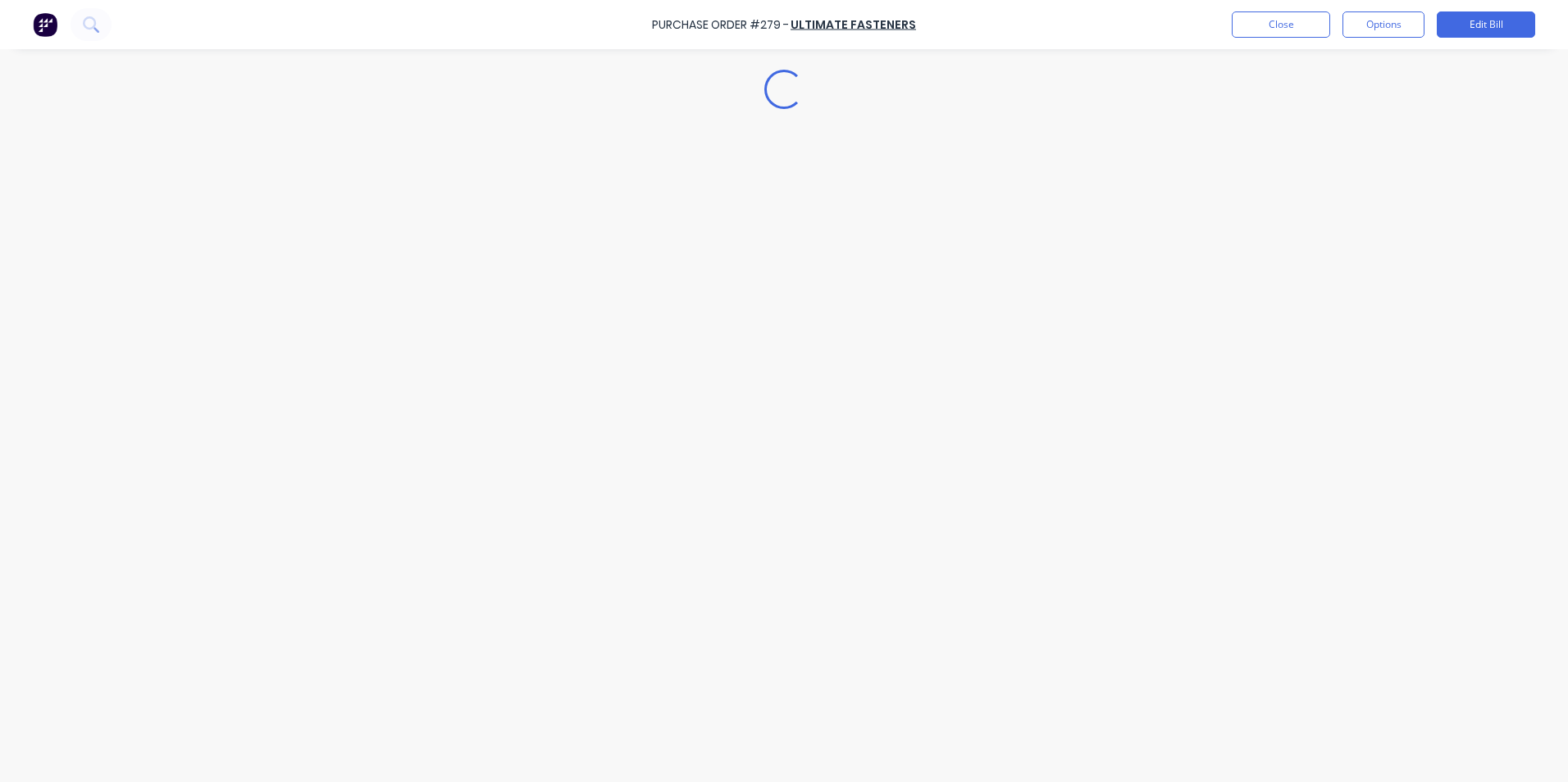
type textarea "x"
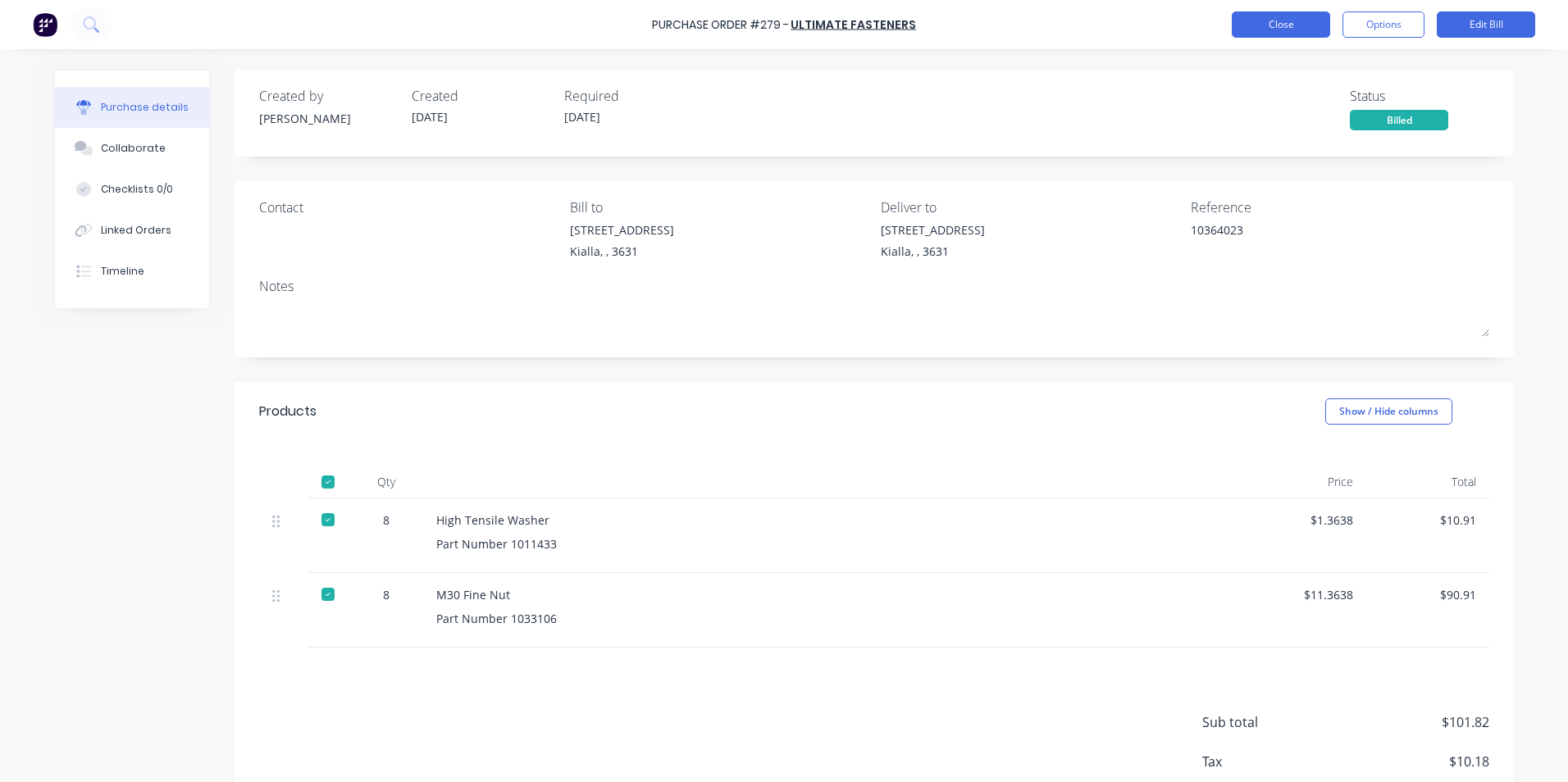
click at [1282, 16] on button "Close" at bounding box center [1280, 25] width 99 height 27
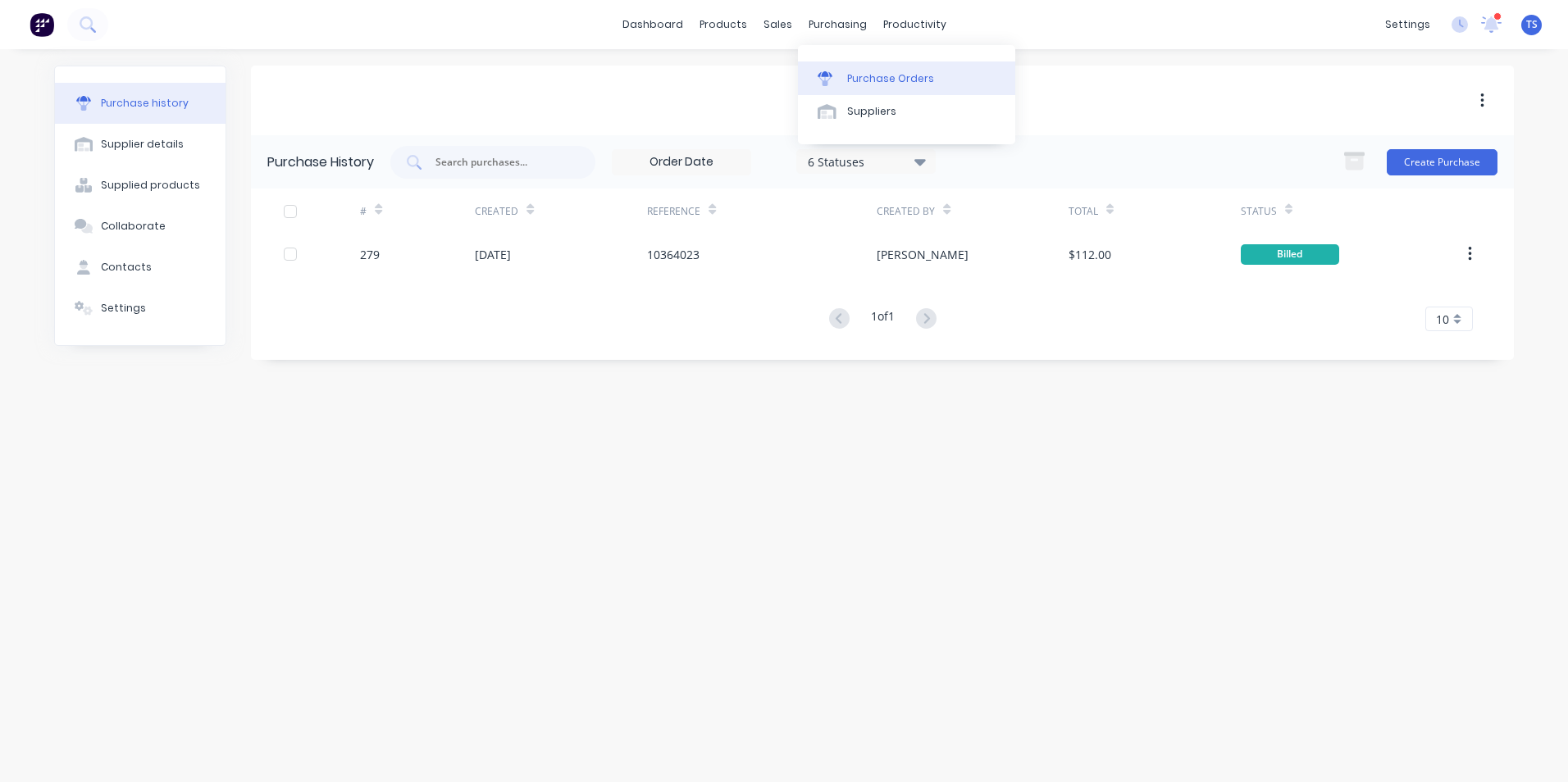
click at [861, 79] on div "Purchase Orders" at bounding box center [891, 78] width 87 height 15
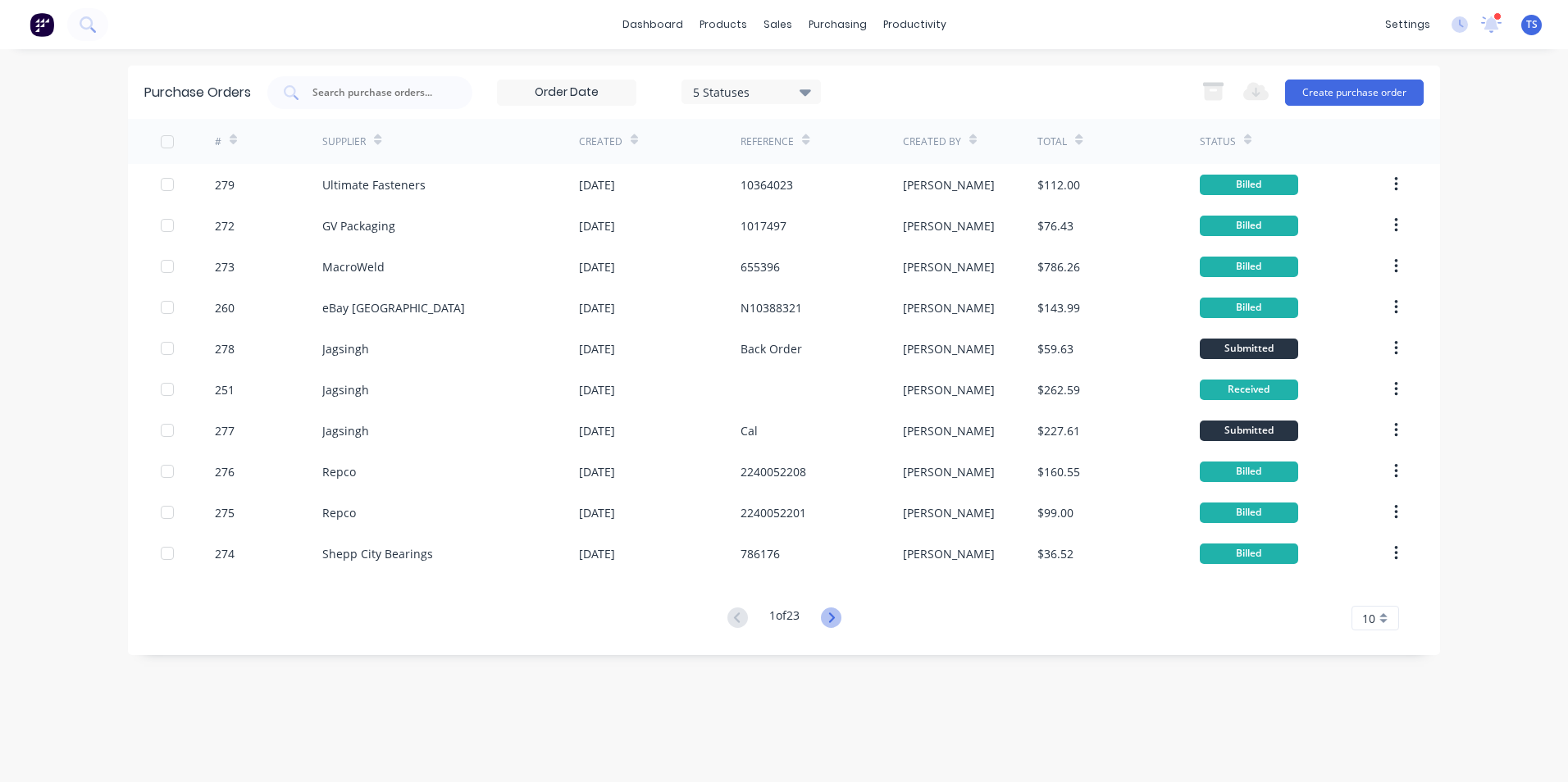
click at [834, 616] on icon at bounding box center [831, 617] width 5 height 10
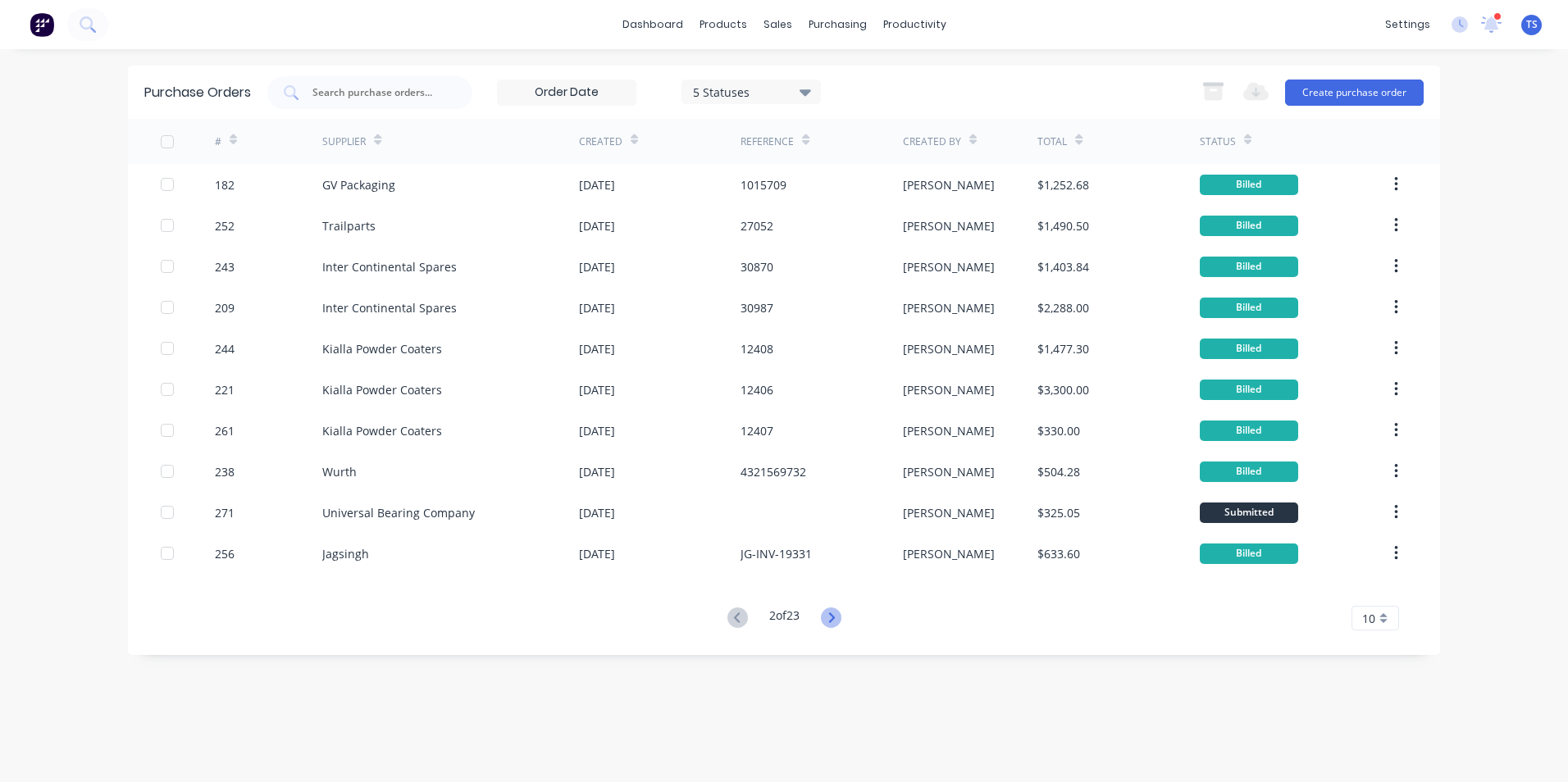
click at [834, 620] on icon at bounding box center [831, 617] width 5 height 10
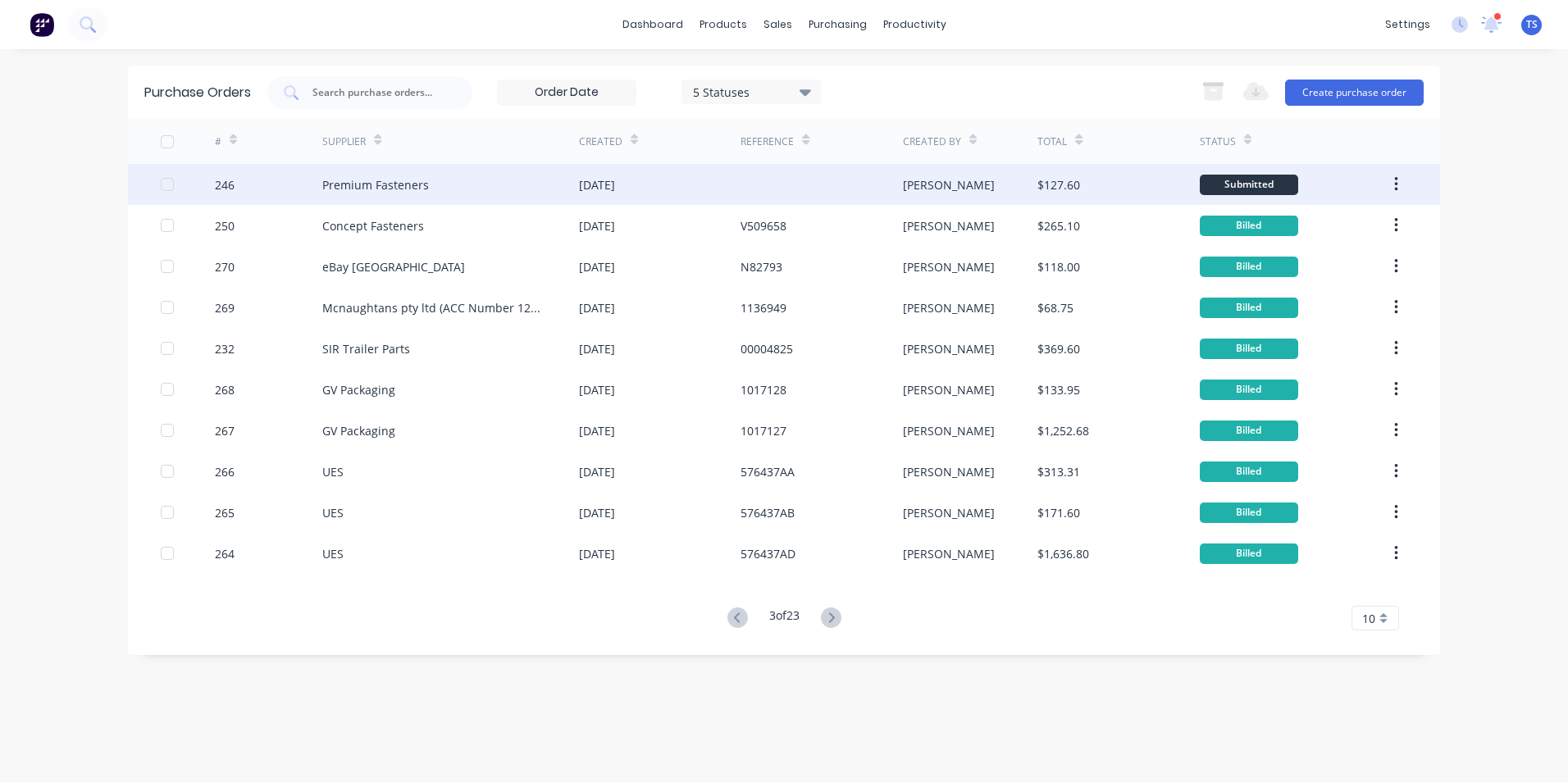
click at [342, 191] on div "Premium Fasteners" at bounding box center [376, 185] width 107 height 17
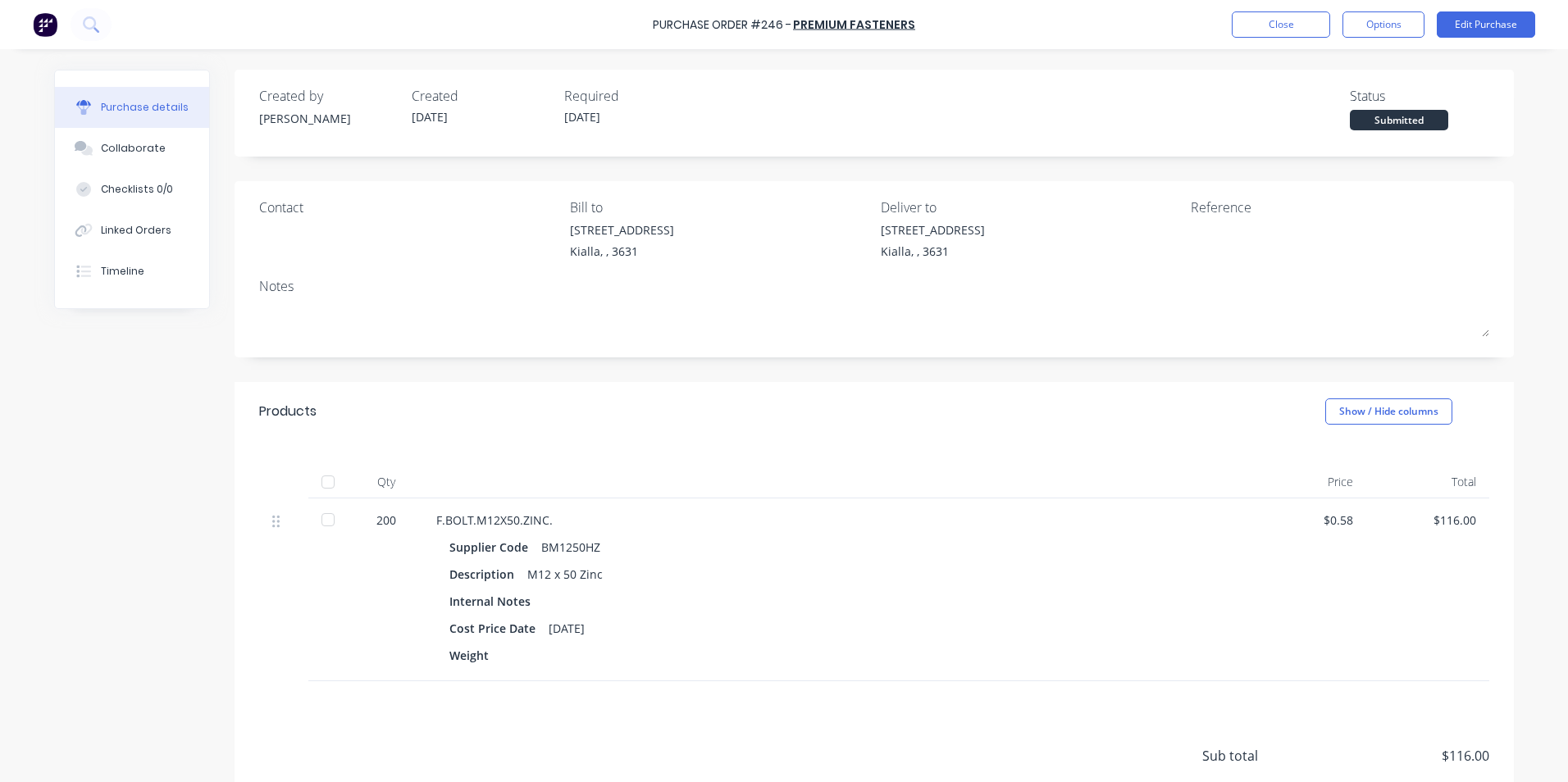
click at [325, 520] on div at bounding box center [328, 519] width 33 height 33
click at [1307, 32] on button "Close" at bounding box center [1280, 25] width 99 height 27
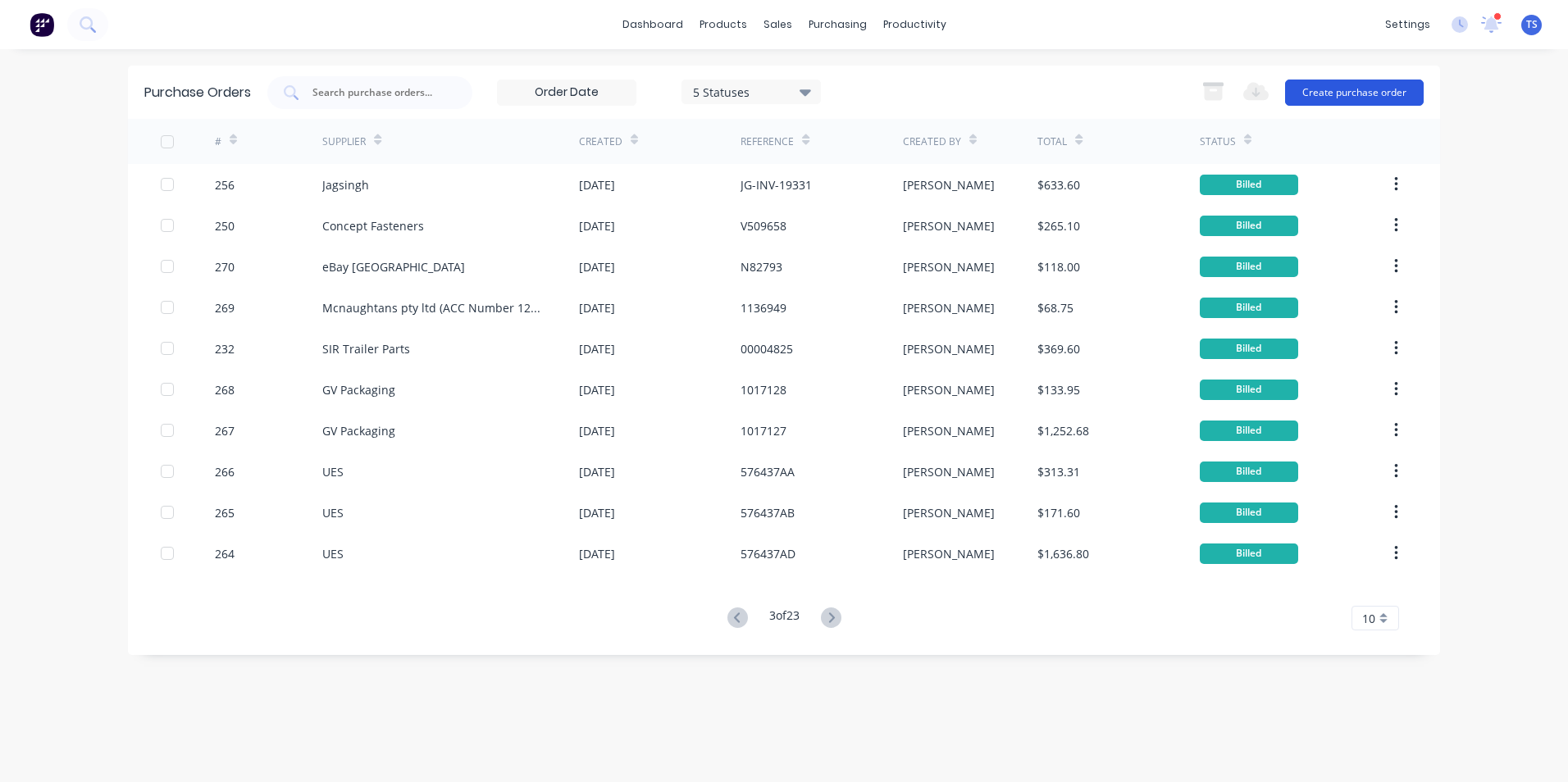
click at [1365, 87] on button "Create purchase order" at bounding box center [1354, 93] width 139 height 27
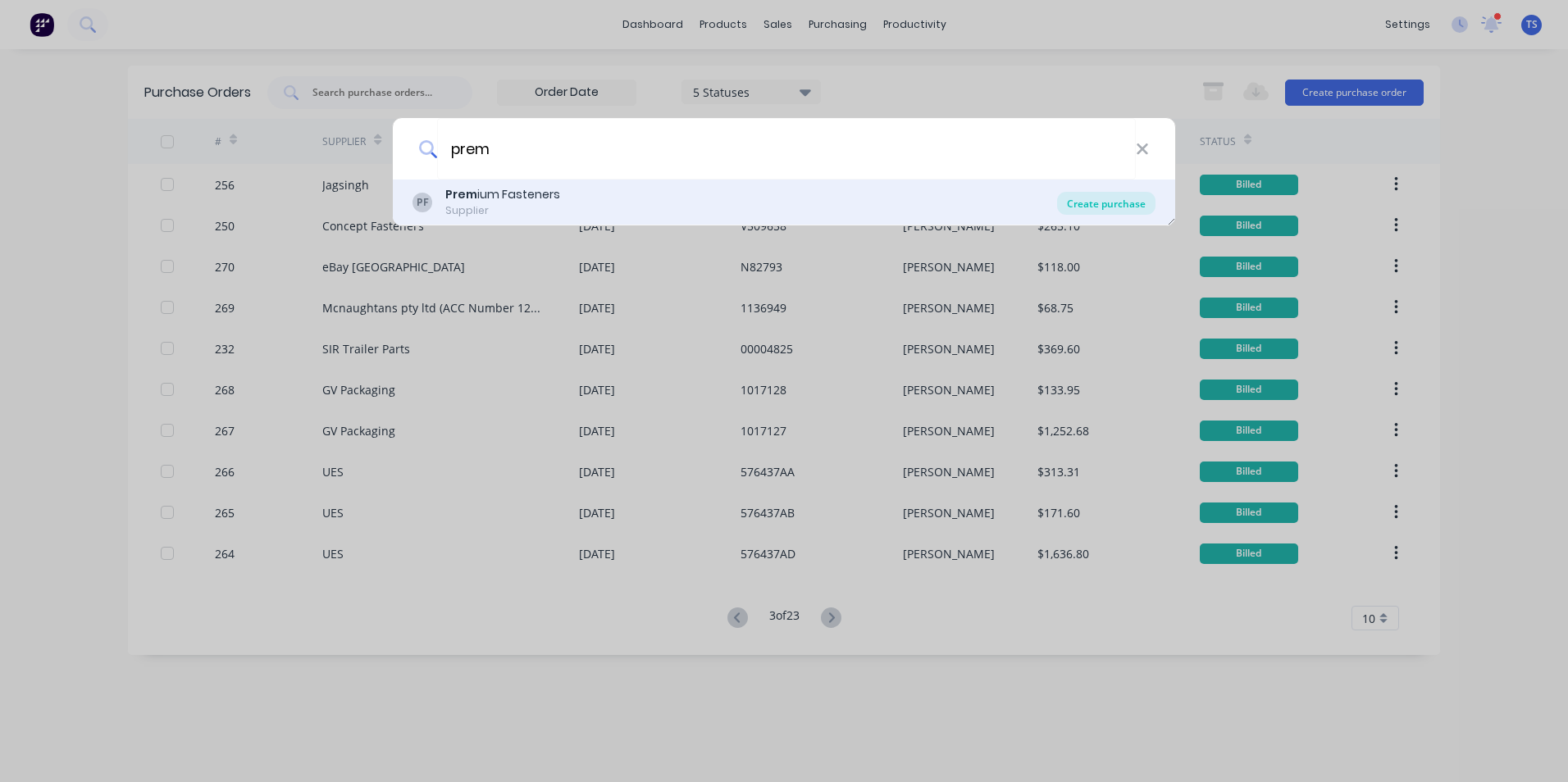
type input "prem"
click at [1077, 213] on div "Create purchase" at bounding box center [1105, 203] width 99 height 23
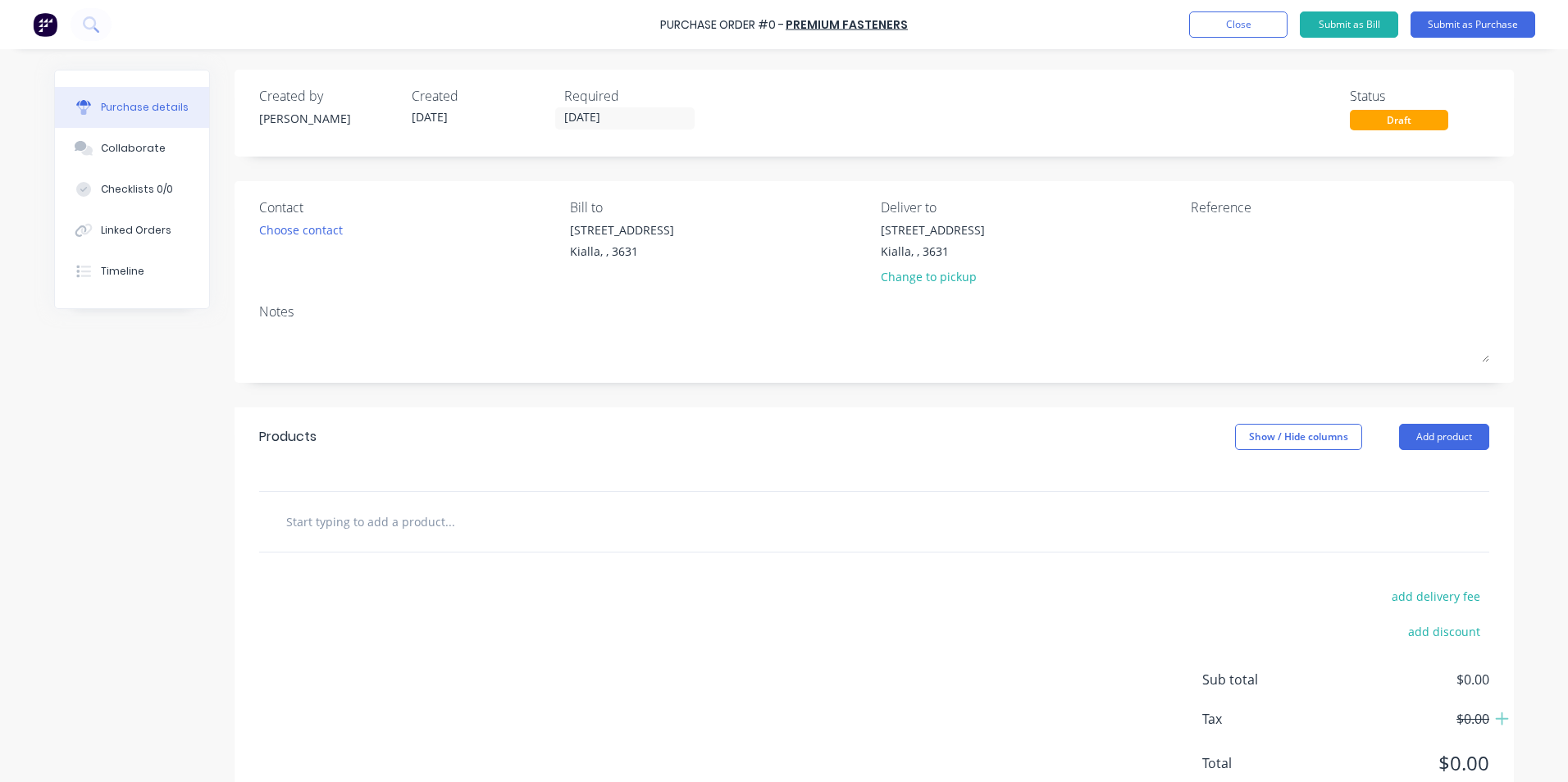
click at [390, 513] on input "text" at bounding box center [448, 521] width 328 height 33
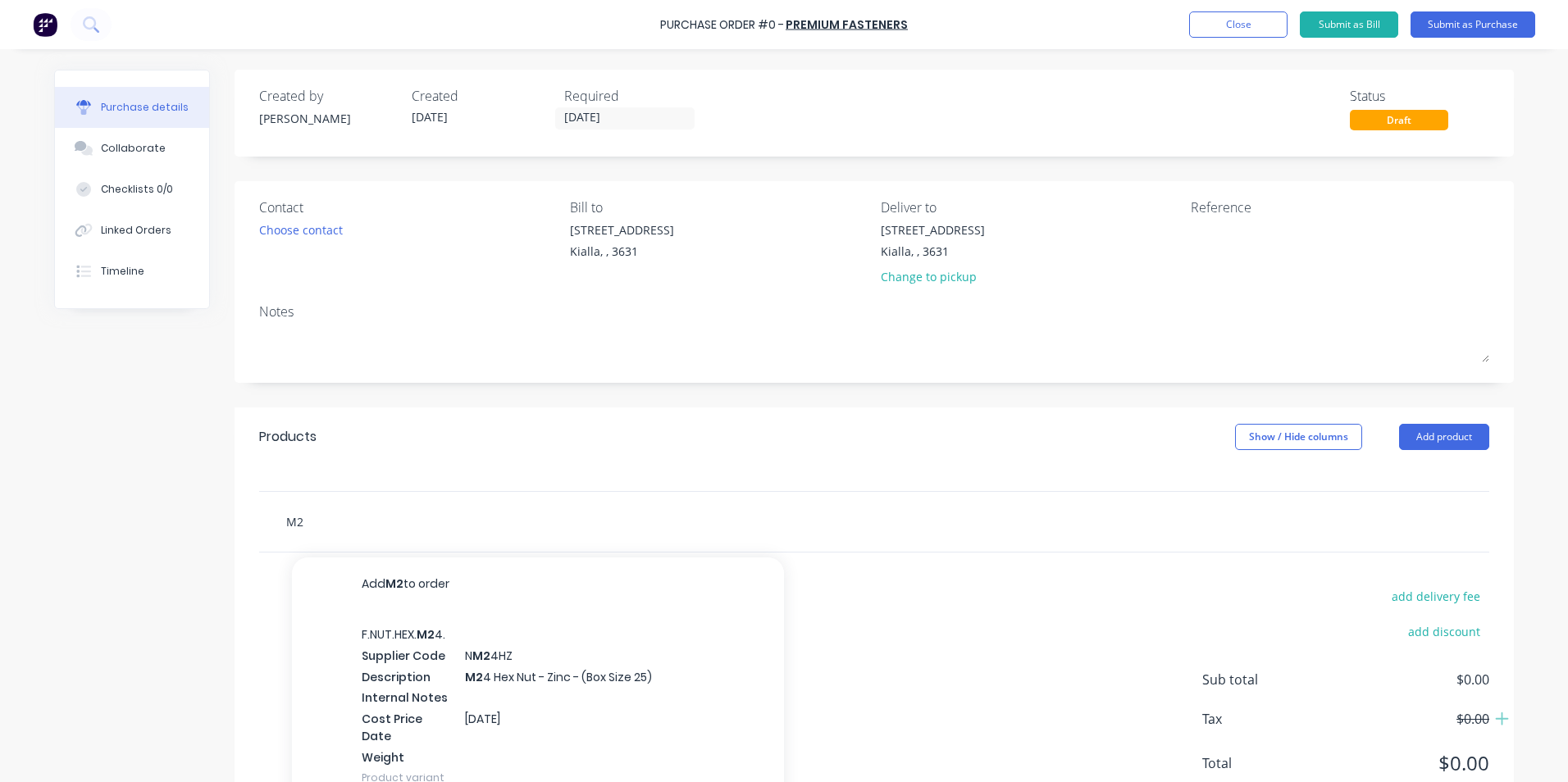
type input "M"
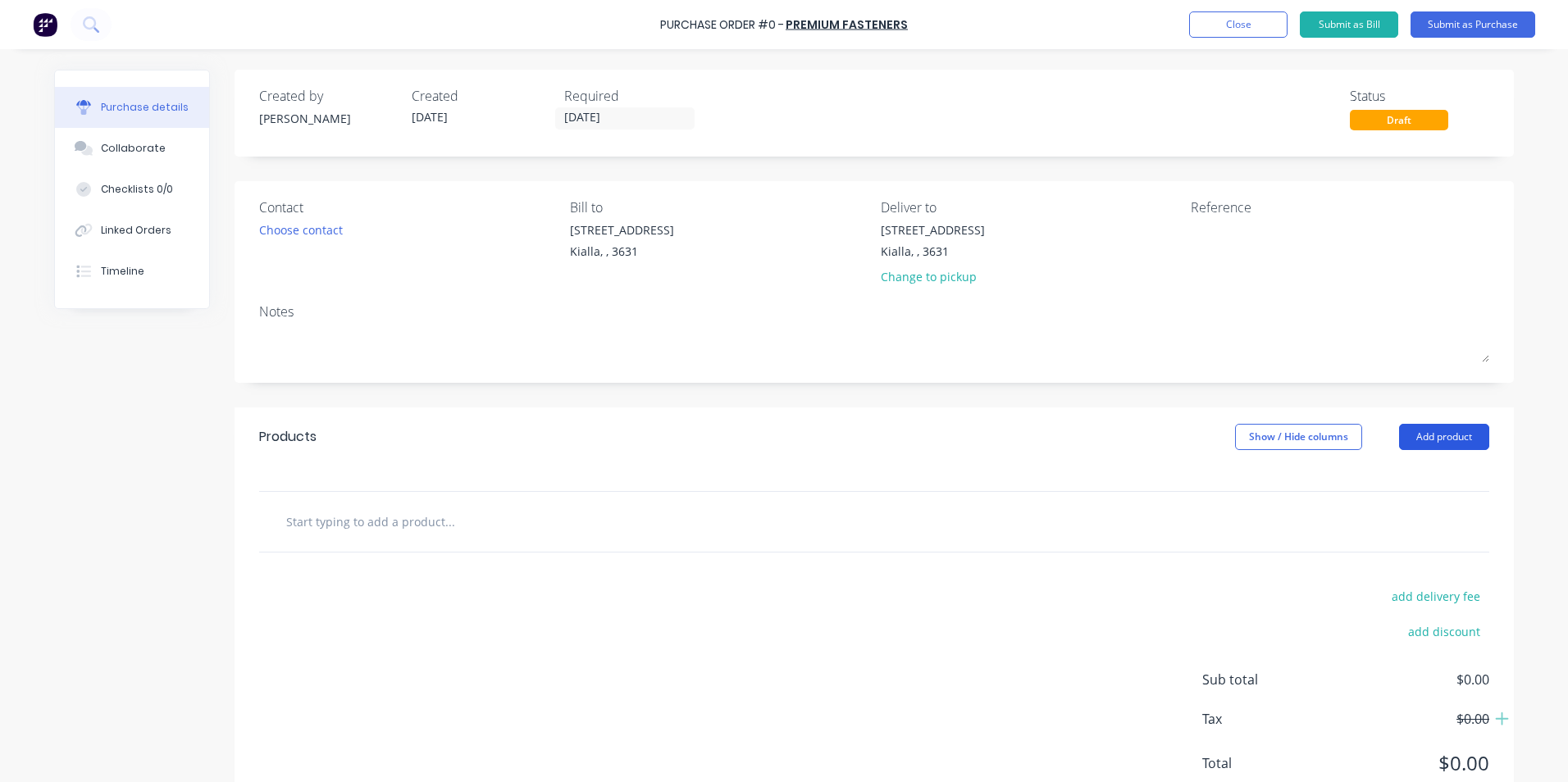
click at [1469, 436] on button "Add product" at bounding box center [1445, 437] width 91 height 27
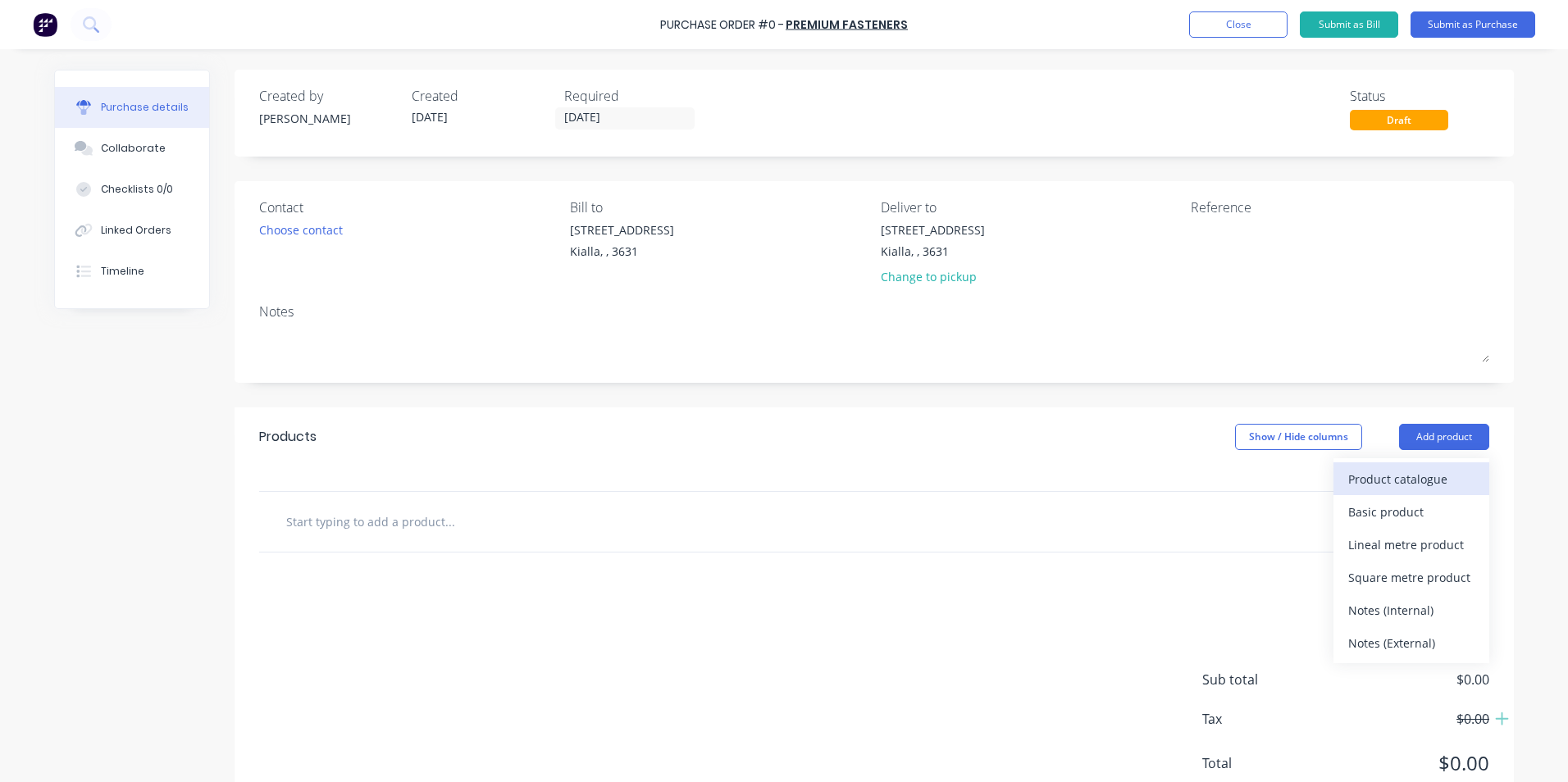
click at [1414, 483] on div "Product catalogue" at bounding box center [1411, 478] width 126 height 24
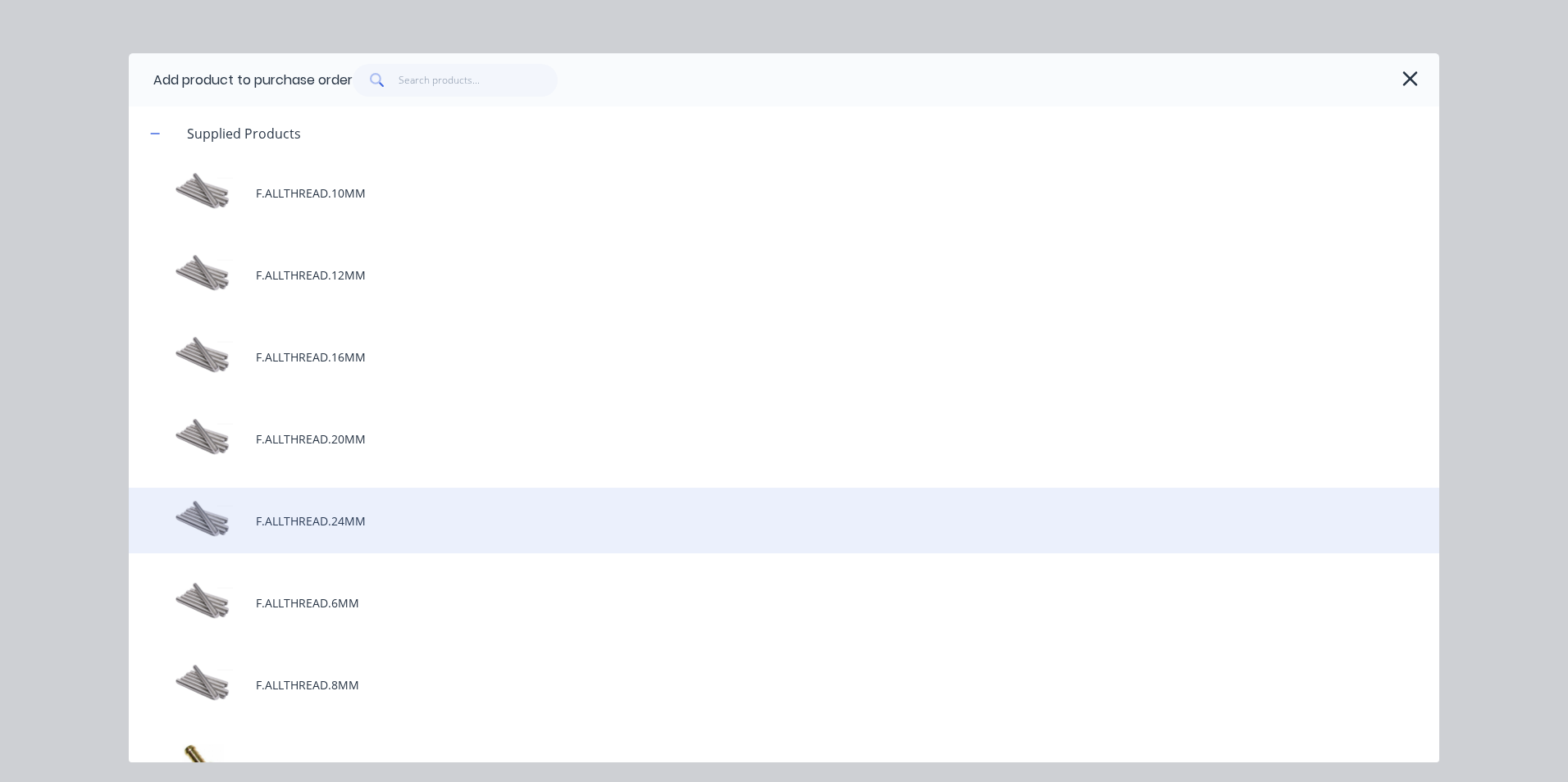
click at [325, 522] on div "F.ALLTHREAD.24MM" at bounding box center [784, 521] width 1311 height 66
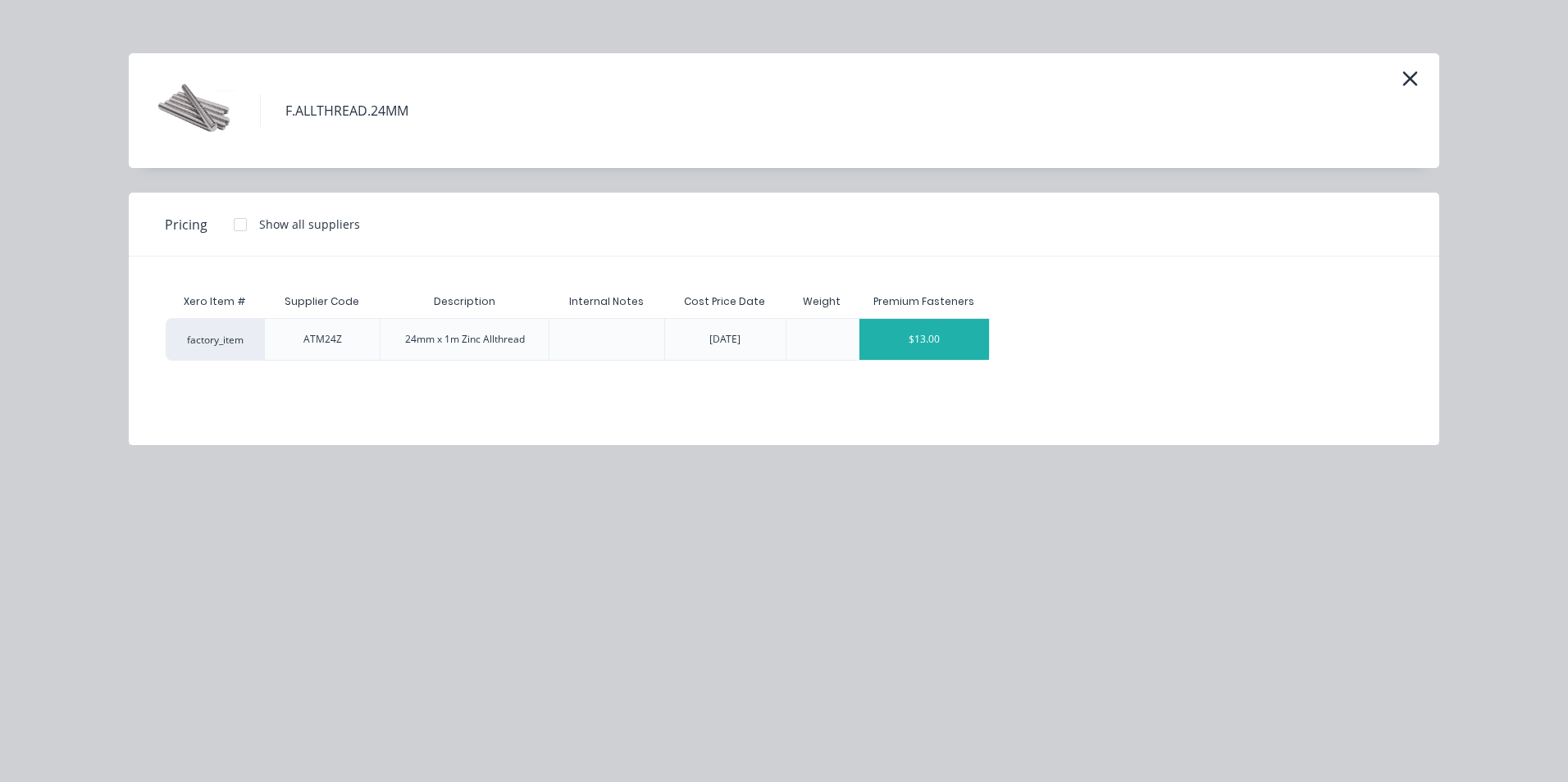
click at [975, 342] on div "$13.00" at bounding box center [924, 339] width 131 height 41
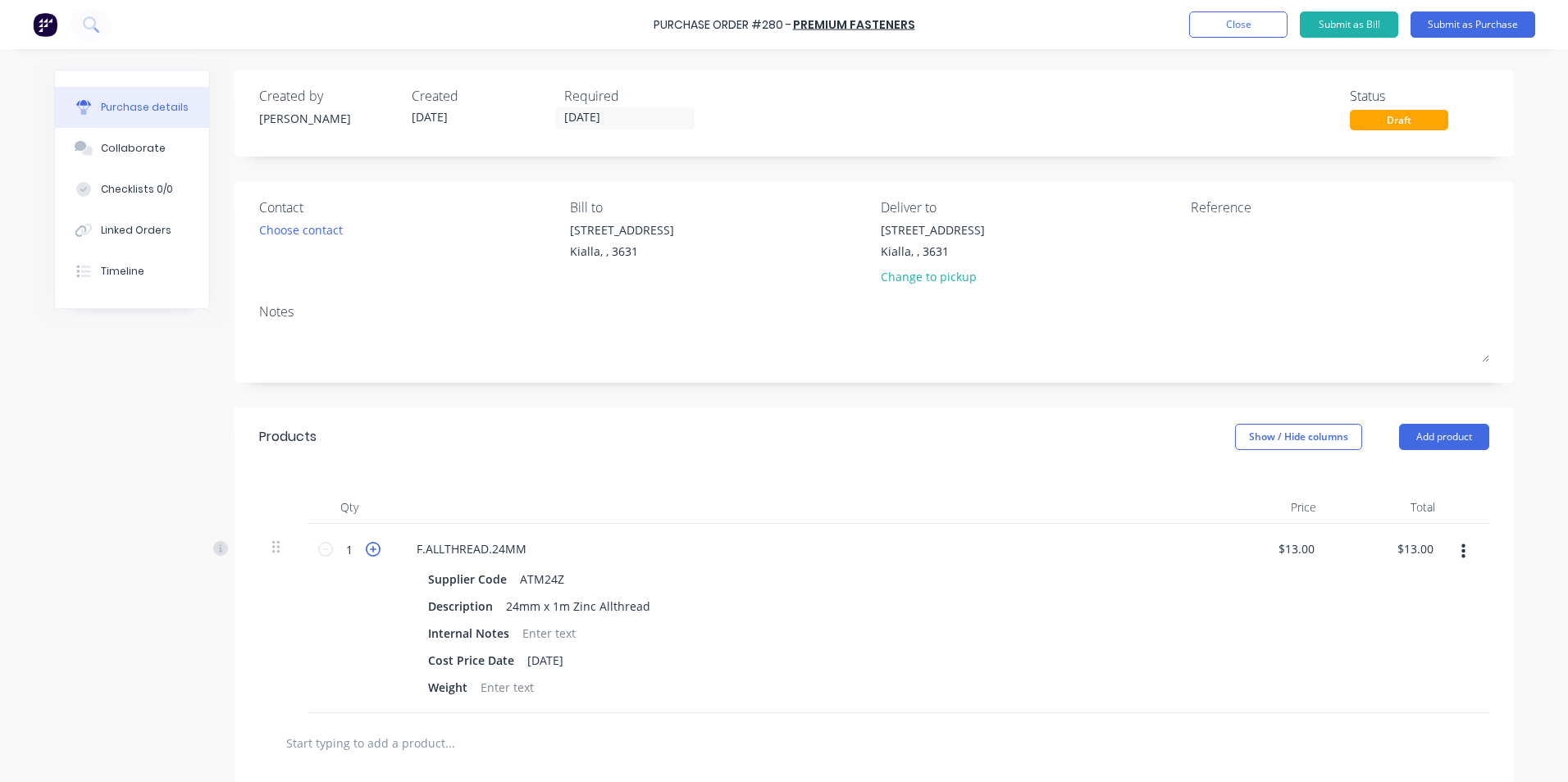
click at [370, 552] on icon at bounding box center [373, 549] width 15 height 15
type input "2"
type input "$26.00"
click at [1459, 436] on button "Add product" at bounding box center [1445, 437] width 91 height 27
click at [1440, 478] on div "Product catalogue" at bounding box center [1411, 478] width 126 height 24
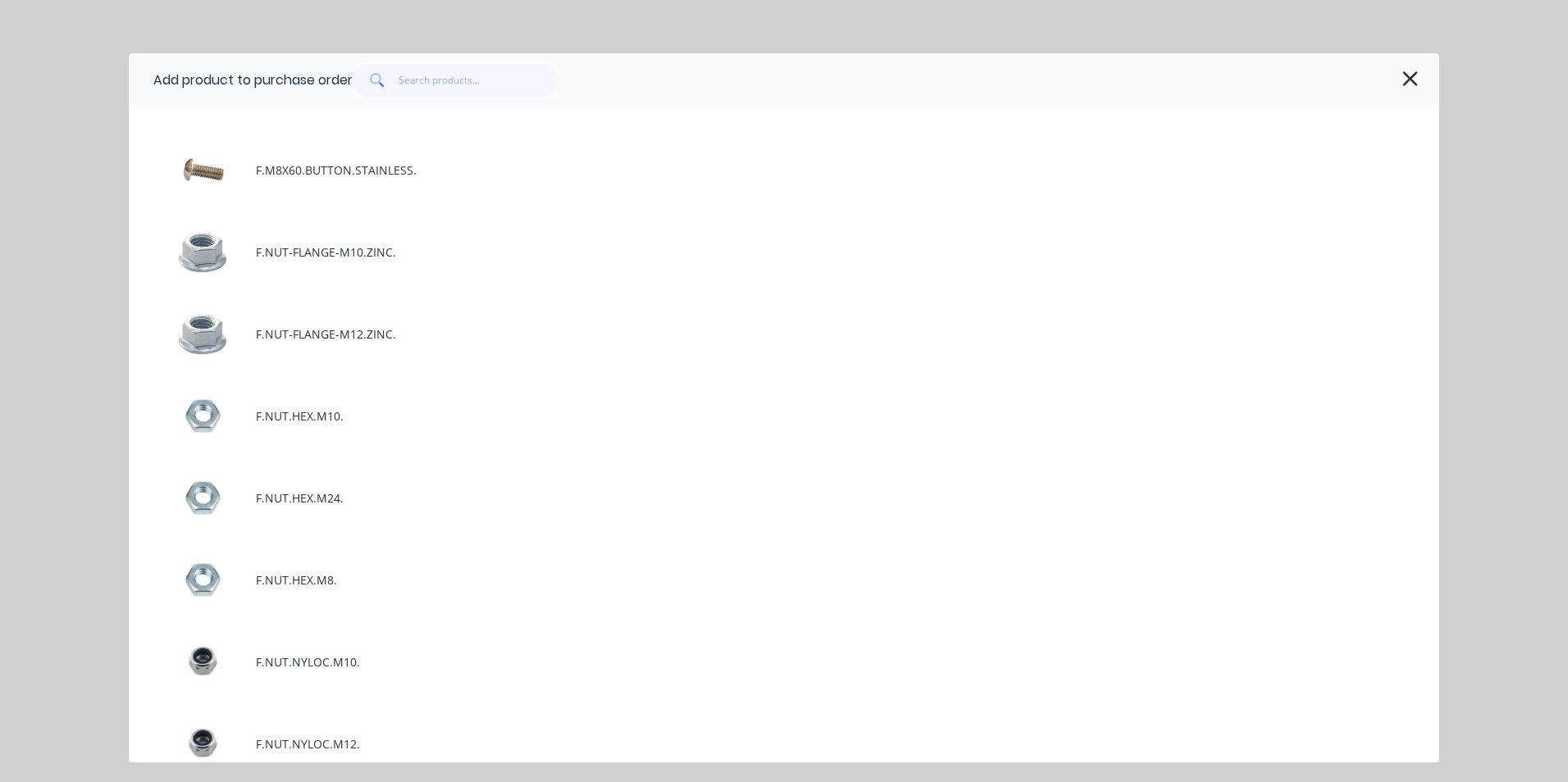
scroll to position [3116, 0]
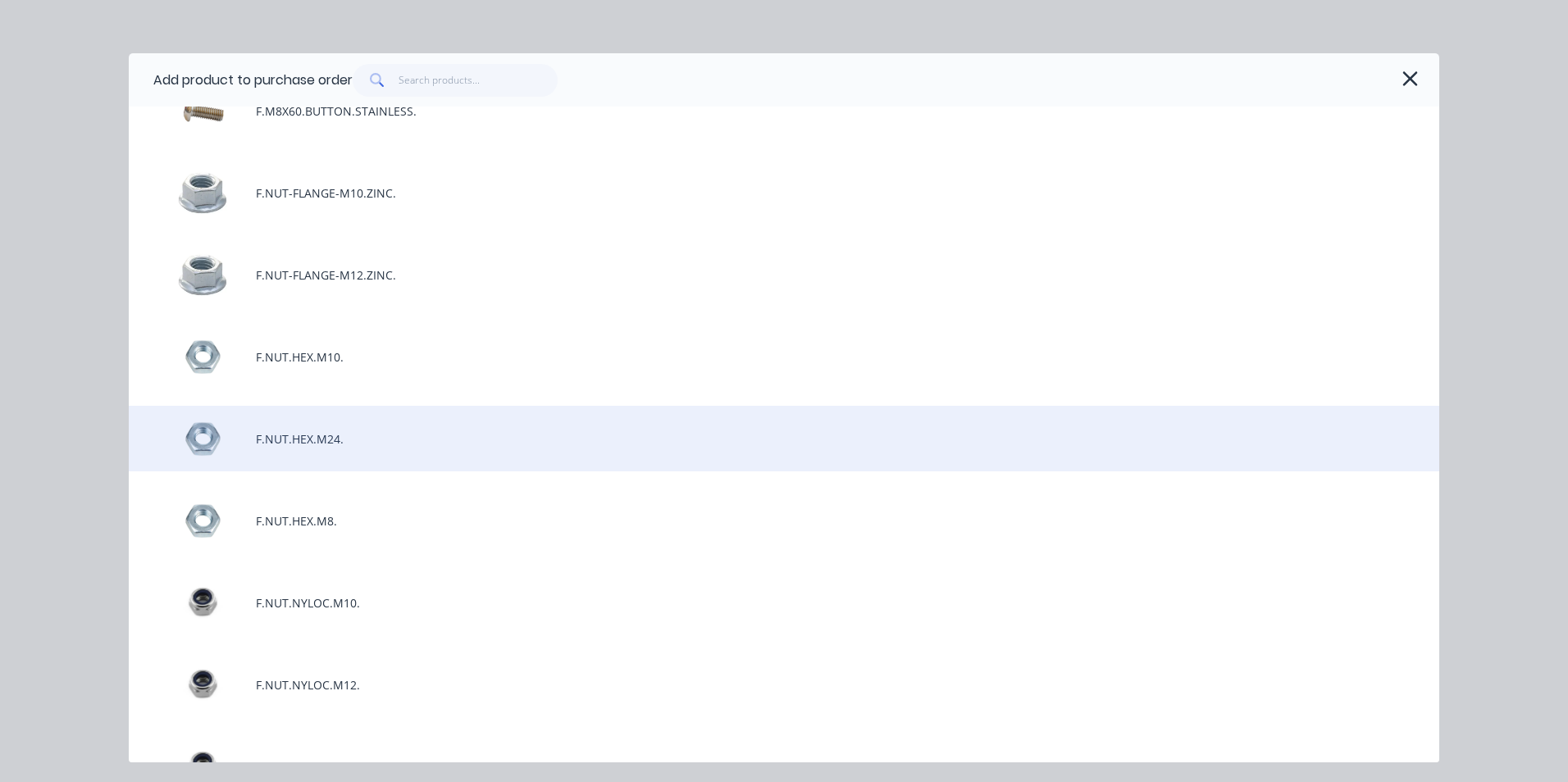
click at [349, 441] on div "F.NUT.HEX.M24." at bounding box center [784, 438] width 1311 height 66
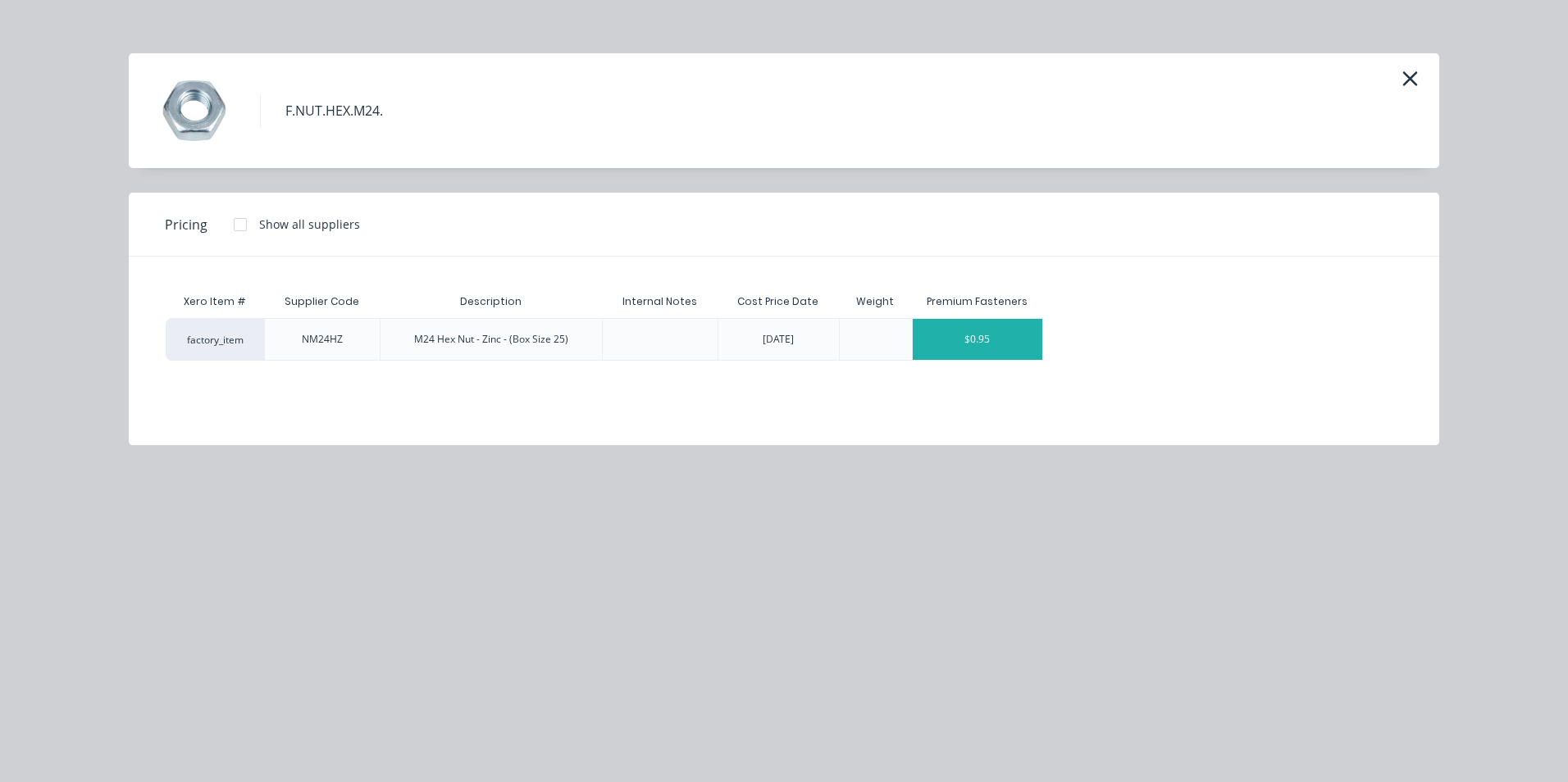
click at [1026, 333] on div "$0.95" at bounding box center [978, 339] width 131 height 41
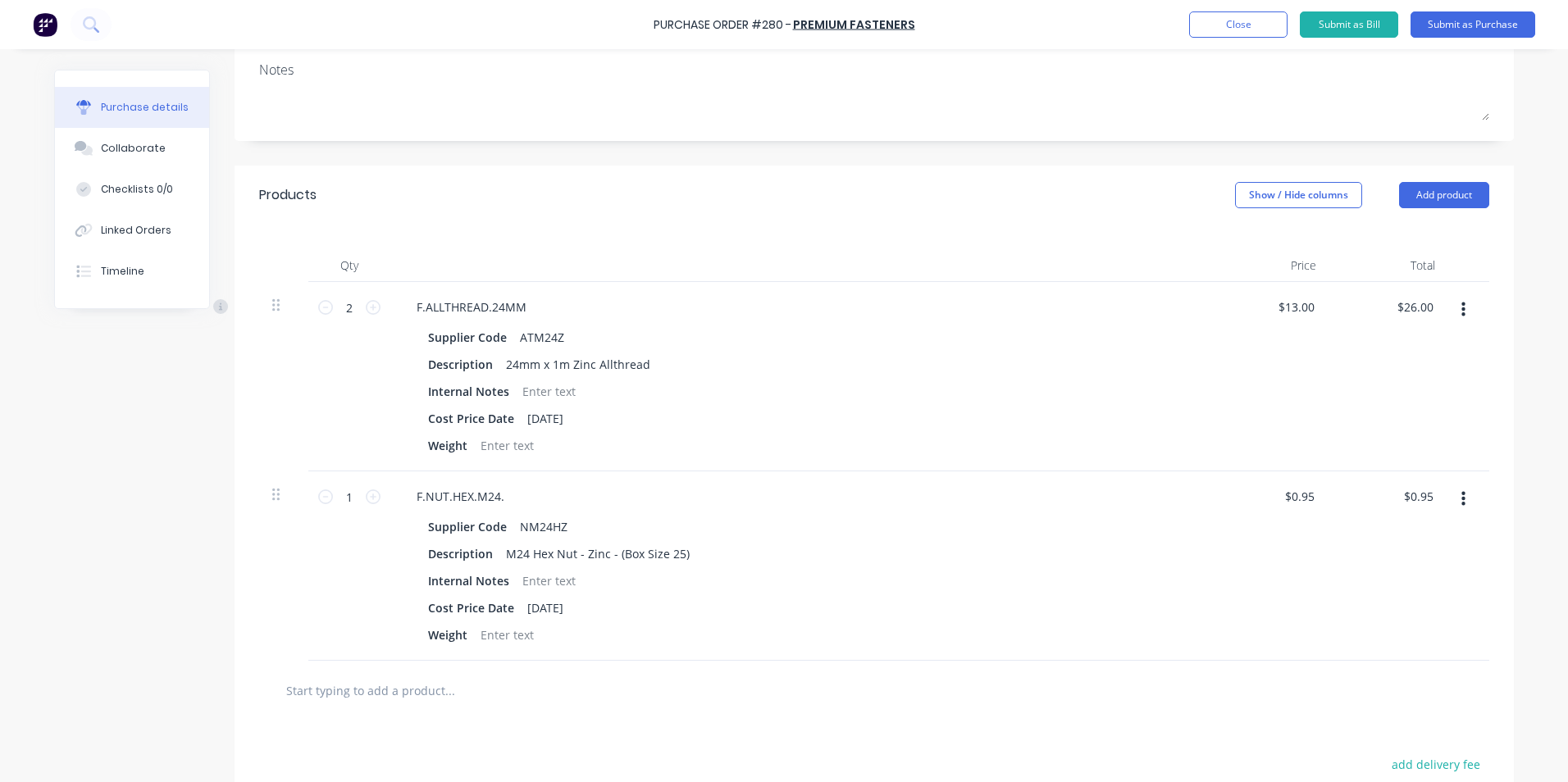
scroll to position [246, 0]
click at [347, 484] on input "1" at bounding box center [349, 493] width 33 height 25
type input "2"
type input "$1.90"
type input "25"
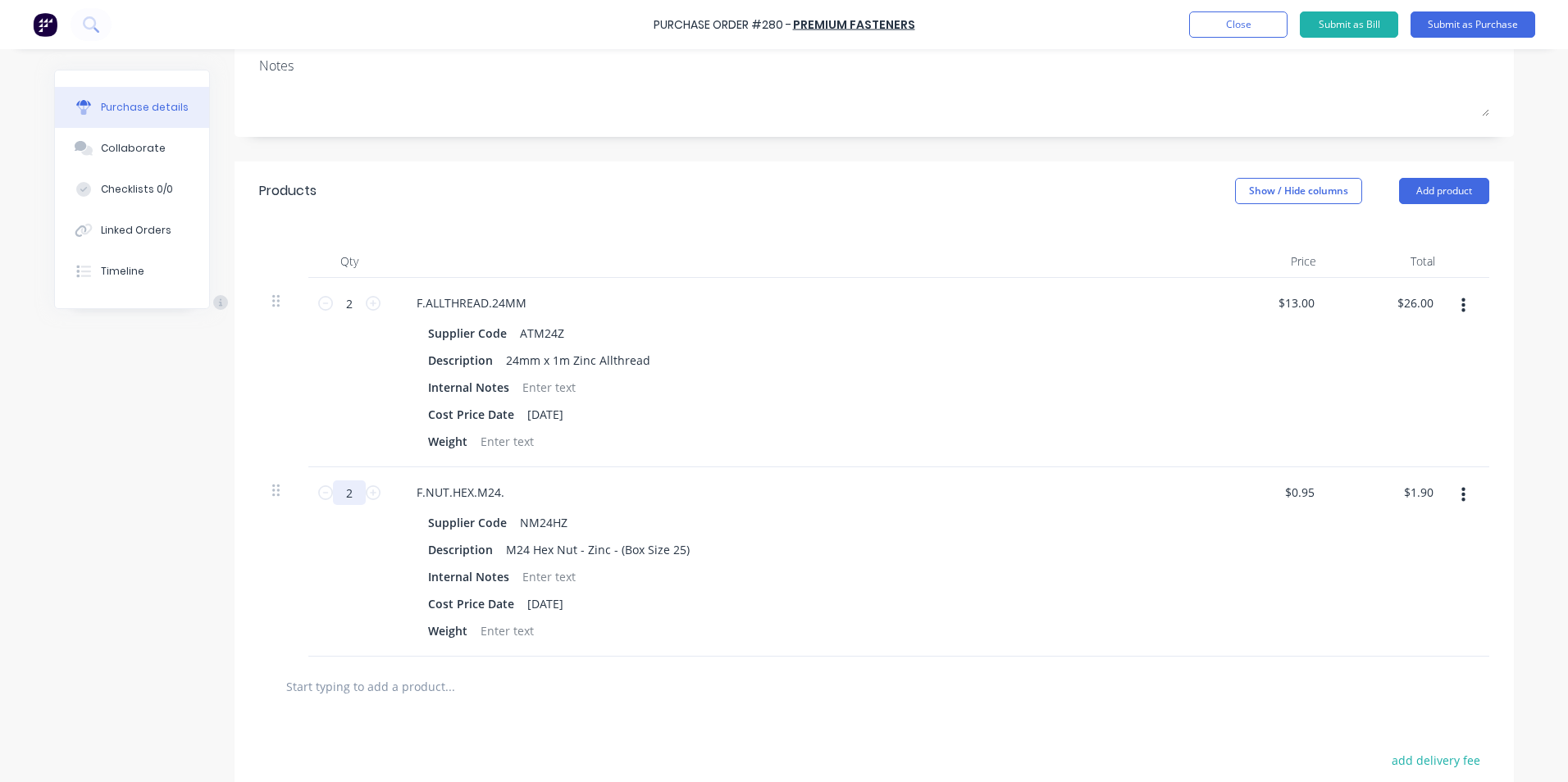
type input "$23.75"
type input "25"
click at [382, 689] on input "text" at bounding box center [448, 686] width 328 height 33
click at [1461, 186] on button "Add product" at bounding box center [1445, 191] width 91 height 27
click at [1408, 233] on div "Product catalogue" at bounding box center [1411, 233] width 126 height 24
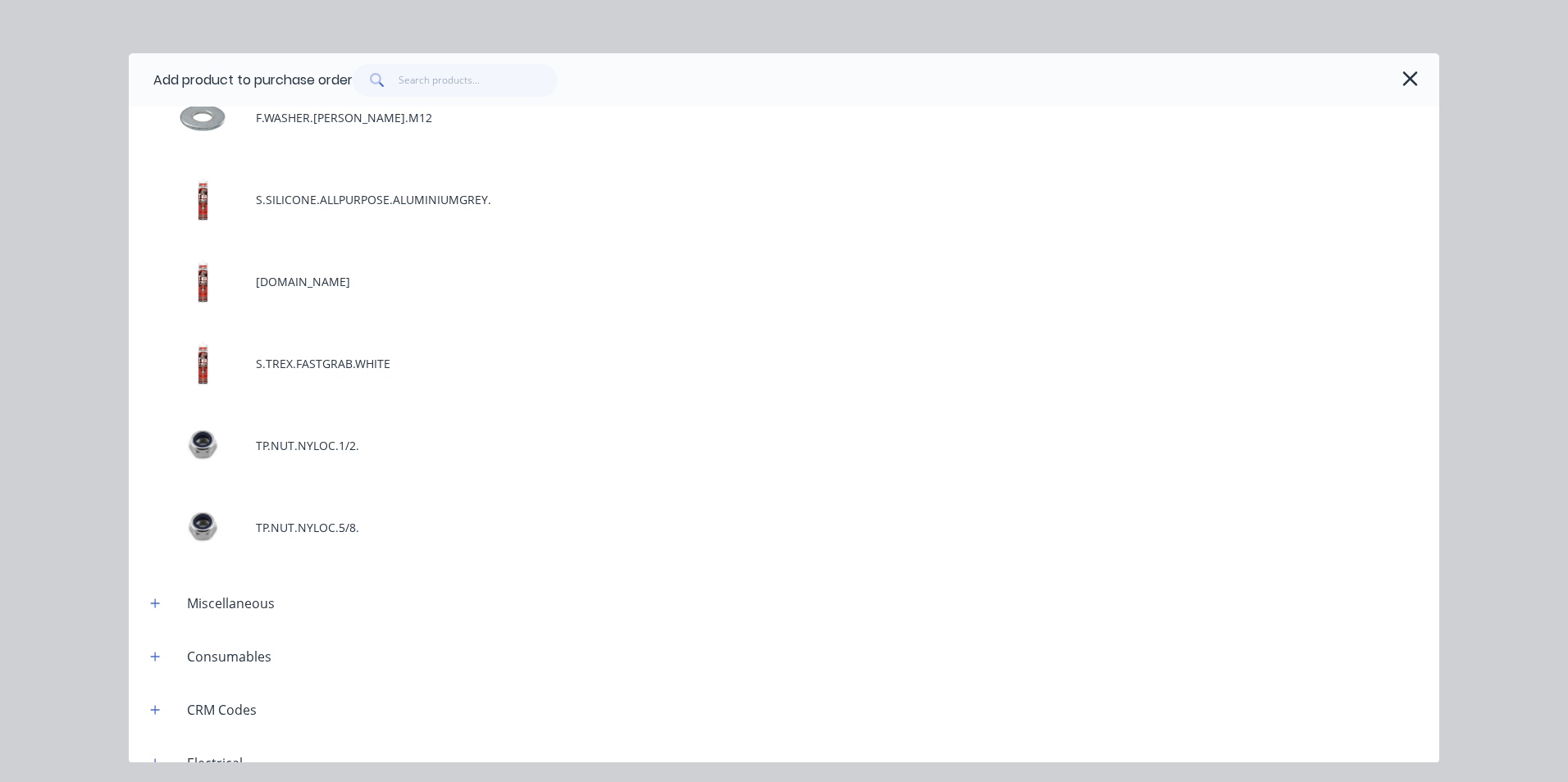
scroll to position [5739, 0]
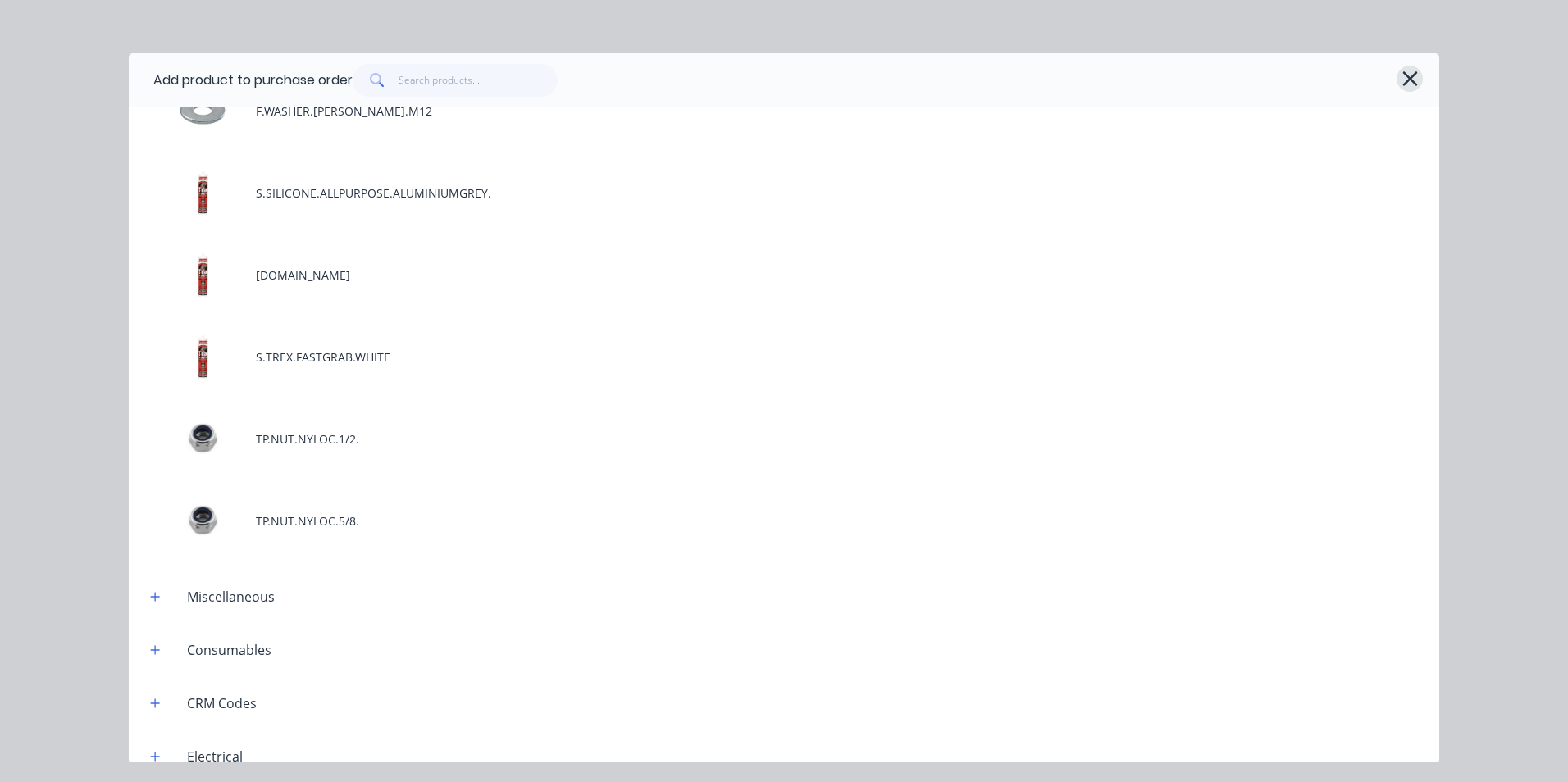
click at [1410, 78] on icon "button" at bounding box center [1409, 78] width 15 height 15
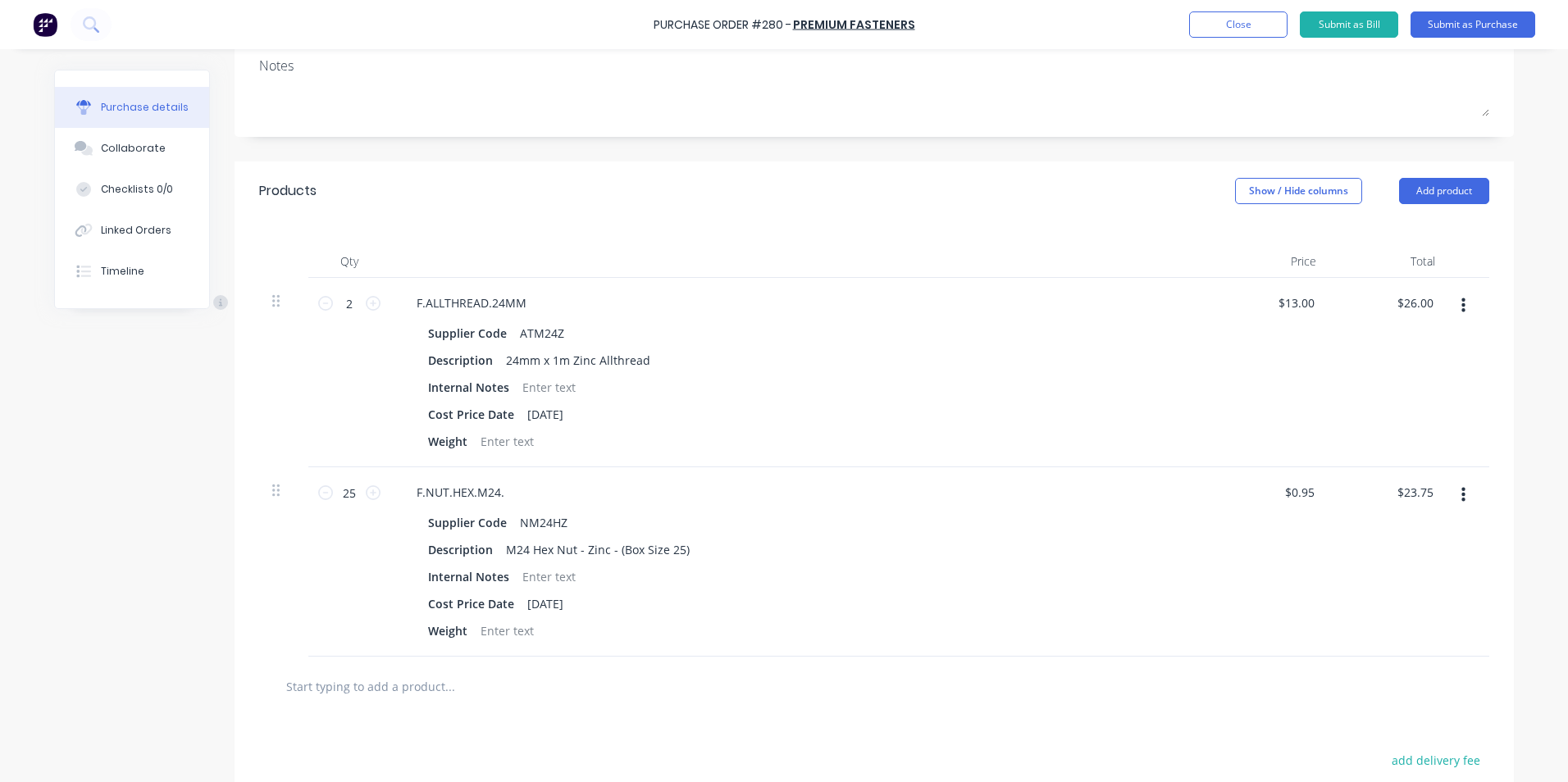
click at [358, 683] on input "text" at bounding box center [448, 686] width 328 height 33
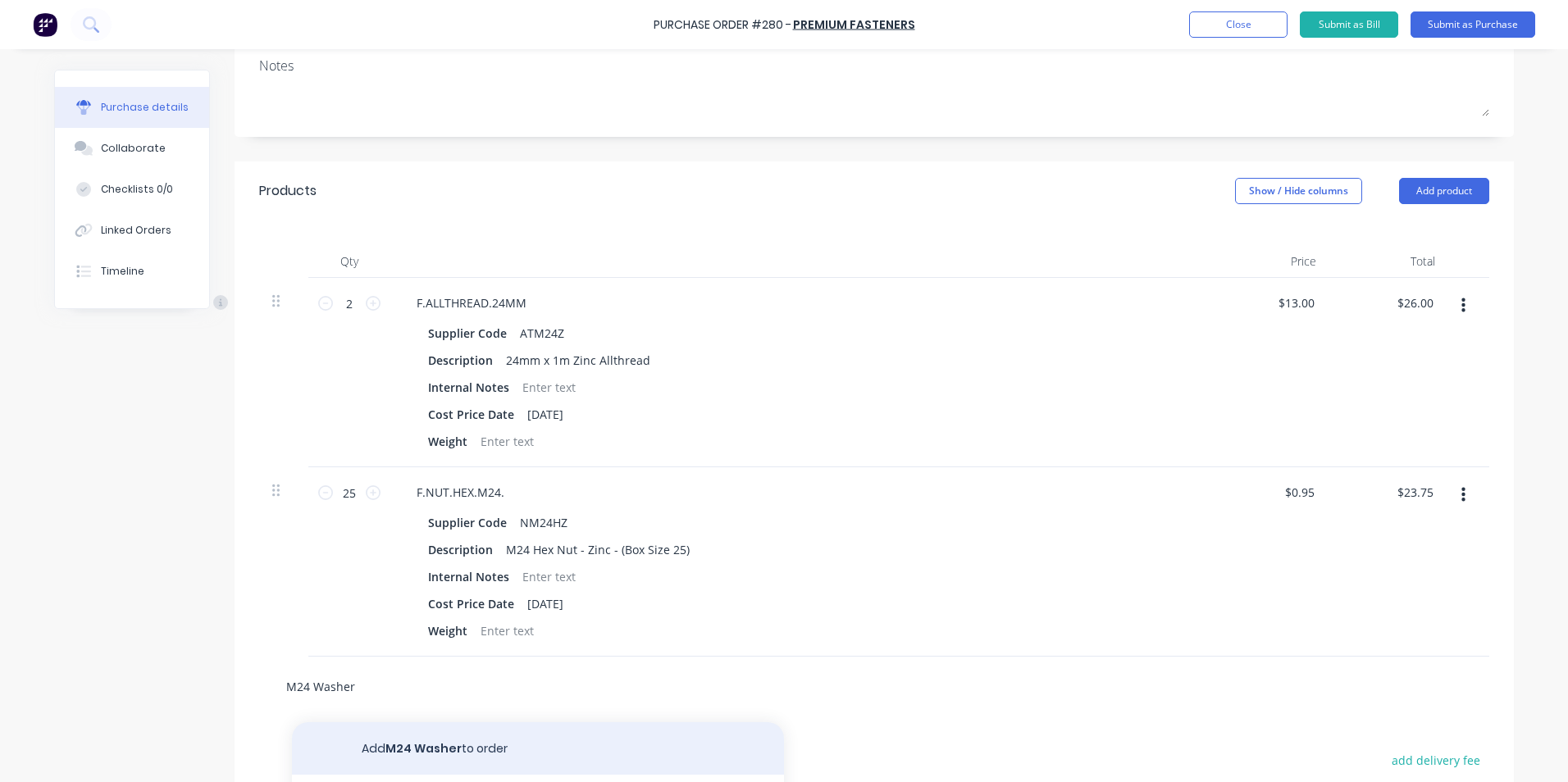
type input "M24 Washer"
click at [422, 748] on button "Add M24 Washer to order" at bounding box center [538, 748] width 492 height 52
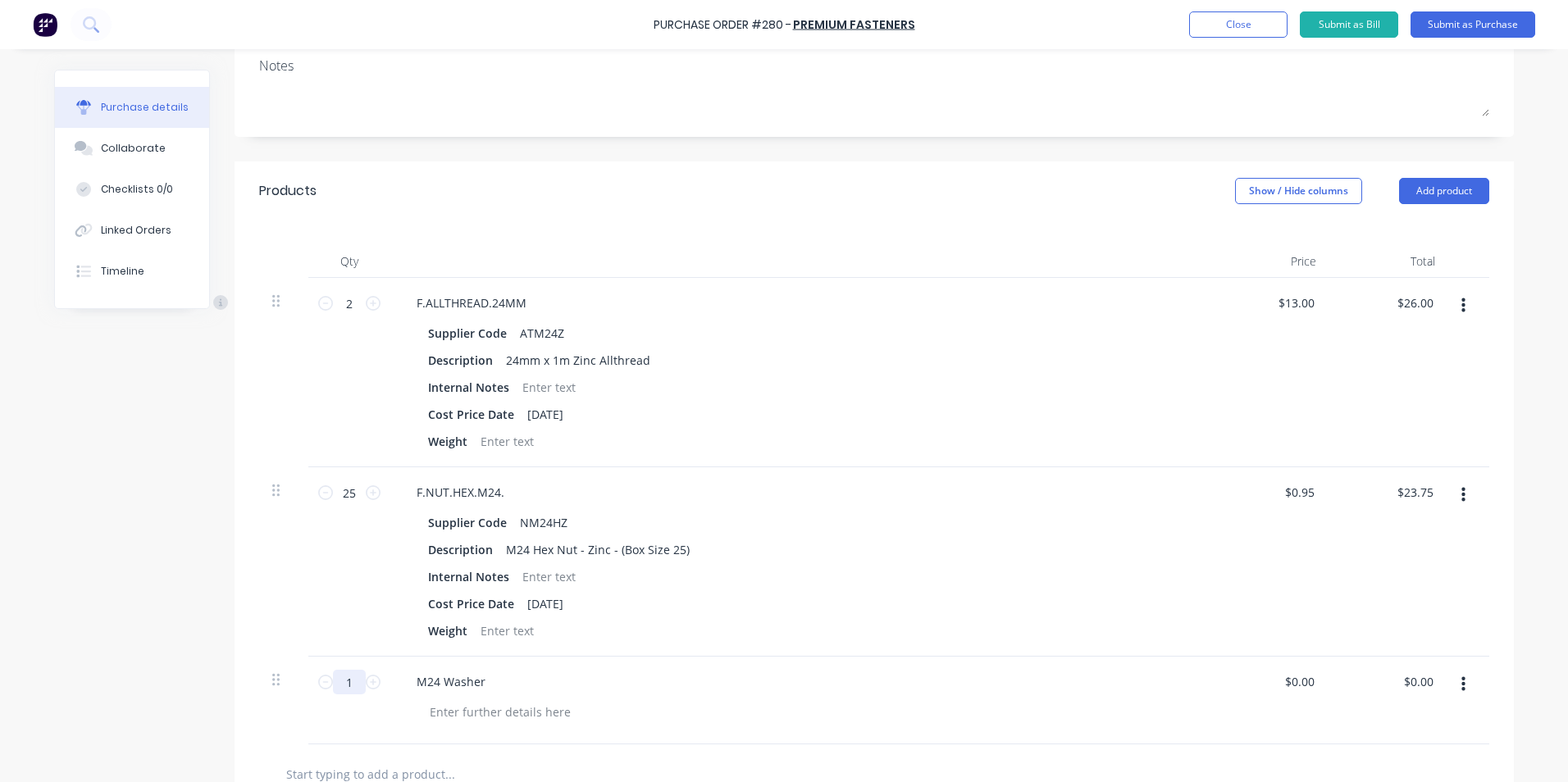
click at [344, 681] on input "1" at bounding box center [349, 683] width 33 height 25
type input "100"
click at [837, 698] on div "M24 Washer" at bounding box center [801, 700] width 820 height 88
click at [1493, 27] on button "Submit as Purchase" at bounding box center [1473, 25] width 124 height 27
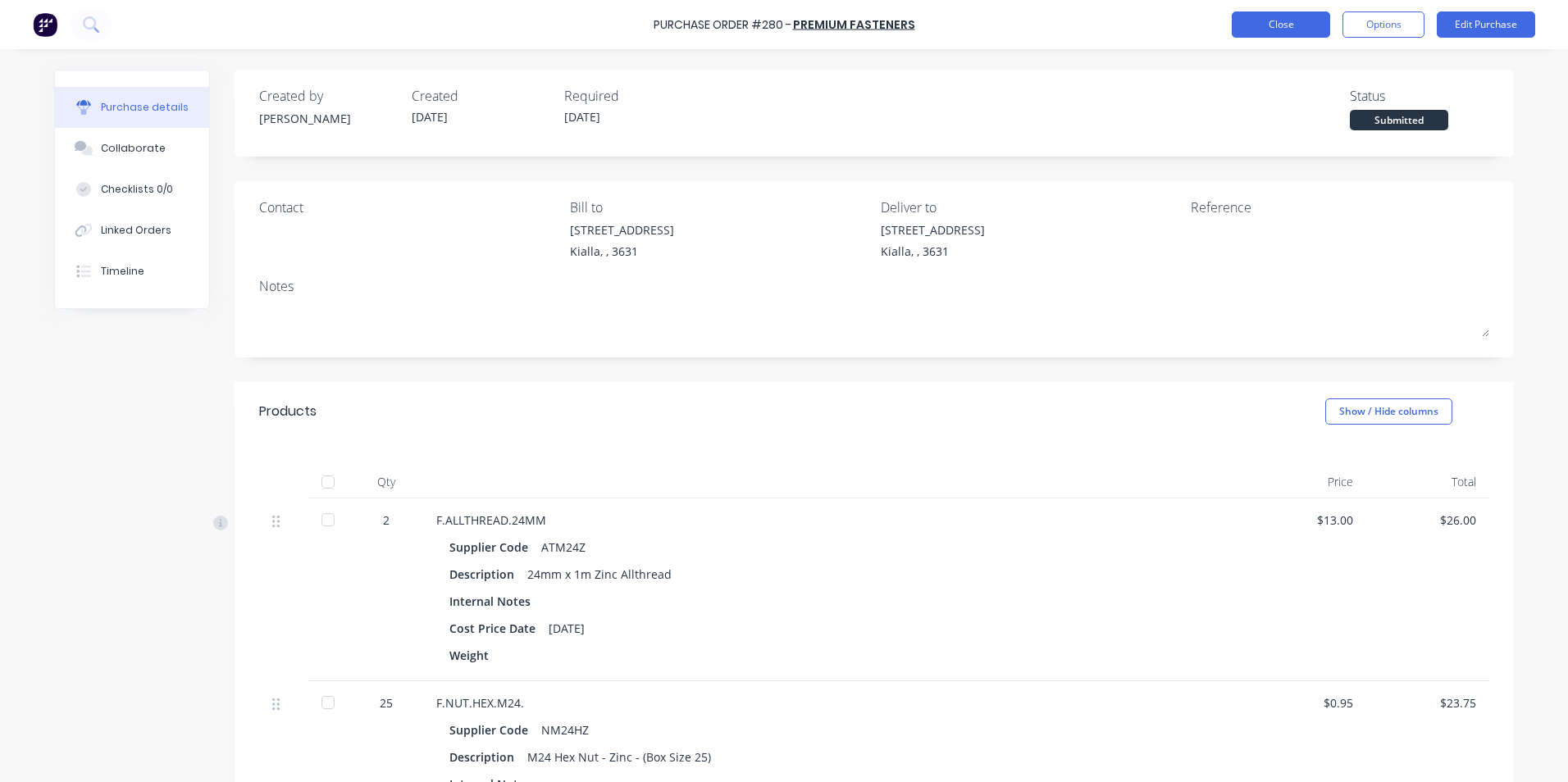
click at [1294, 21] on button "Close" at bounding box center [1280, 25] width 99 height 27
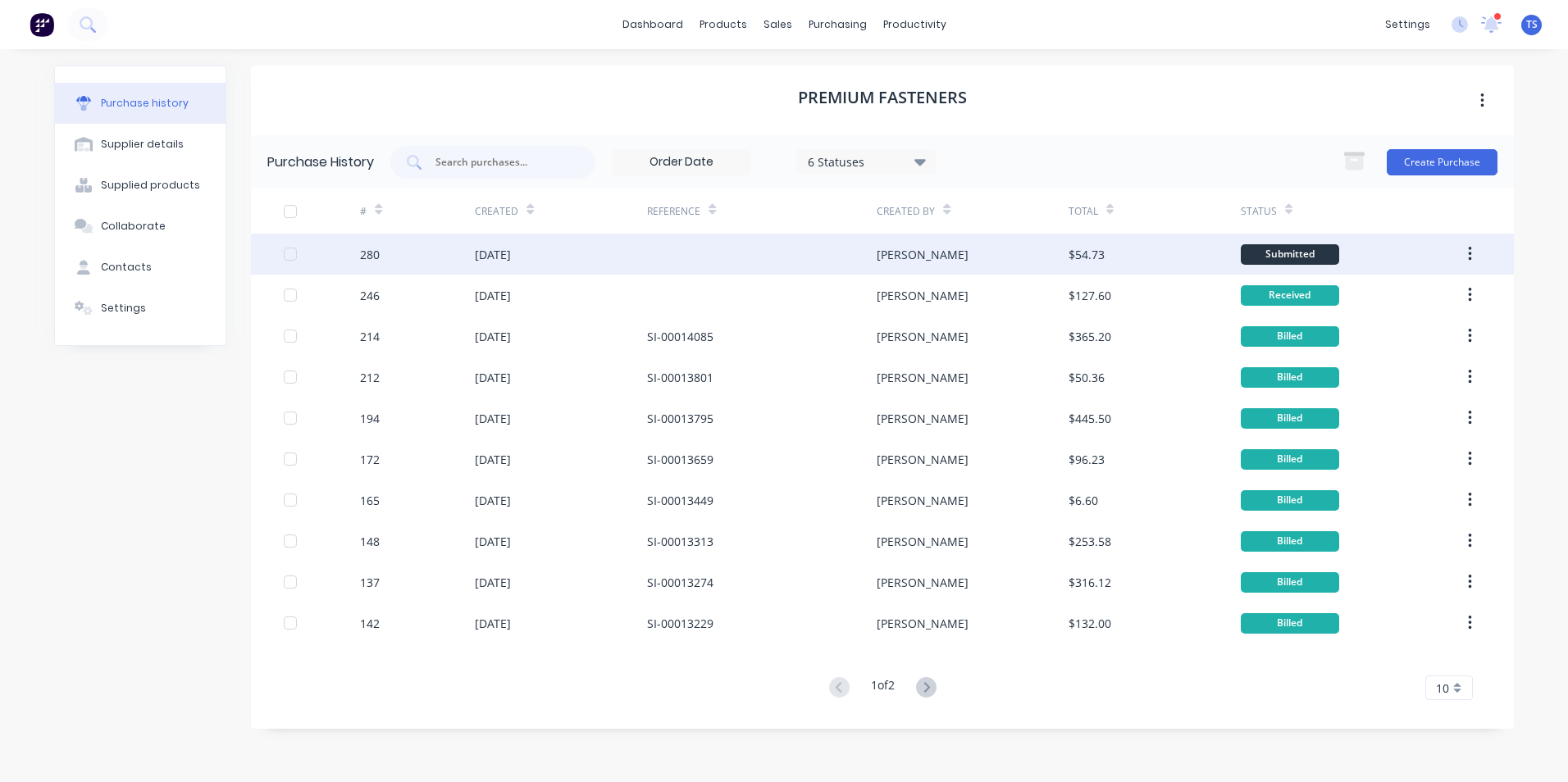
click at [498, 249] on div "[DATE]" at bounding box center [493, 254] width 36 height 17
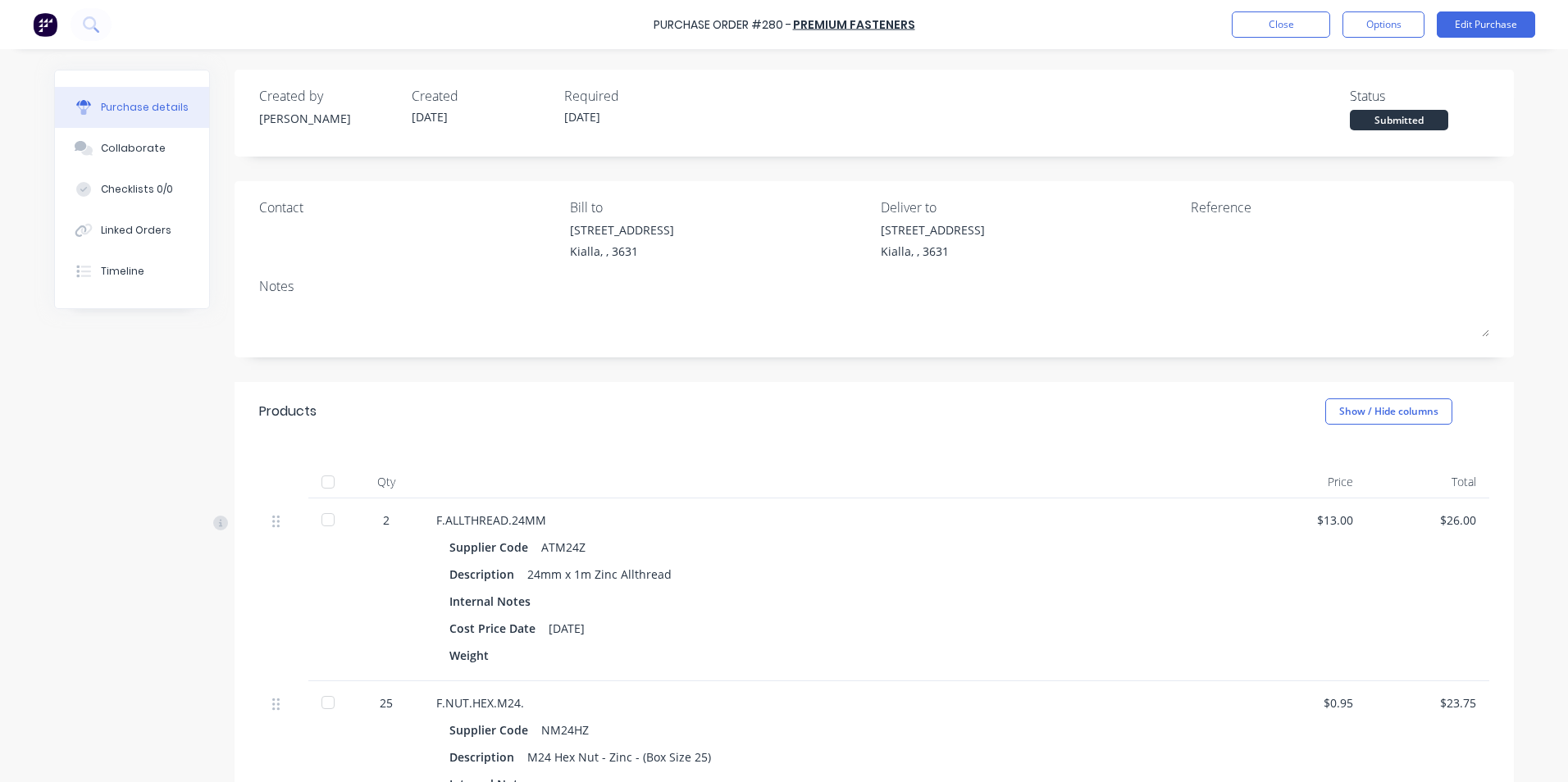
click at [325, 517] on div at bounding box center [328, 519] width 33 height 33
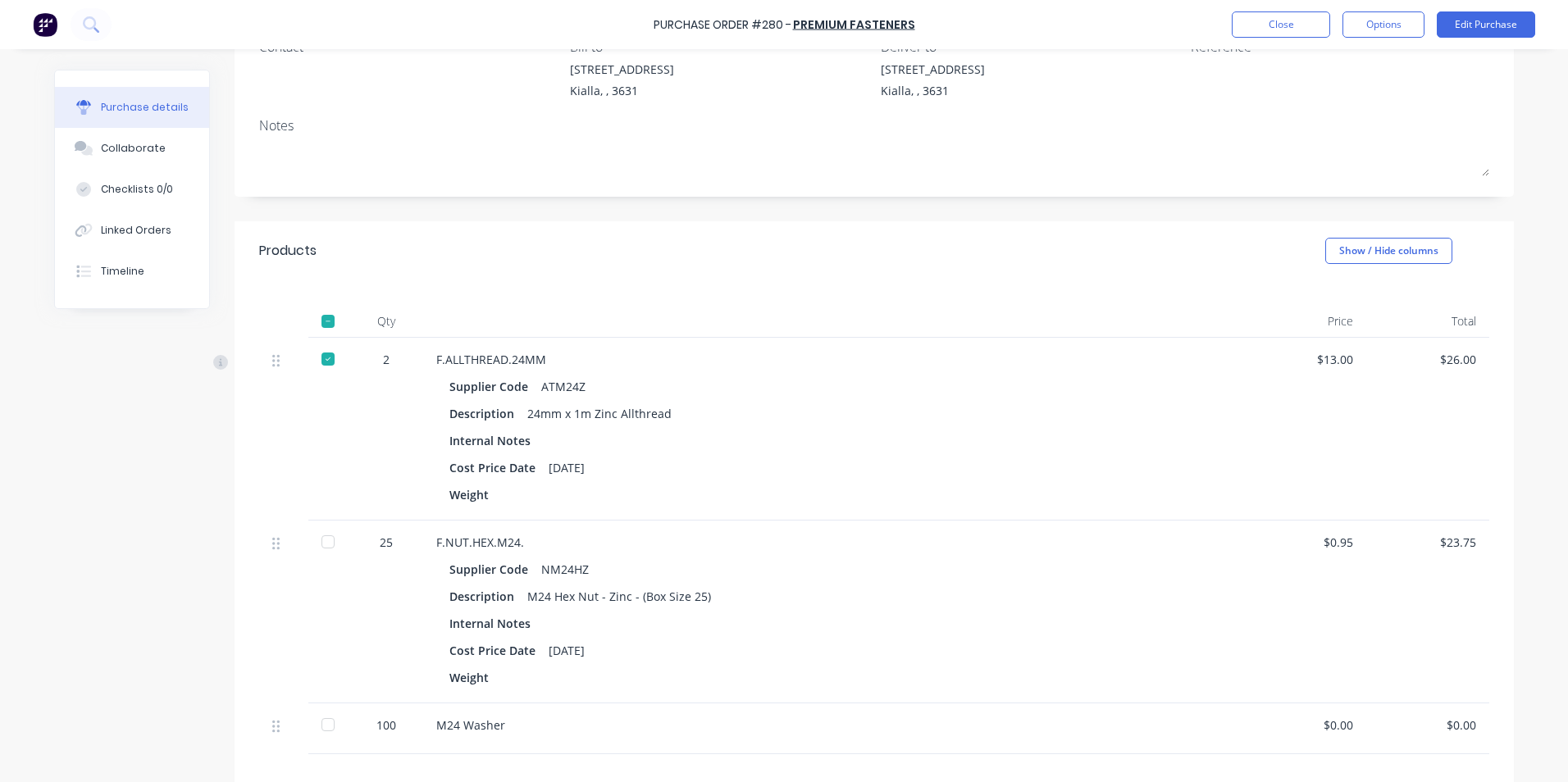
scroll to position [164, 0]
click at [321, 536] on div at bounding box center [328, 538] width 33 height 33
click at [321, 717] on div at bounding box center [328, 721] width 33 height 33
click at [1288, 20] on button "Close" at bounding box center [1280, 25] width 99 height 27
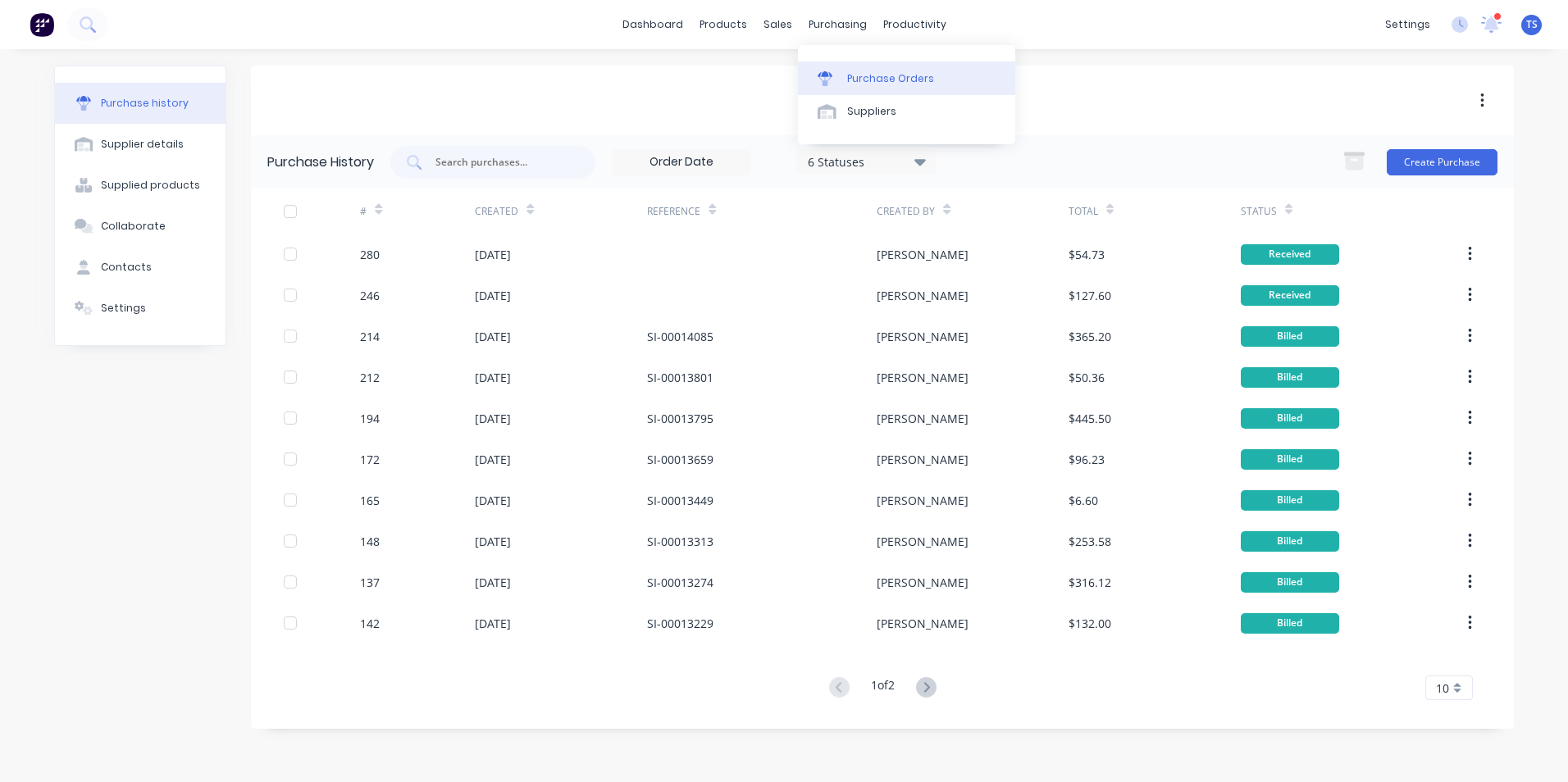
click at [867, 81] on div "Purchase Orders" at bounding box center [891, 78] width 87 height 15
